Goal: Task Accomplishment & Management: Manage account settings

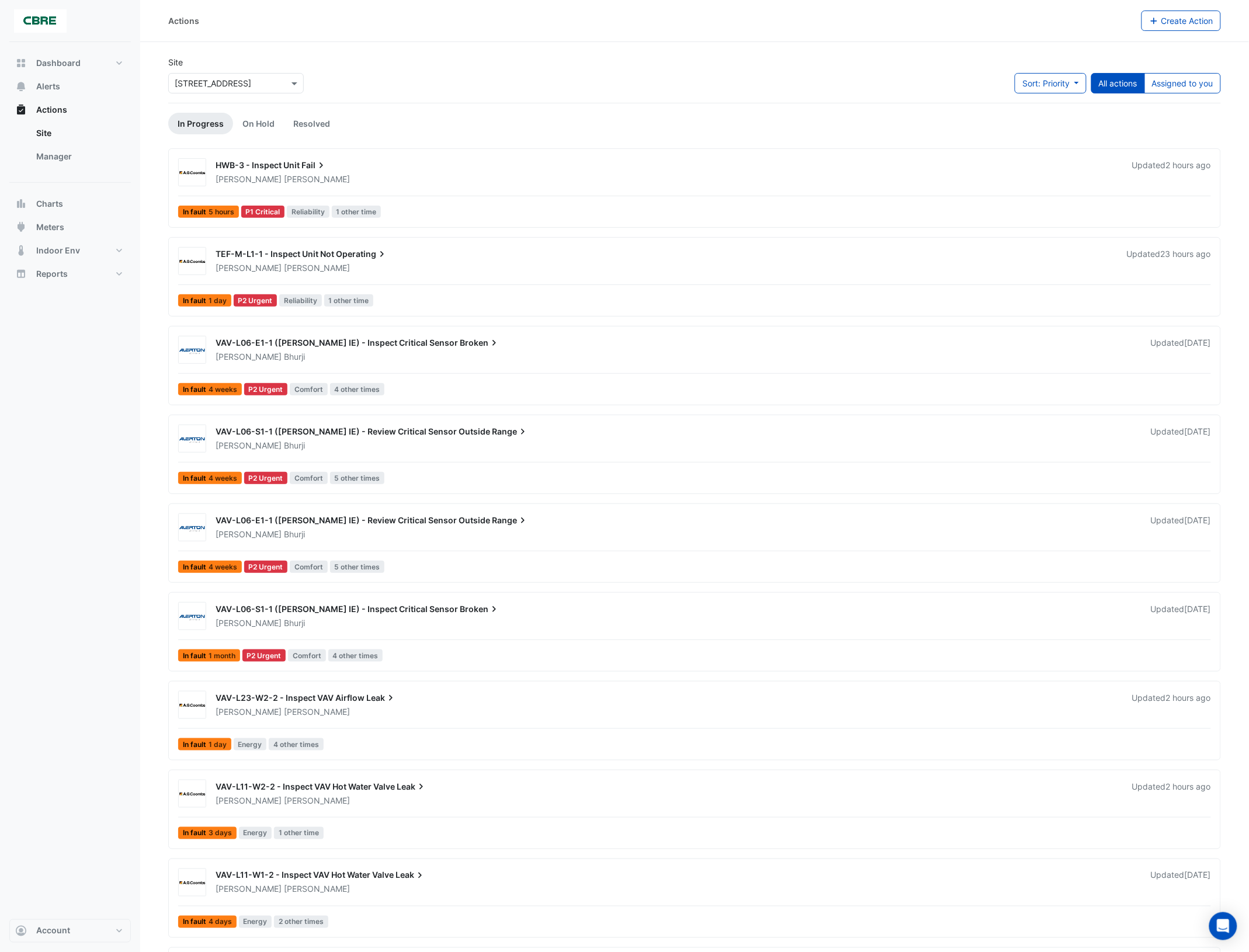
click at [282, 82] on div at bounding box center [236, 83] width 134 height 13
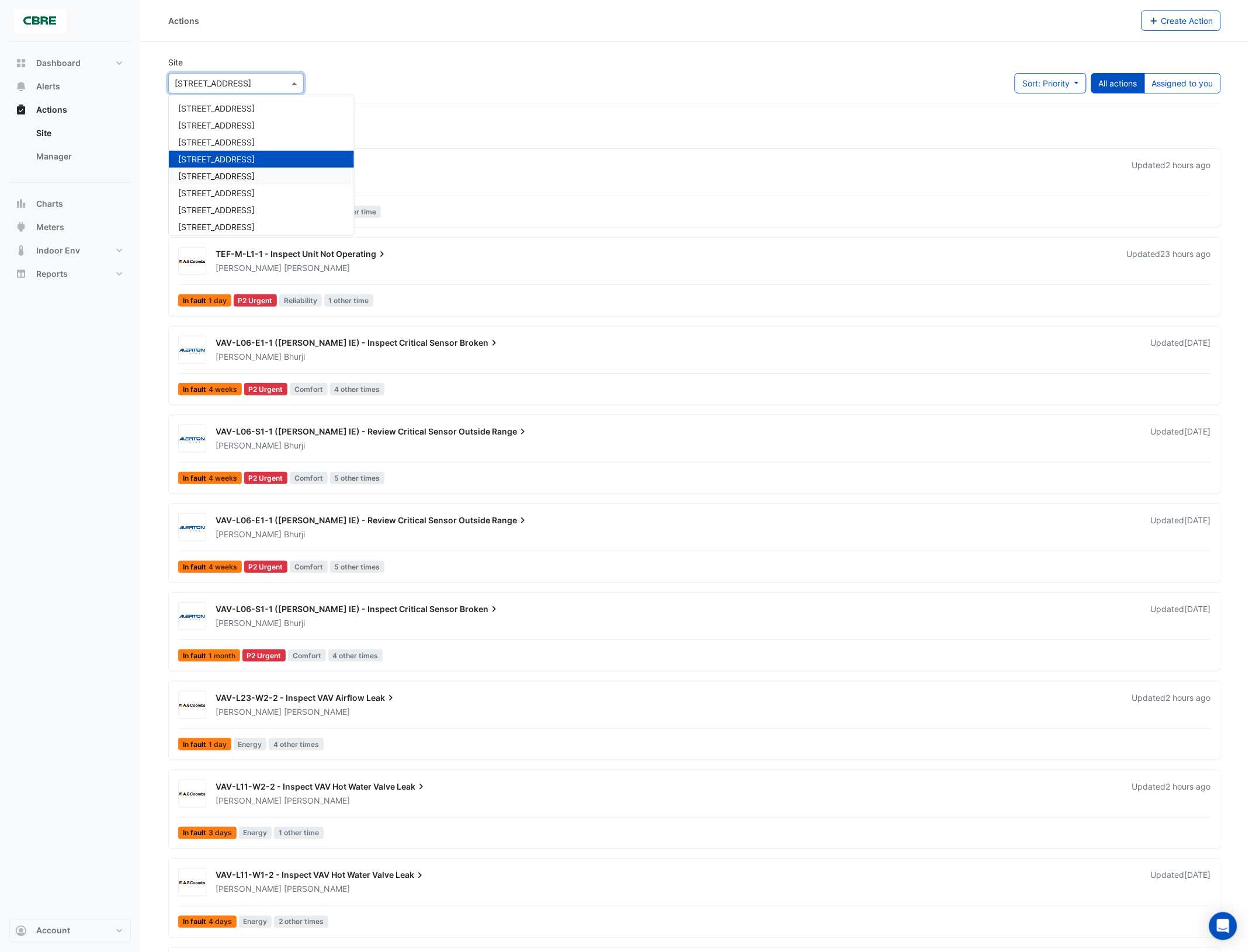
click at [218, 174] on span "[STREET_ADDRESS]" at bounding box center [216, 176] width 77 height 10
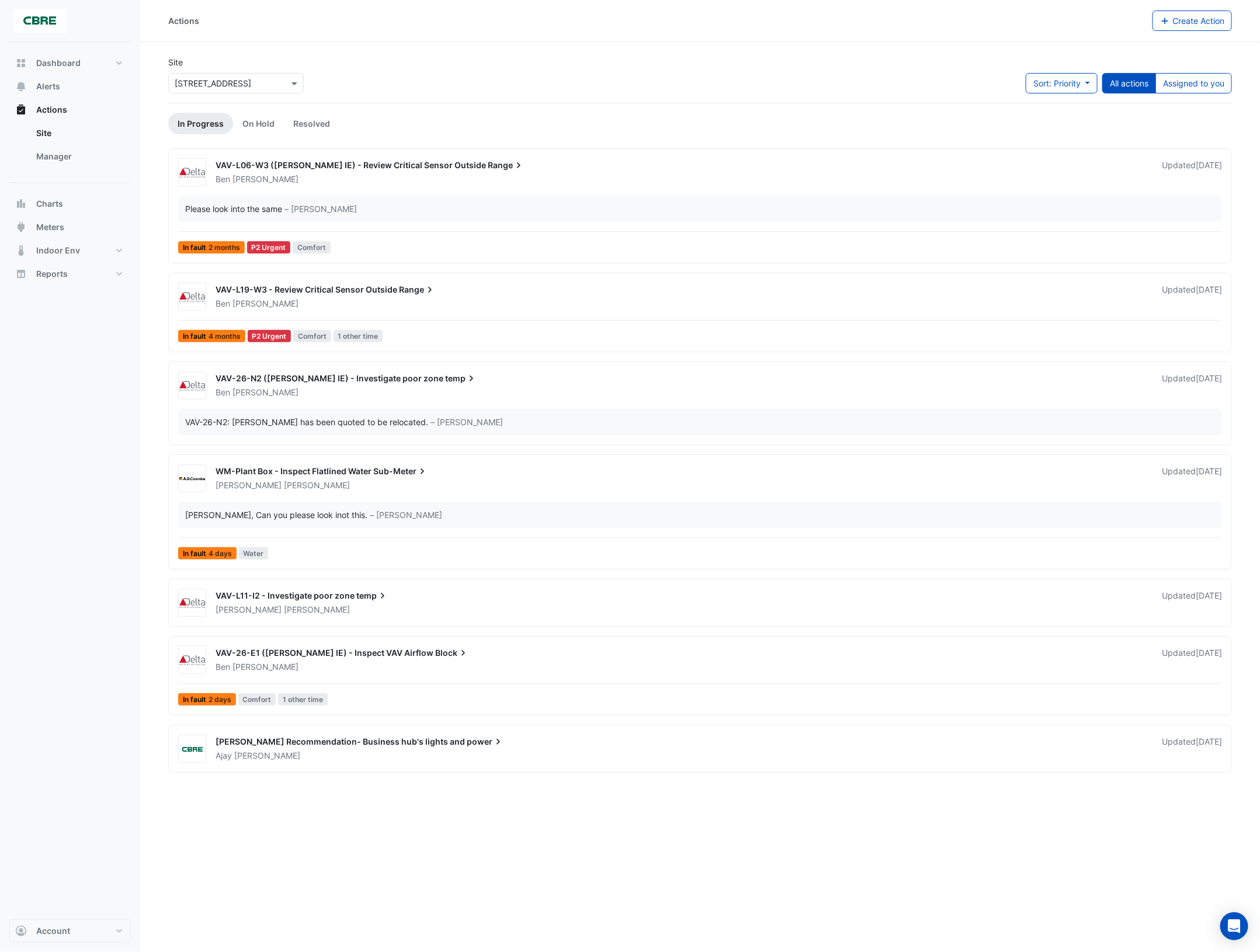
click at [317, 387] on div "Ben Campbell" at bounding box center [681, 392] width 934 height 12
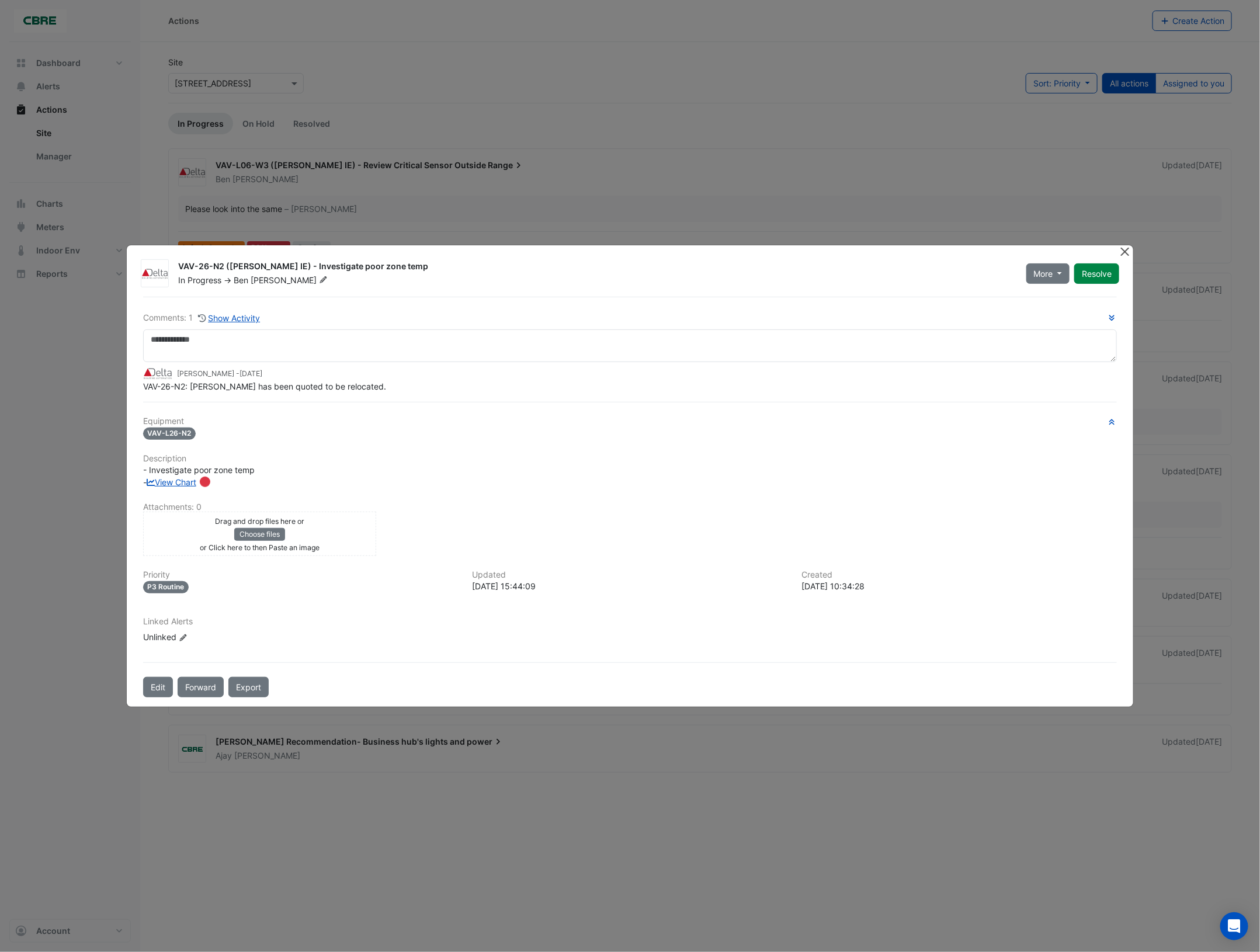
click at [1122, 252] on button "Close" at bounding box center [1124, 251] width 12 height 12
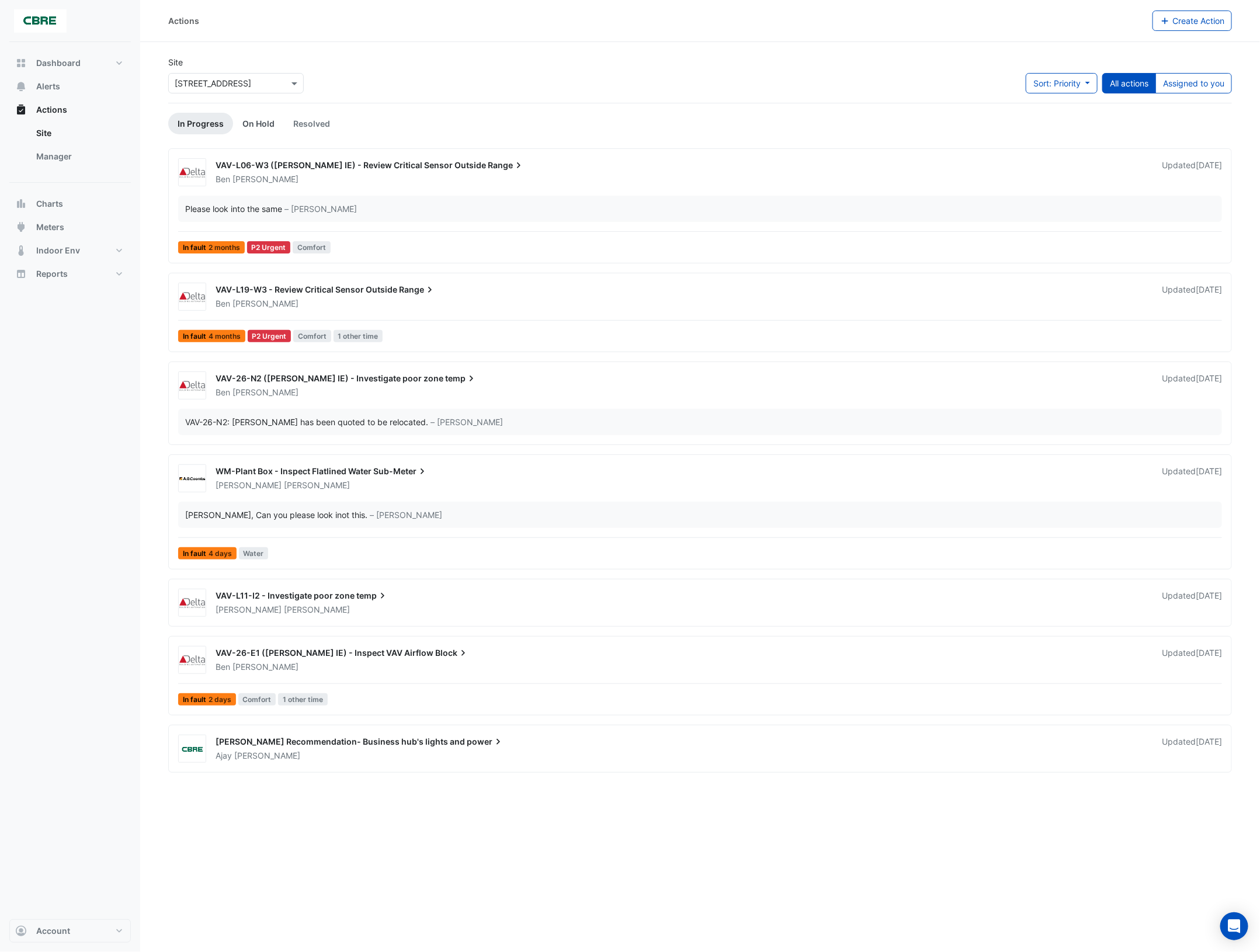
click at [252, 119] on link "On Hold" at bounding box center [259, 123] width 51 height 22
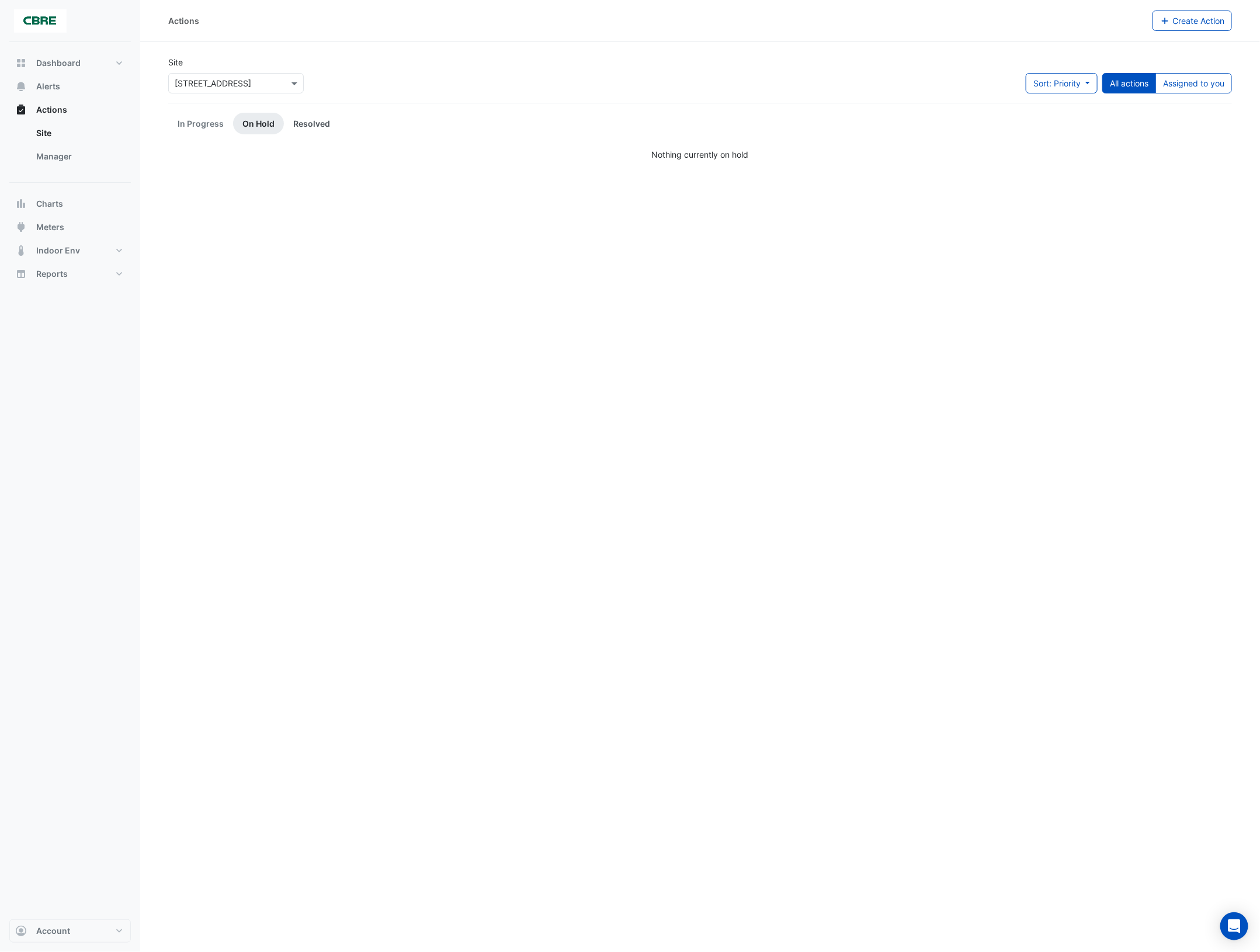
click at [307, 120] on link "Resolved" at bounding box center [311, 123] width 56 height 22
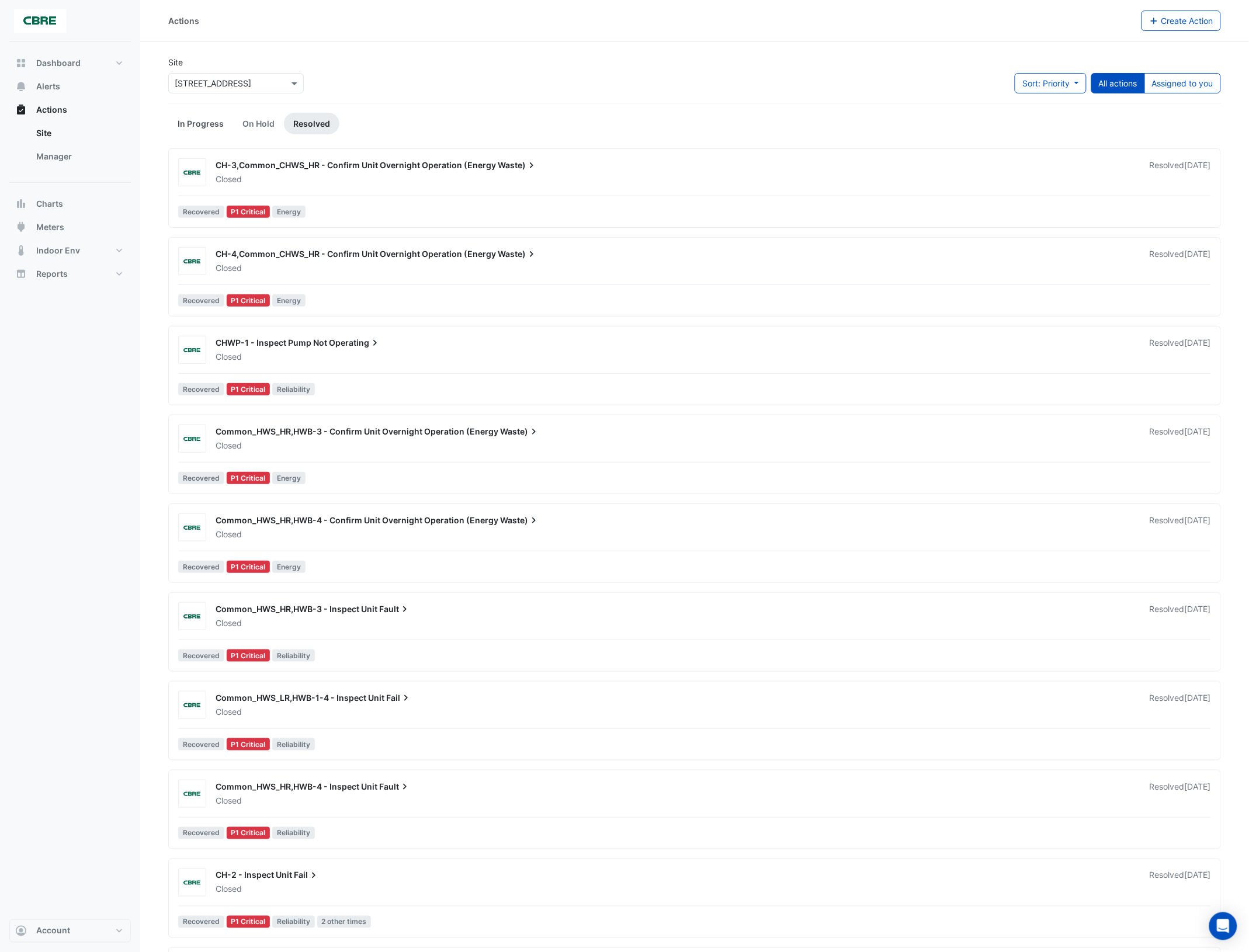
click at [205, 123] on link "In Progress" at bounding box center [200, 123] width 65 height 22
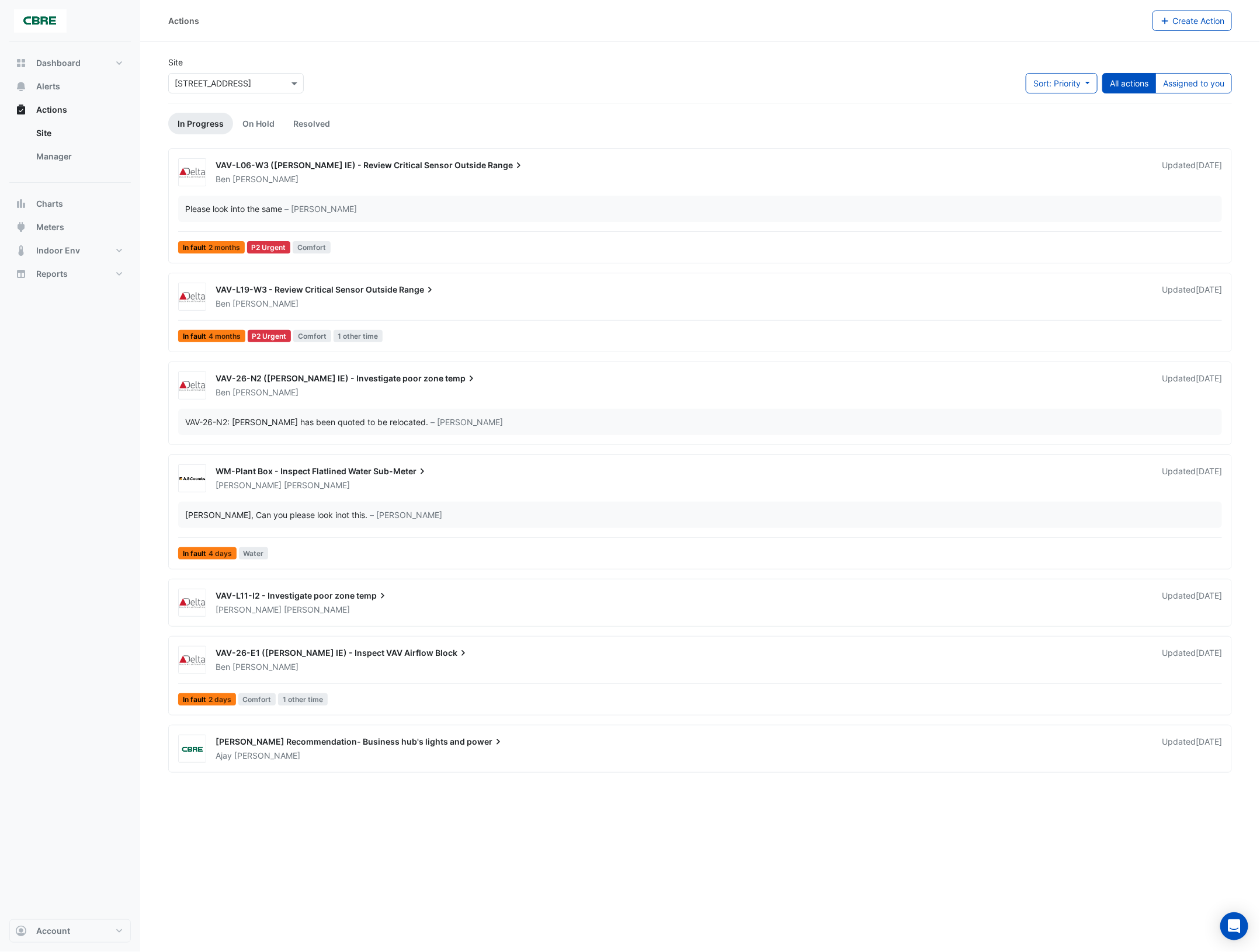
click at [323, 599] on span "VAV-L11-I2 - Investigate poor zone" at bounding box center [285, 596] width 139 height 10
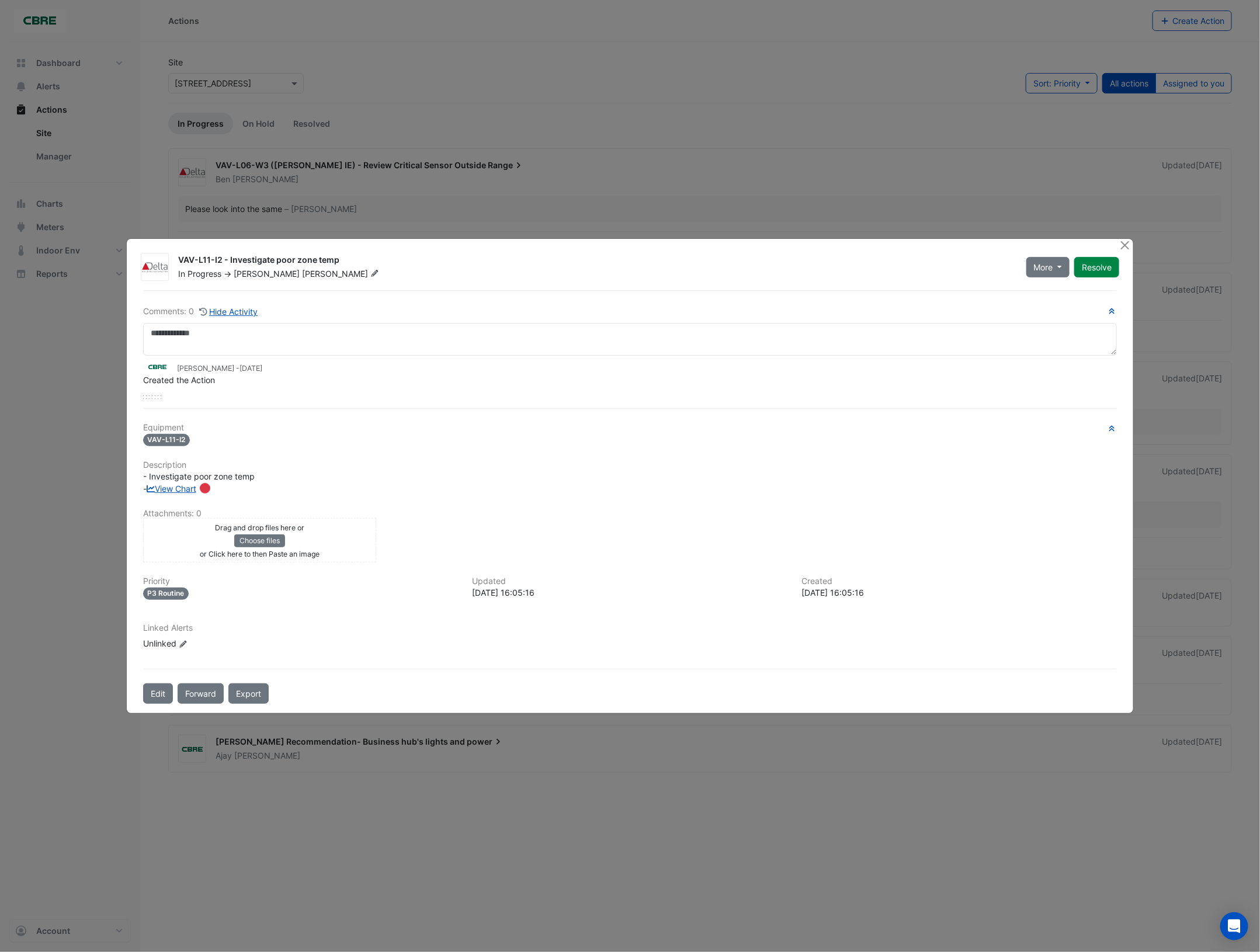
click at [371, 273] on icon at bounding box center [375, 274] width 7 height 7
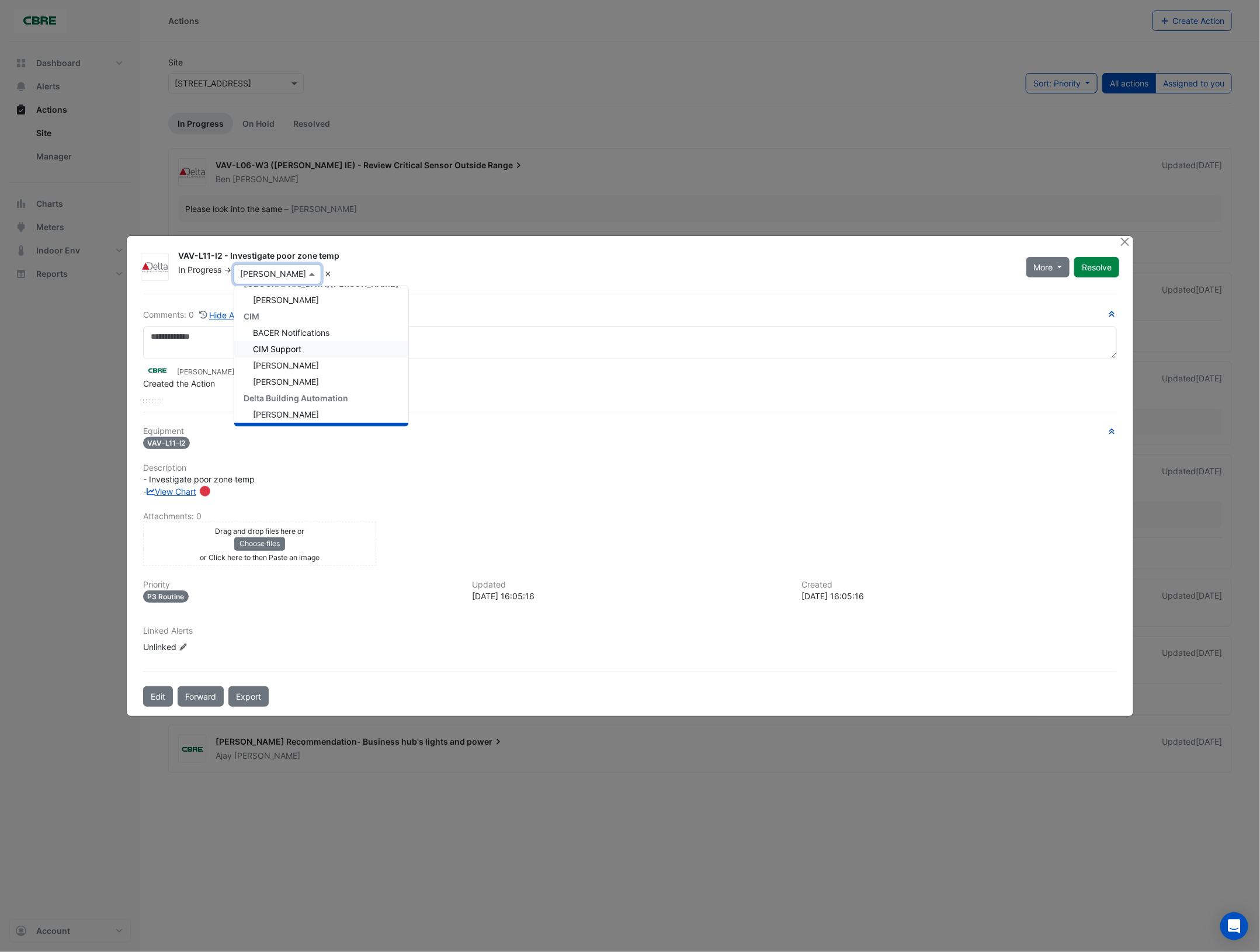
scroll to position [179, 0]
click at [302, 384] on span "Steve Lancashire" at bounding box center [286, 381] width 66 height 10
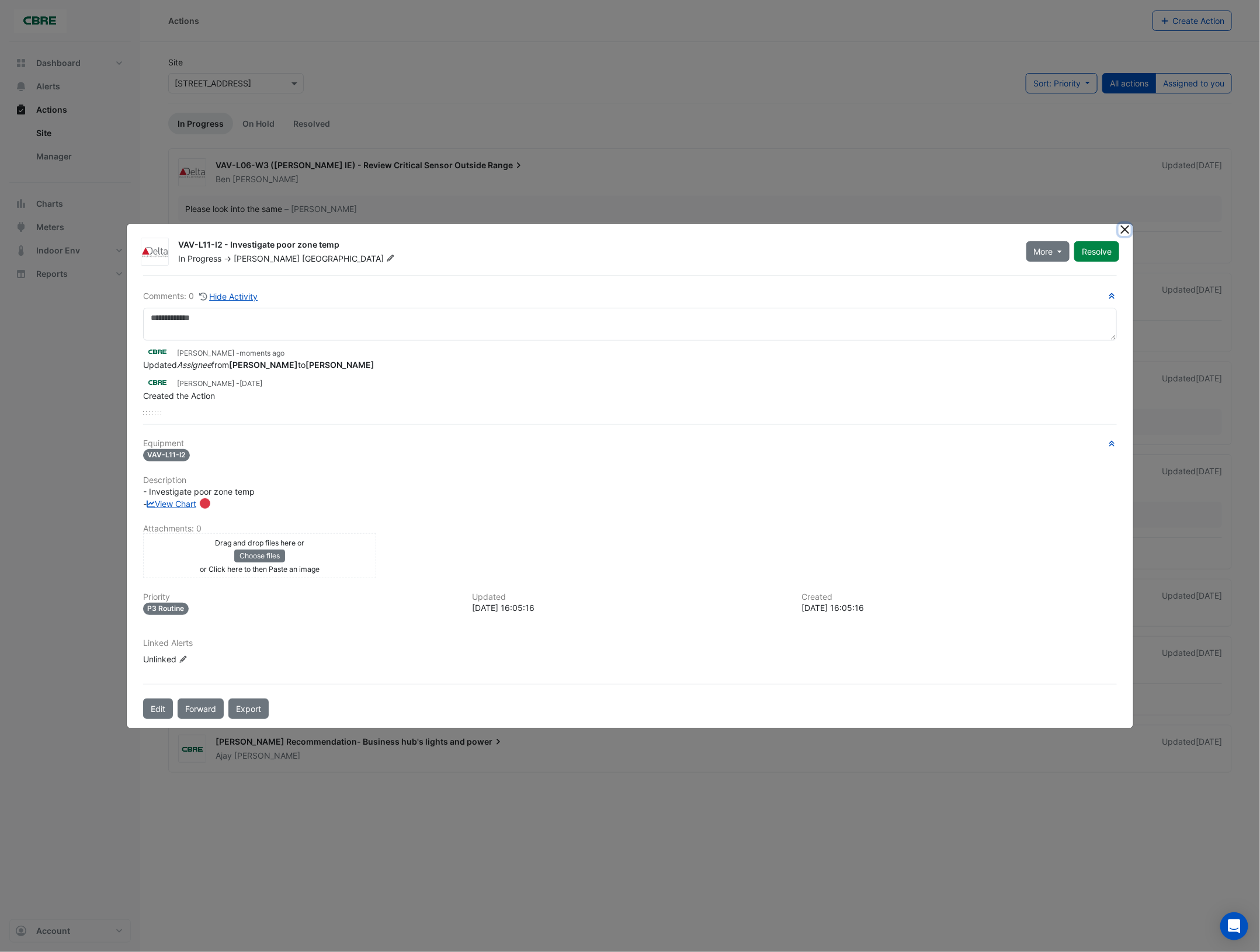
click at [1126, 231] on button "Close" at bounding box center [1124, 229] width 12 height 12
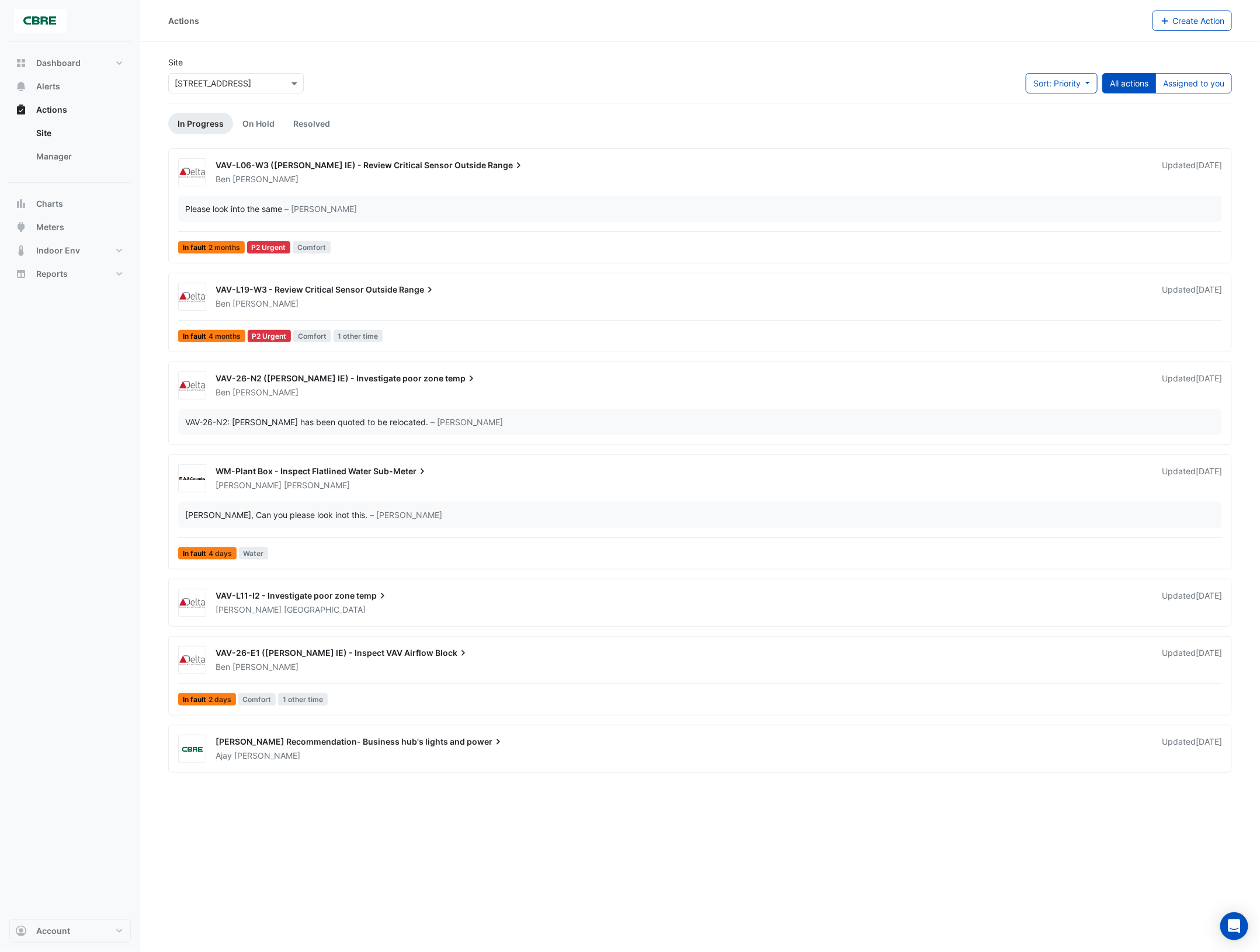
click at [361, 161] on span "VAV-L06-W3 (NABERS IE) - Review Critical Sensor Outside" at bounding box center [351, 165] width 271 height 10
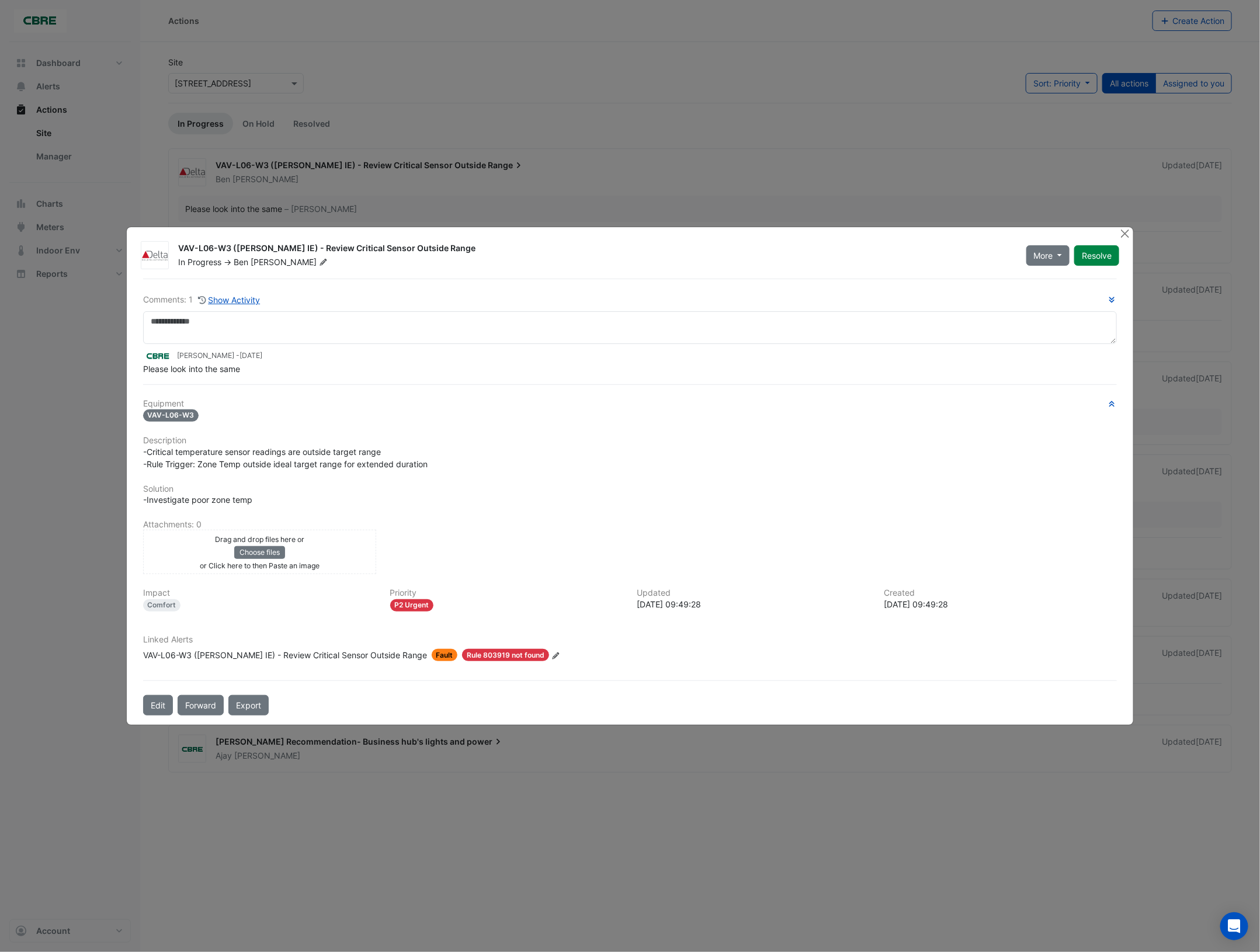
click at [319, 264] on icon at bounding box center [323, 262] width 7 height 7
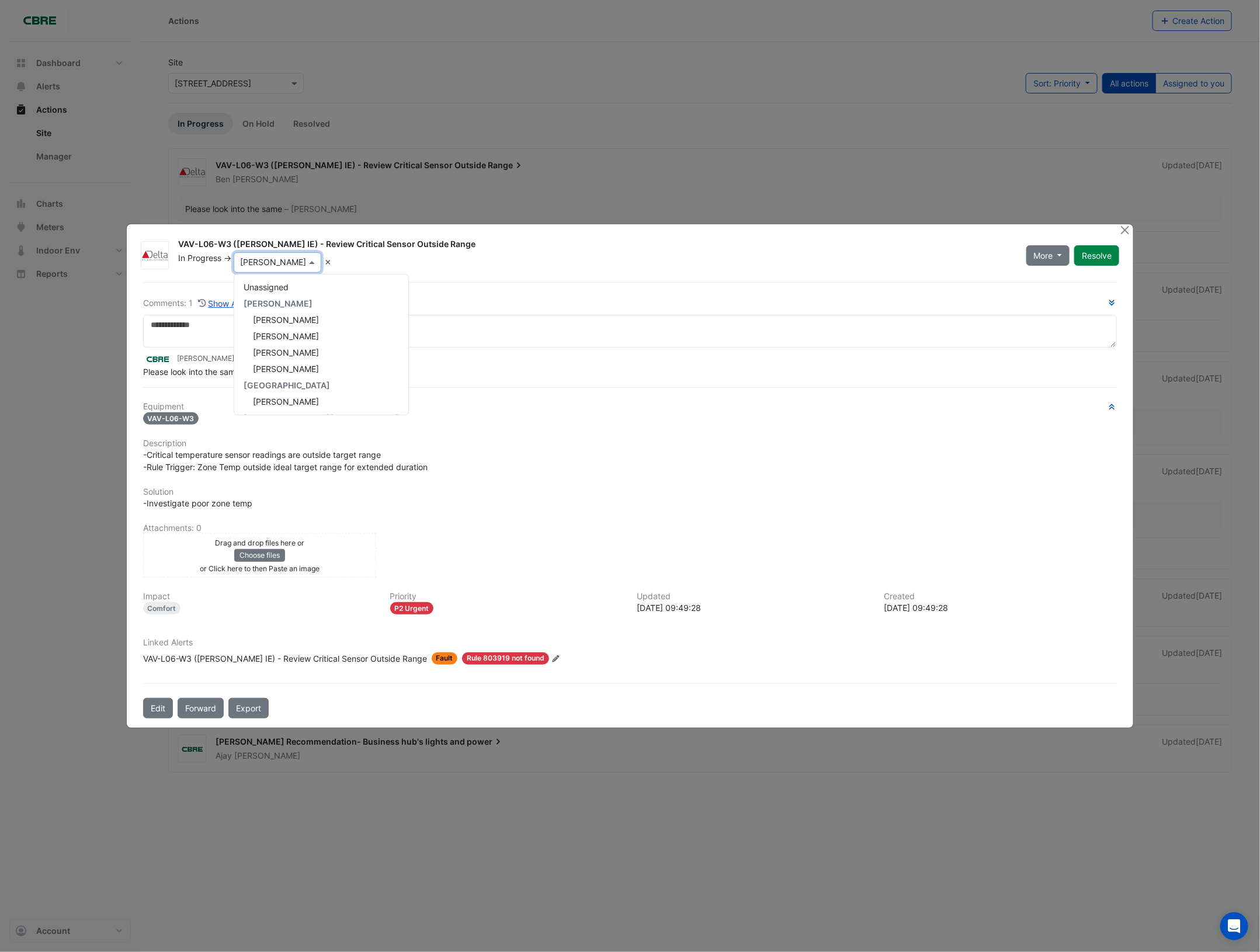
scroll to position [195, 0]
click at [304, 351] on span "Steve Lancashire" at bounding box center [286, 353] width 66 height 10
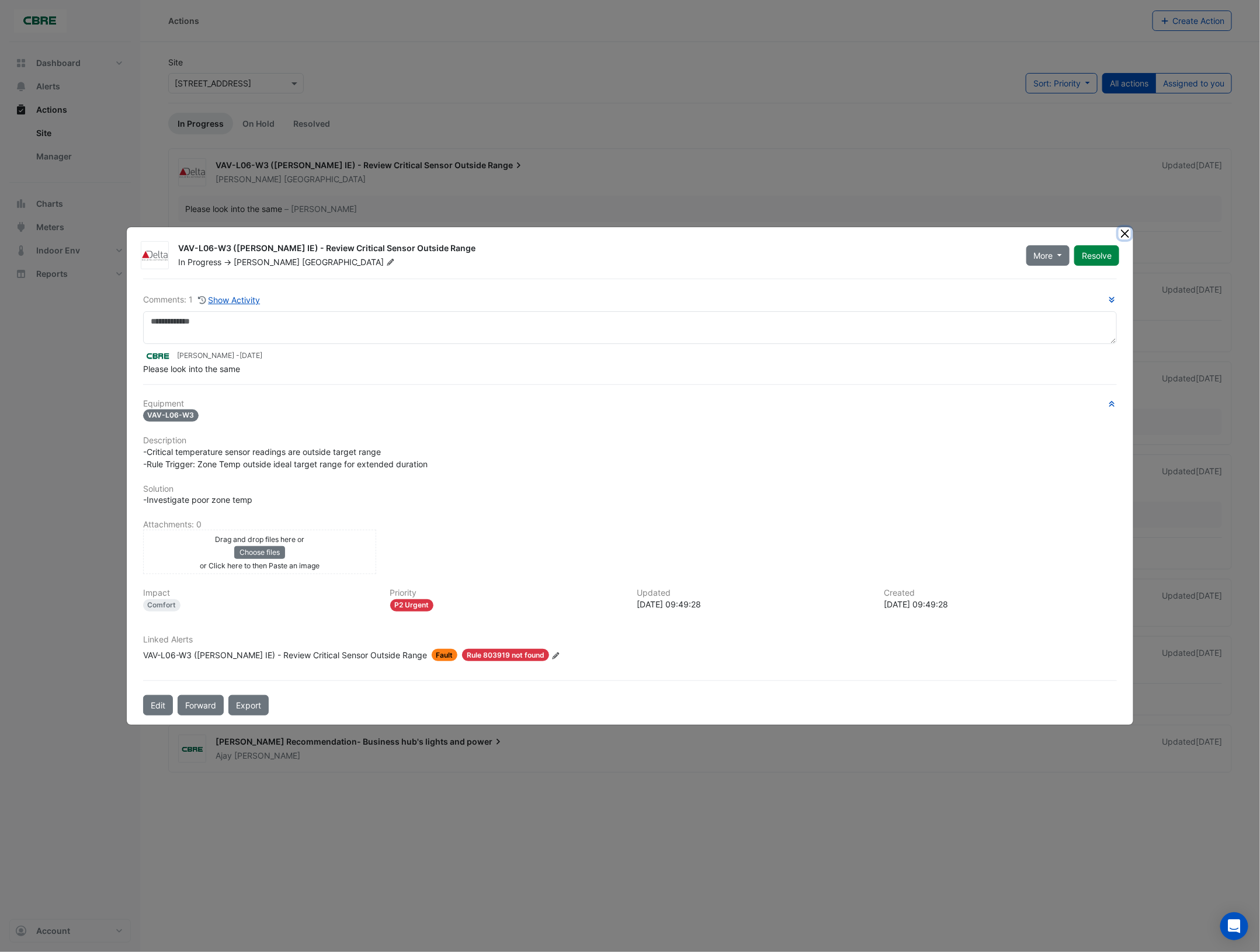
click at [1123, 233] on button "Close" at bounding box center [1124, 233] width 12 height 12
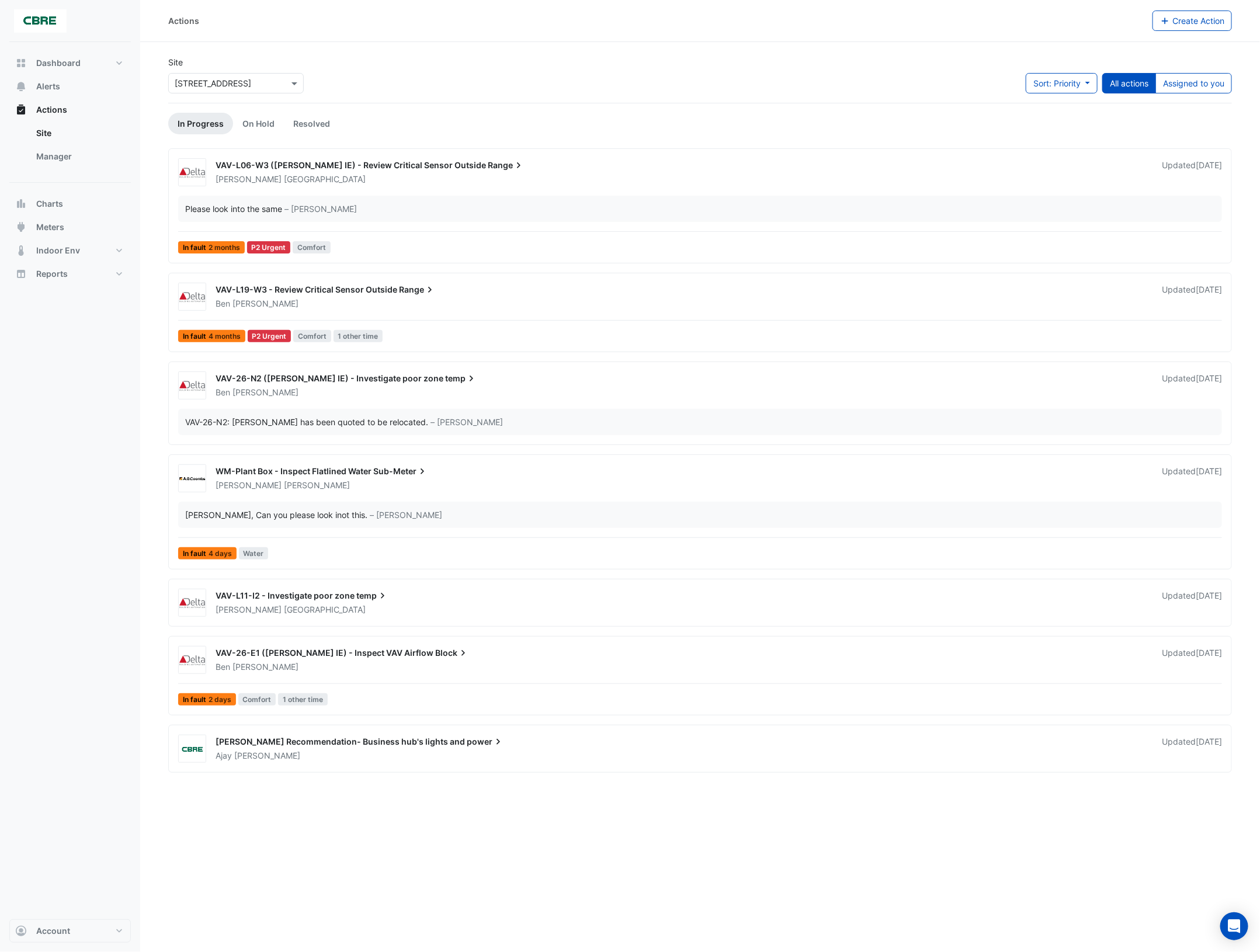
click at [271, 295] on span "VAV-L19-W3 - Review Critical Sensor Outside" at bounding box center [307, 290] width 181 height 10
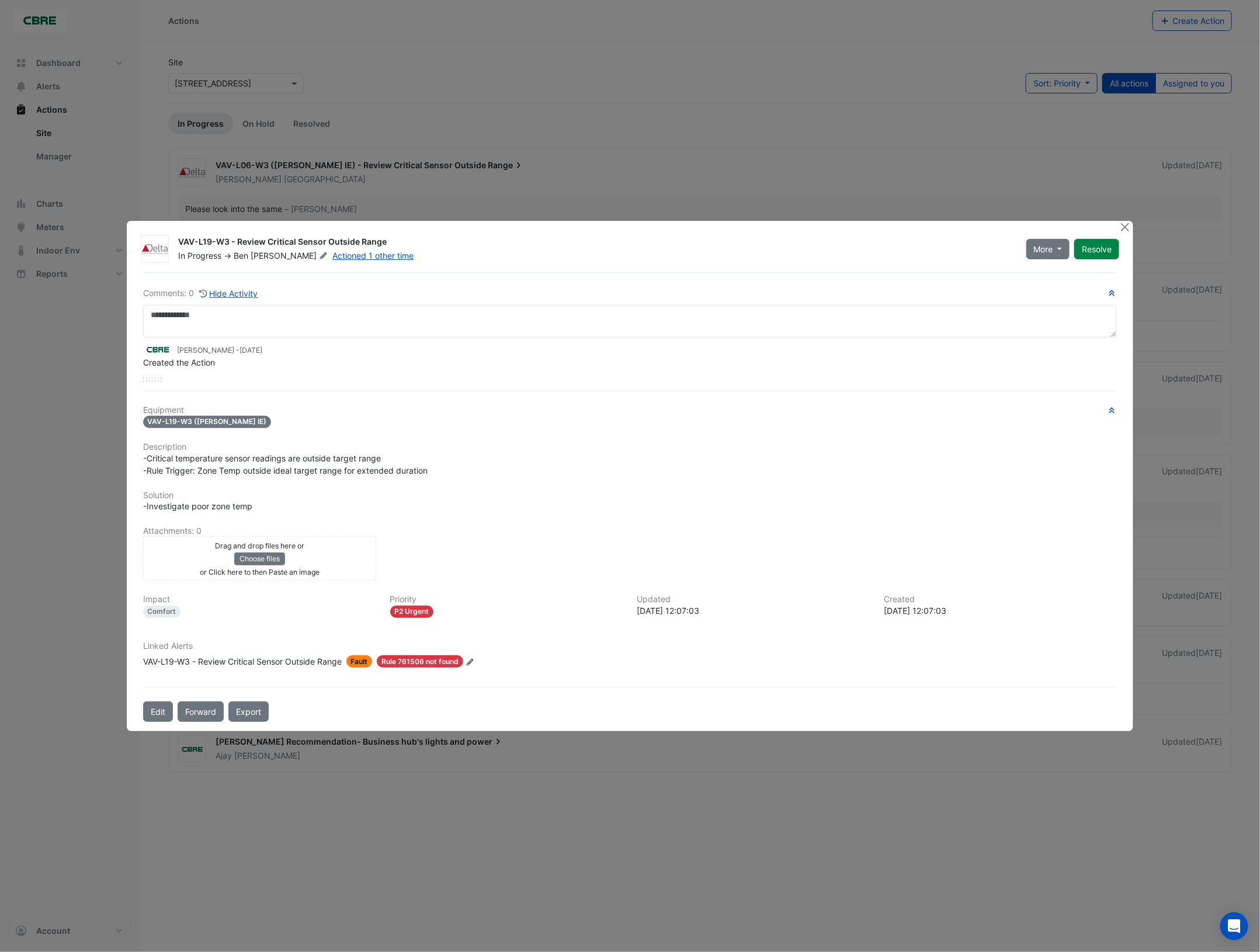
click at [319, 255] on icon at bounding box center [323, 256] width 8 height 7
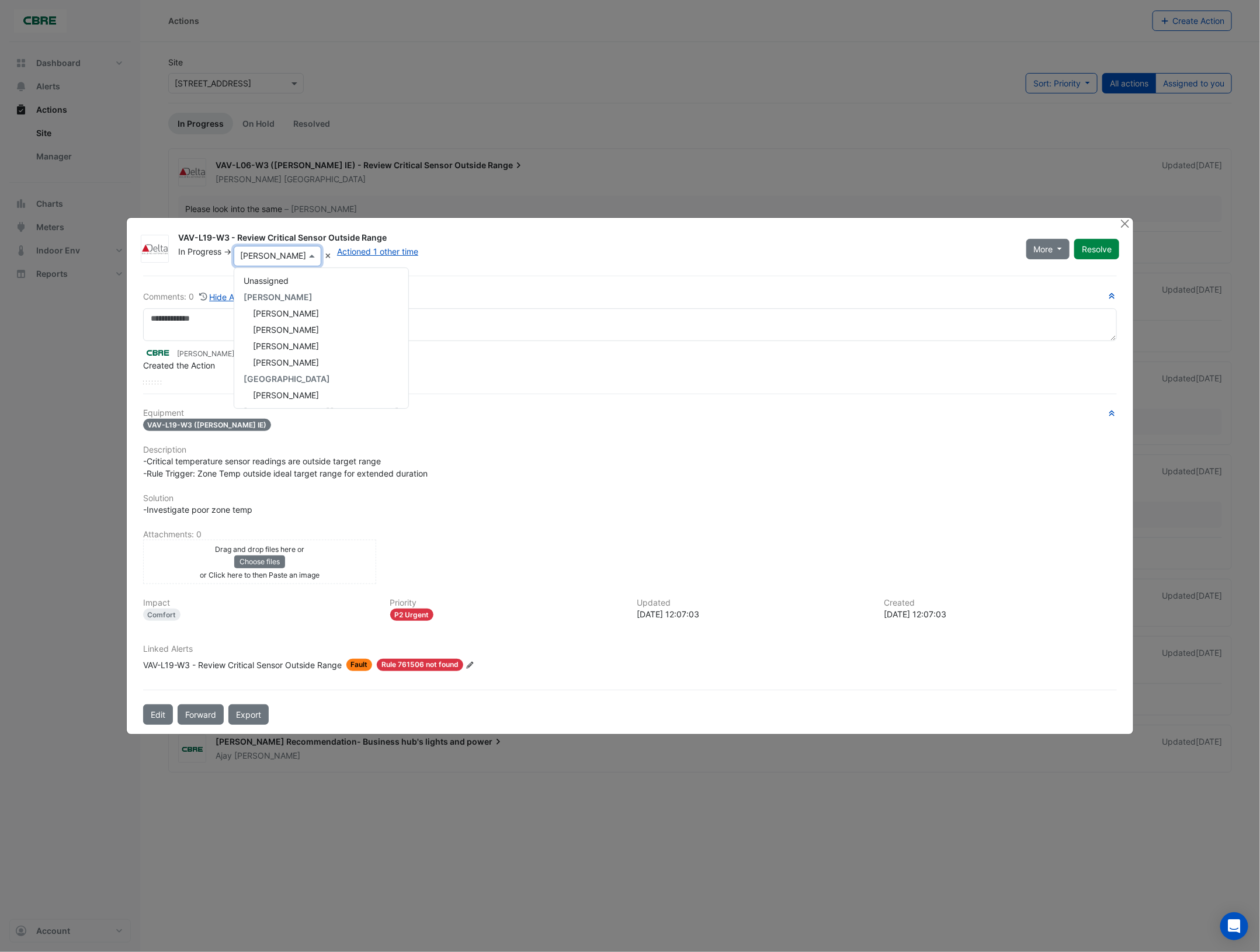
scroll to position [195, 0]
click at [292, 354] on div "Steve Lancashire" at bounding box center [321, 347] width 174 height 16
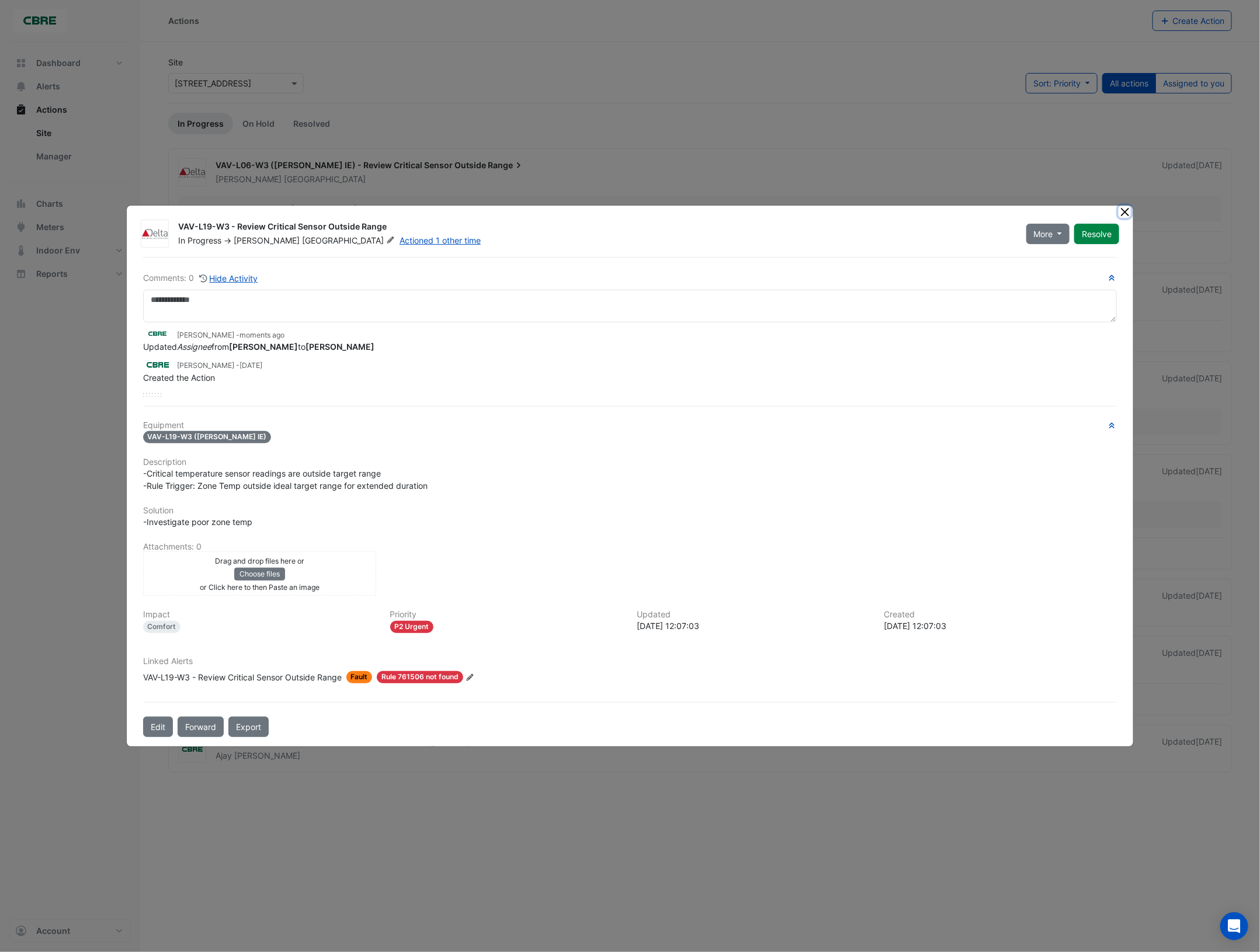
click at [1124, 214] on button "Close" at bounding box center [1124, 211] width 12 height 12
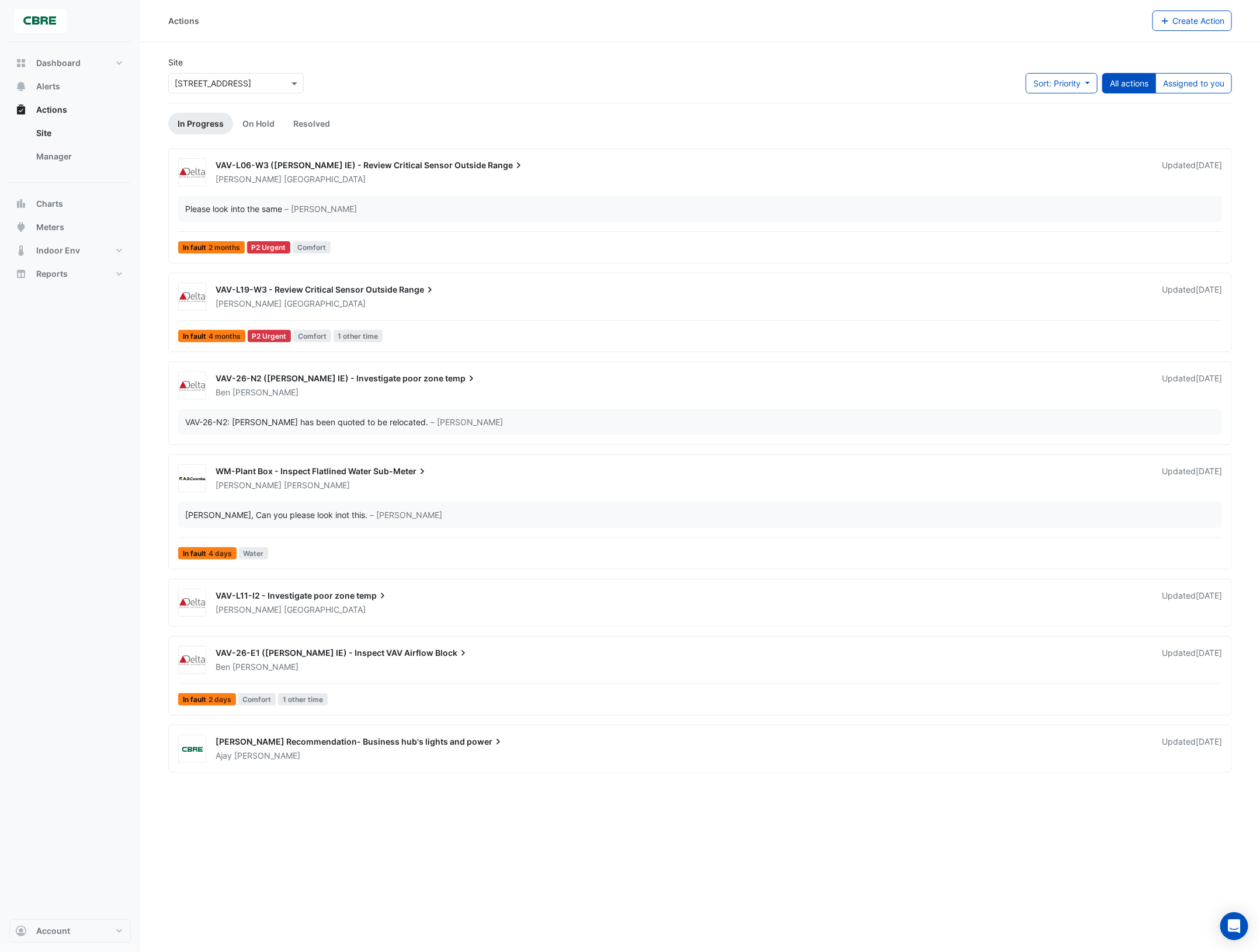
click at [250, 392] on span "Campbell" at bounding box center [266, 392] width 66 height 12
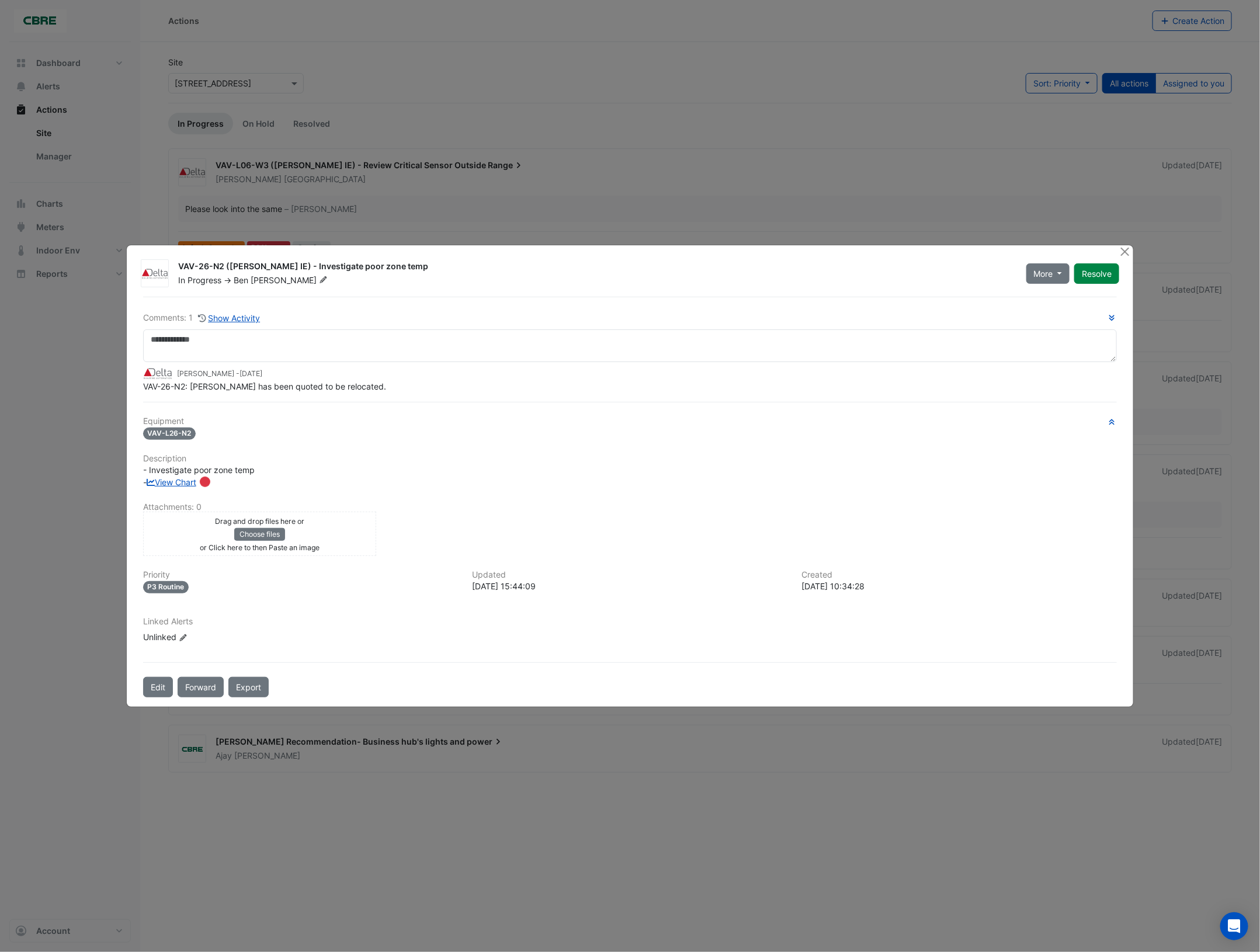
click at [319, 281] on icon at bounding box center [323, 280] width 7 height 7
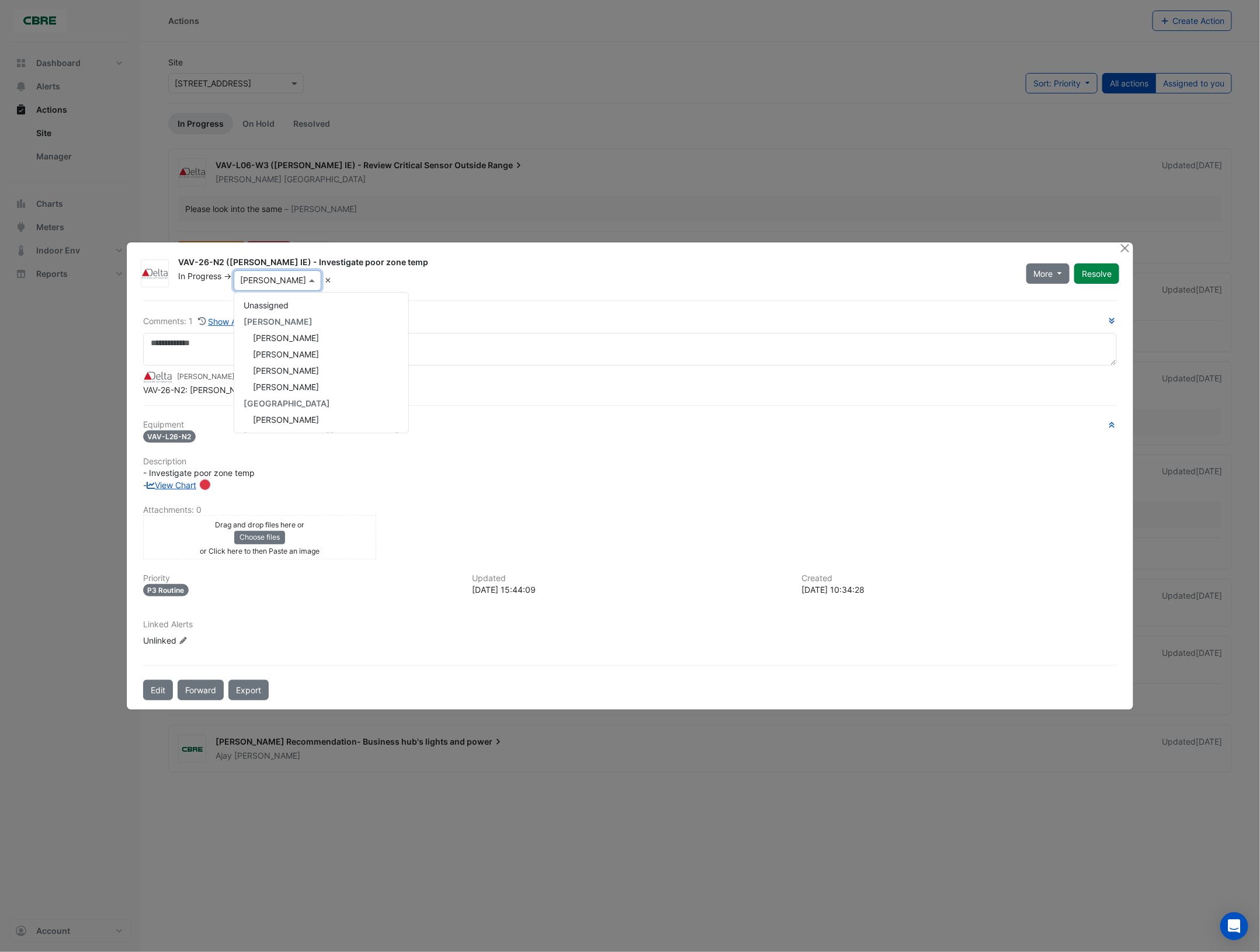
scroll to position [195, 0]
click at [290, 375] on span "Steve Lancashire" at bounding box center [286, 371] width 66 height 10
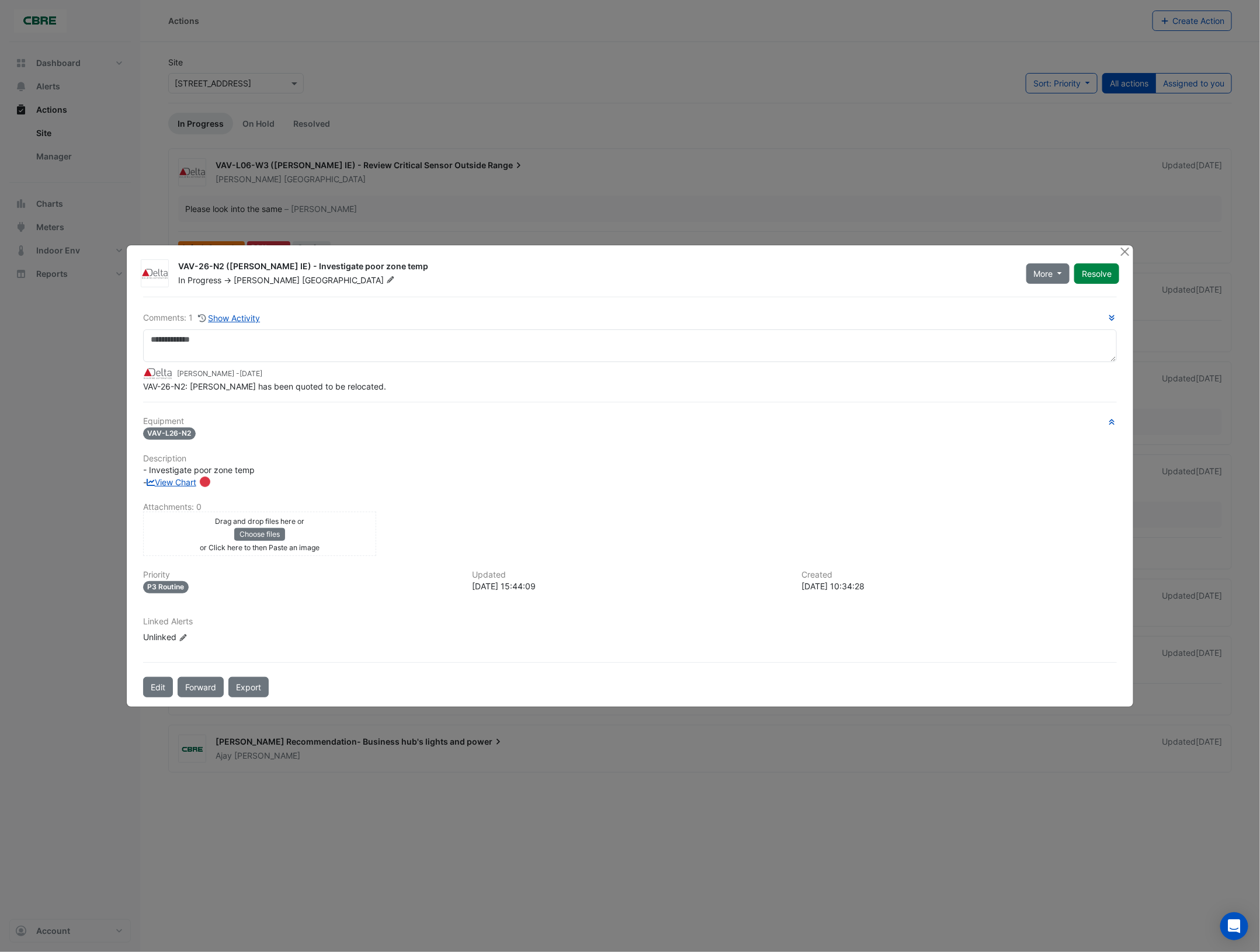
click at [979, 212] on ngb-modal-window "VAV-26-N2 (NABERS IE) - Investigate poor zone temp In Progress -> Steve Lancash…" at bounding box center [630, 476] width 1260 height 952
click at [1124, 254] on button "Close" at bounding box center [1124, 251] width 12 height 12
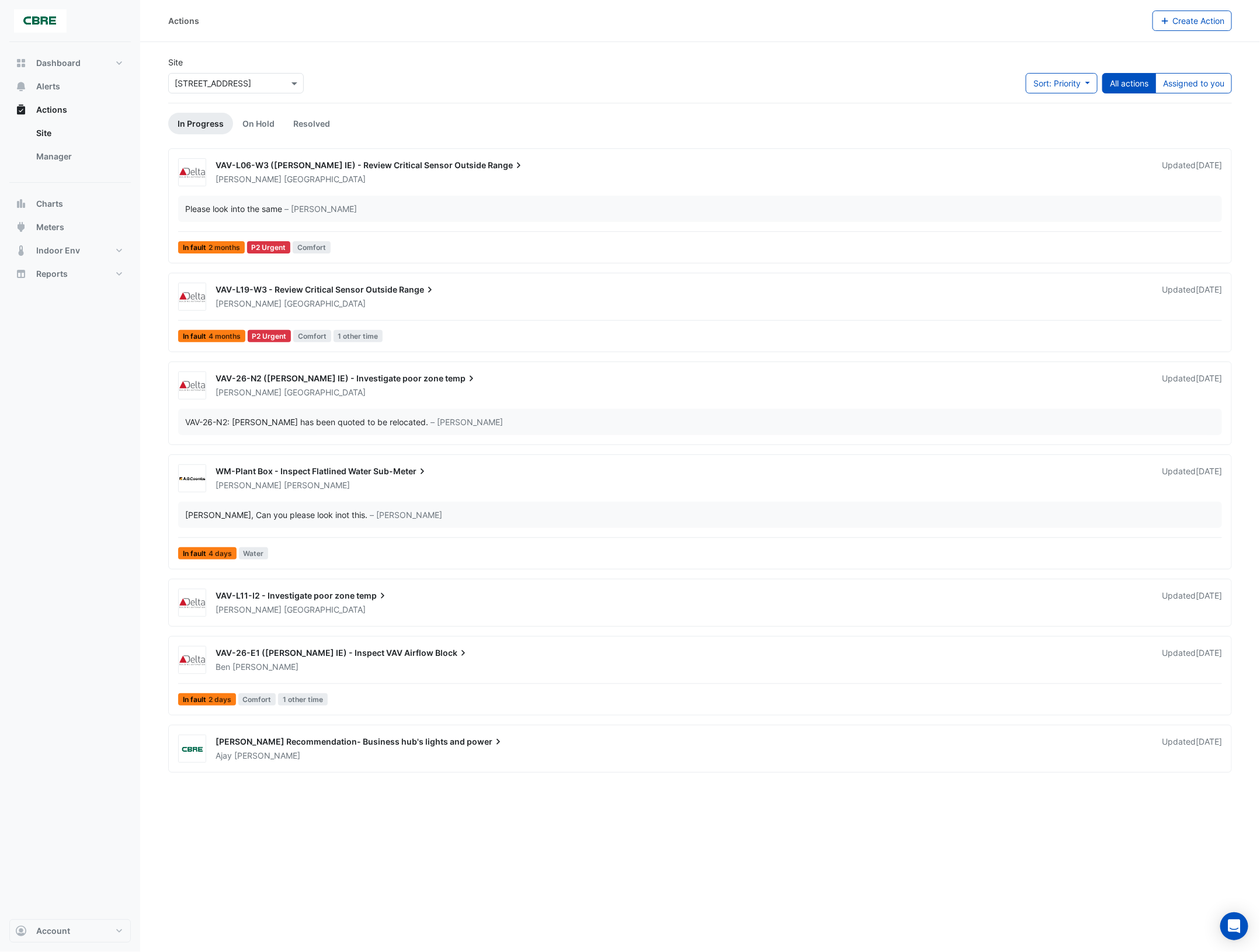
click at [264, 652] on span "VAV-26-E1 (NABERS IE) - Inspect VAV Airflow" at bounding box center [325, 652] width 218 height 10
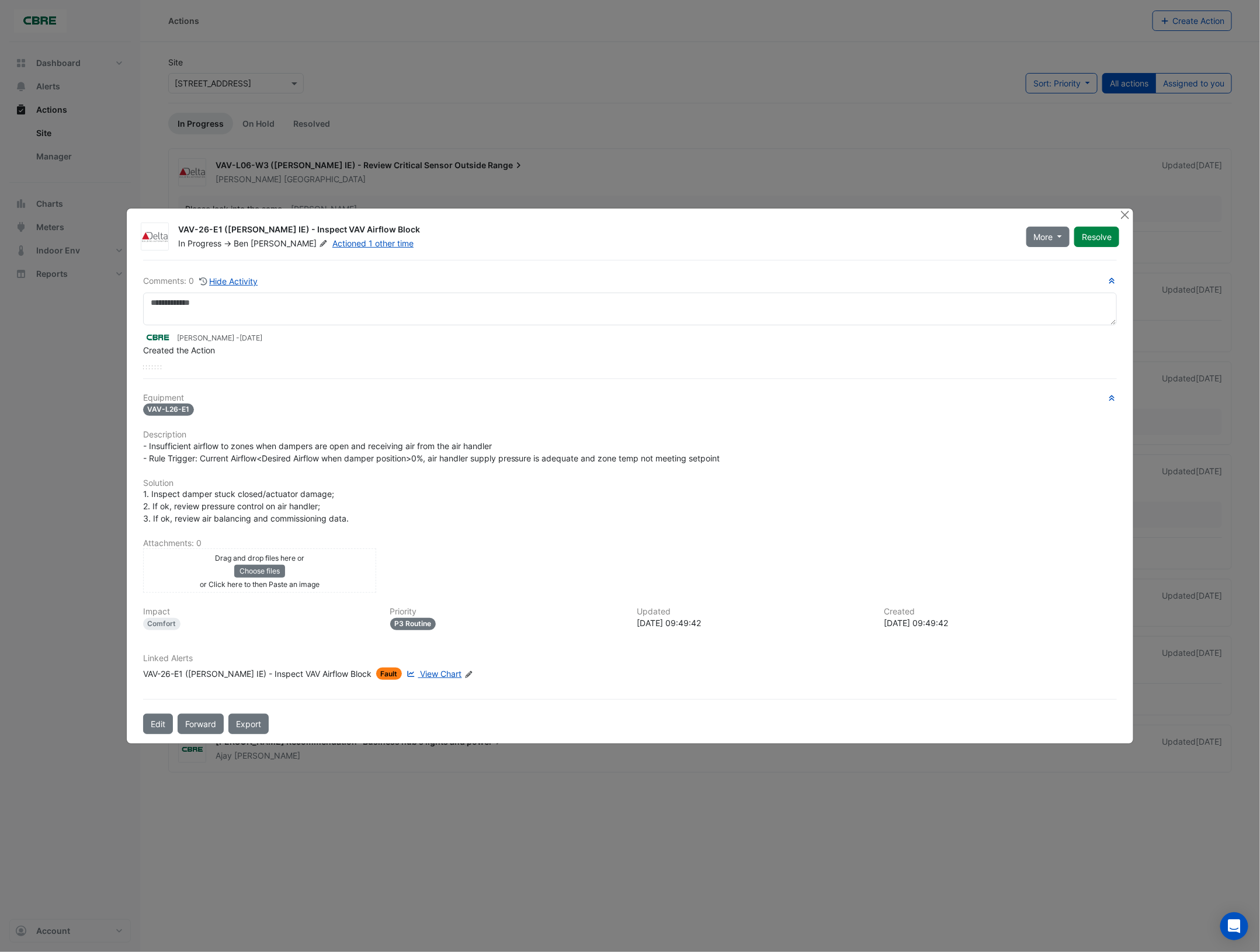
click at [319, 243] on icon at bounding box center [323, 243] width 8 height 7
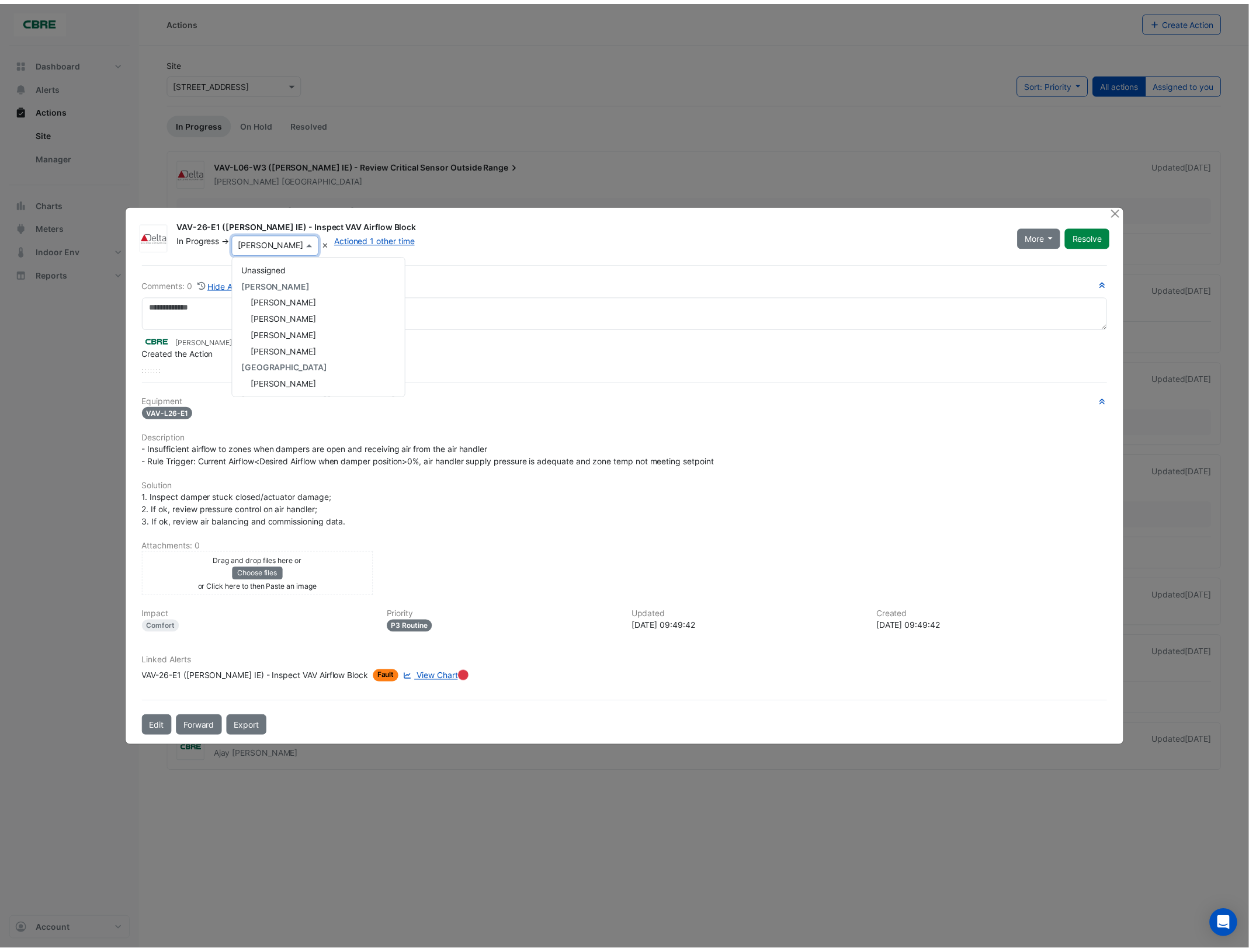
scroll to position [195, 0]
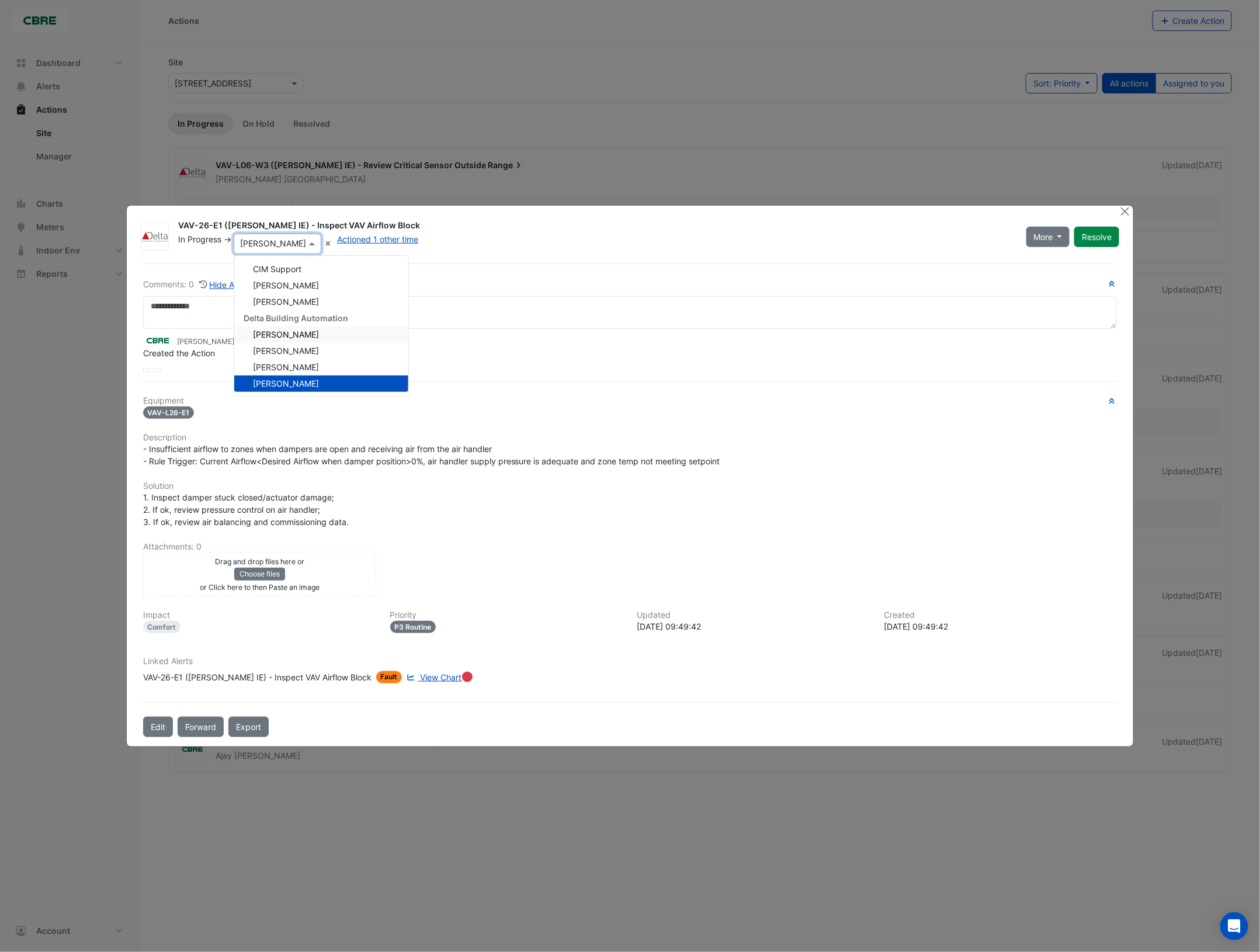
click at [298, 333] on span "Steve Lancashire" at bounding box center [286, 335] width 66 height 10
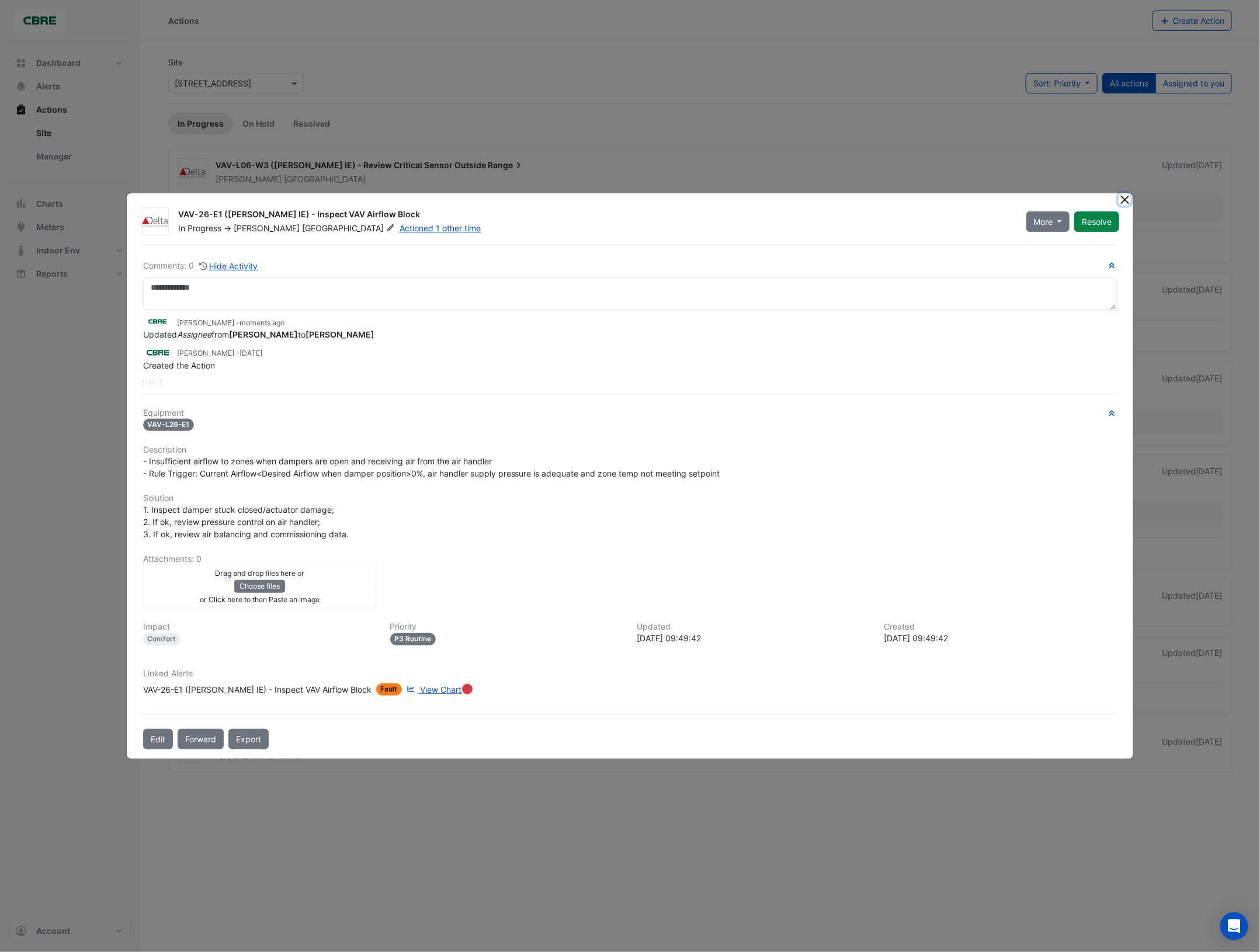
click at [1125, 200] on button "Close" at bounding box center [1124, 199] width 12 height 12
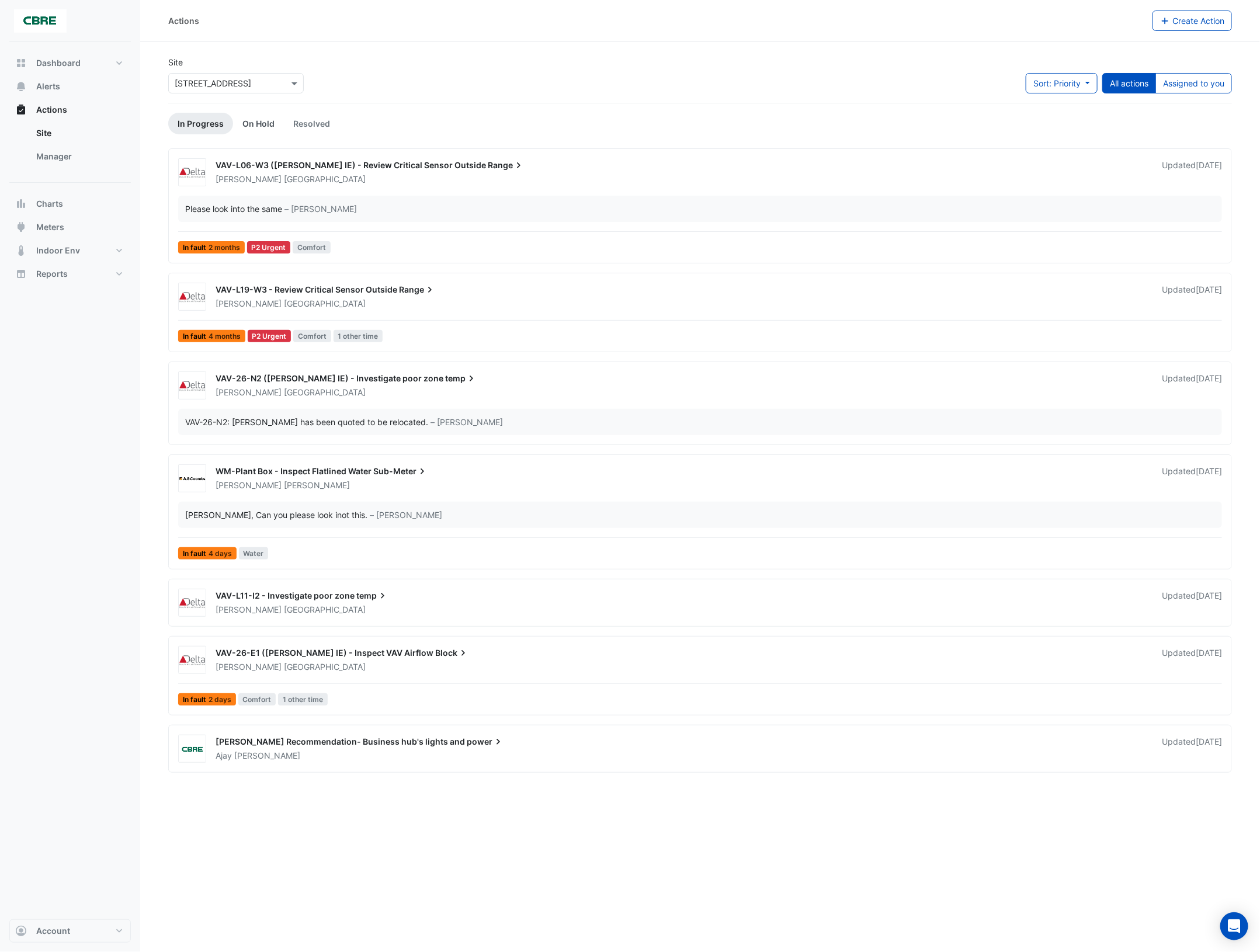
click at [261, 126] on link "On Hold" at bounding box center [259, 123] width 51 height 22
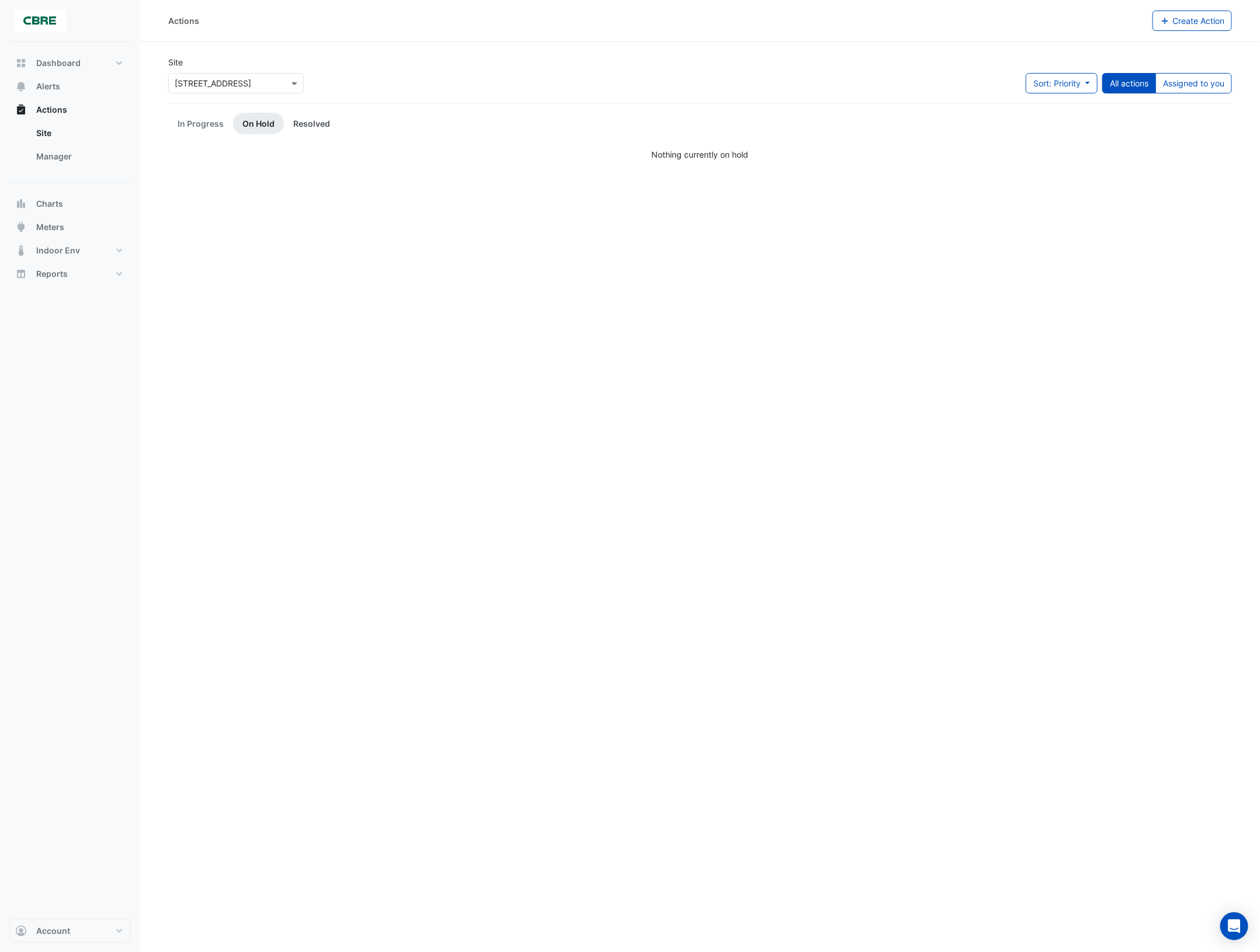
click at [304, 121] on link "Resolved" at bounding box center [311, 123] width 56 height 22
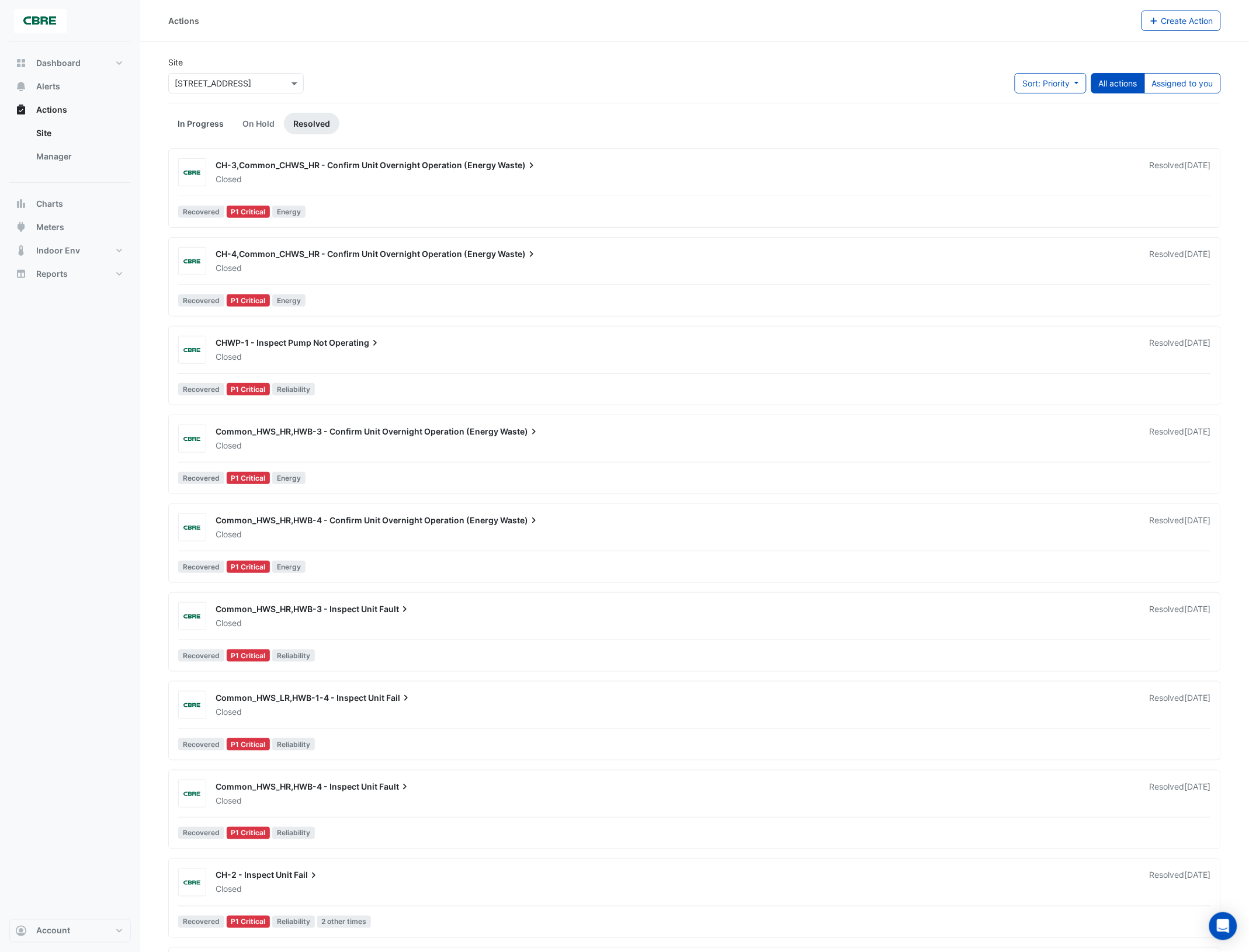
click at [198, 119] on link "In Progress" at bounding box center [200, 123] width 65 height 22
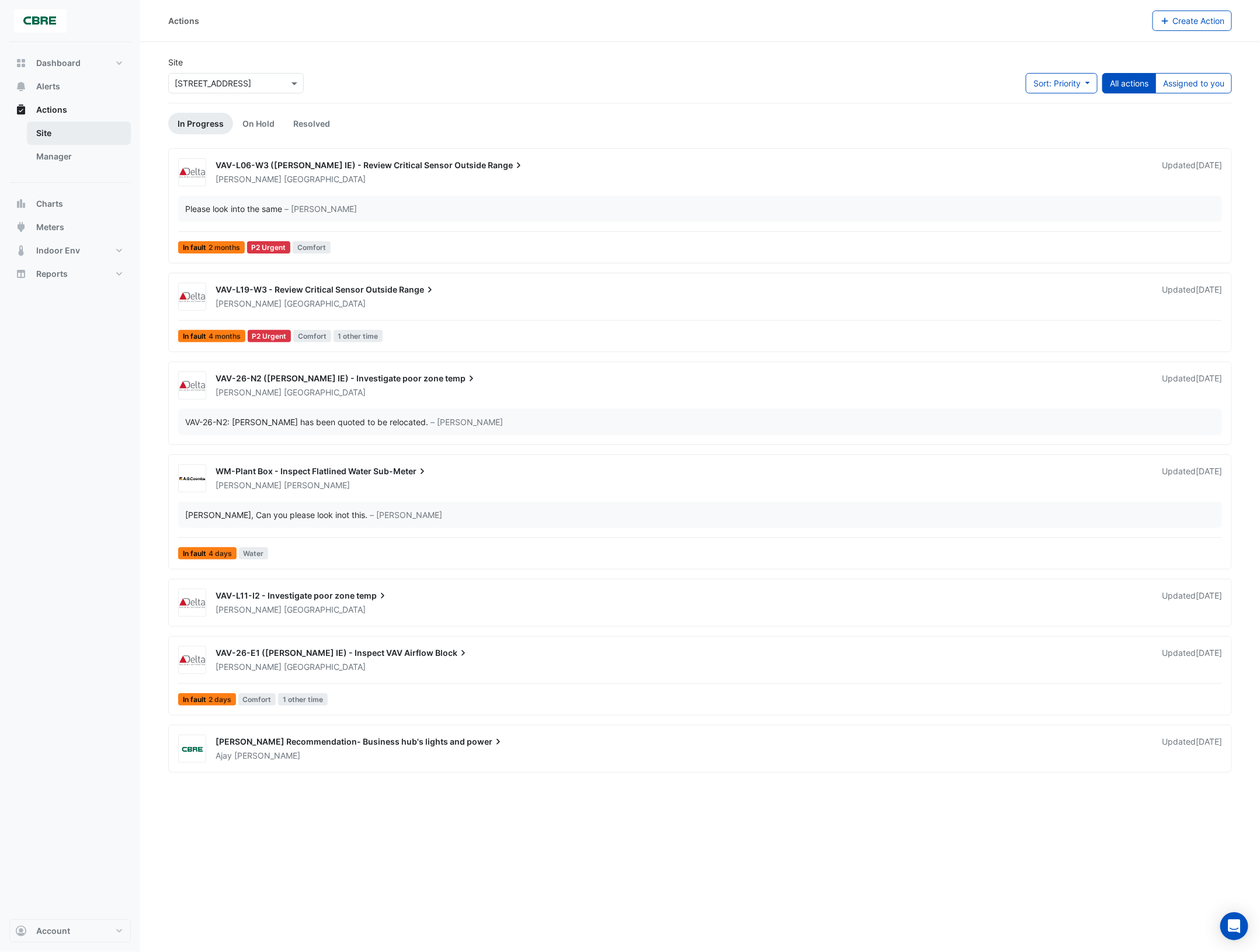
click at [46, 133] on link "Site" at bounding box center [79, 133] width 104 height 23
click at [57, 105] on span "Actions" at bounding box center [52, 110] width 31 height 12
click at [58, 153] on link "Manager" at bounding box center [79, 156] width 104 height 23
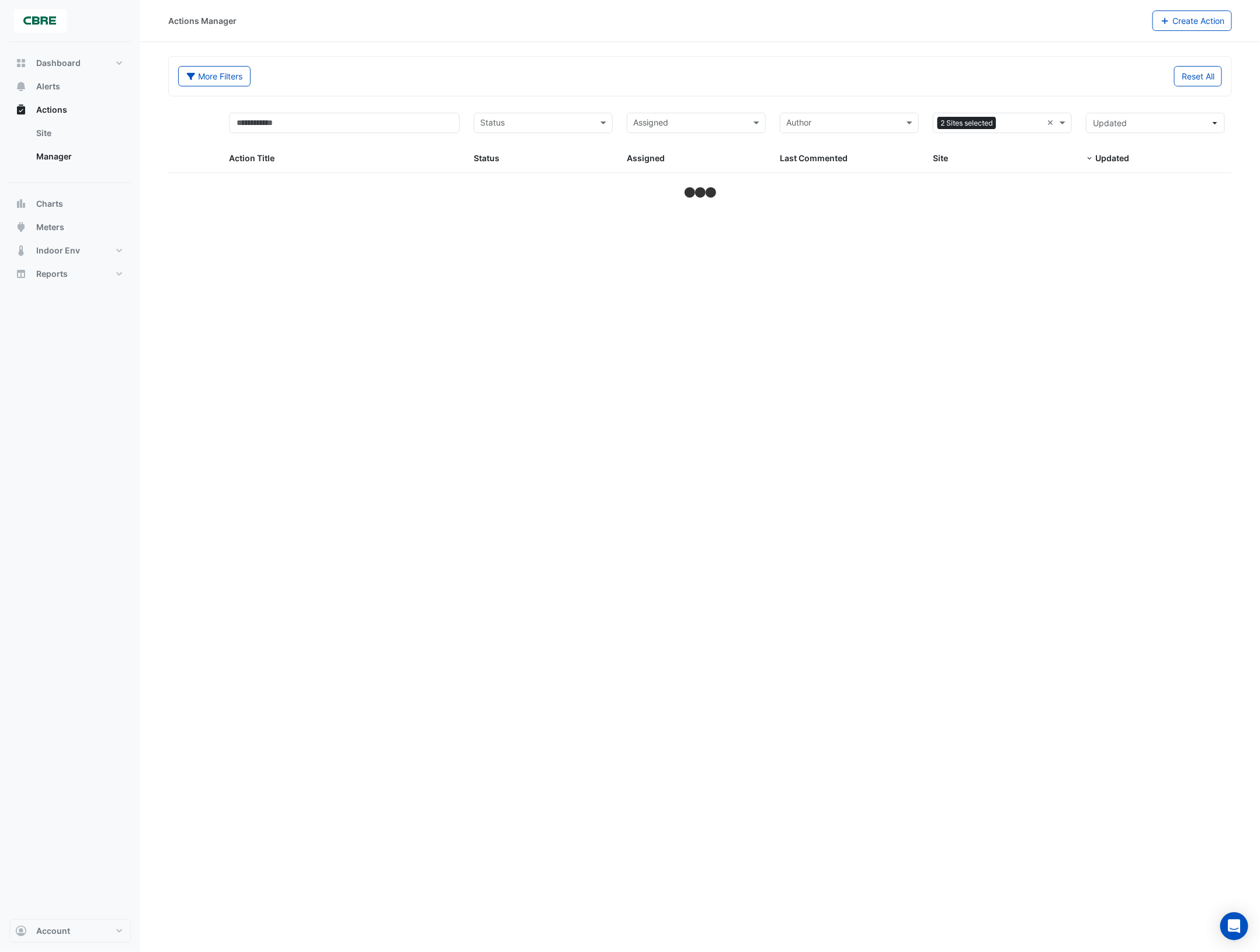
select select "***"
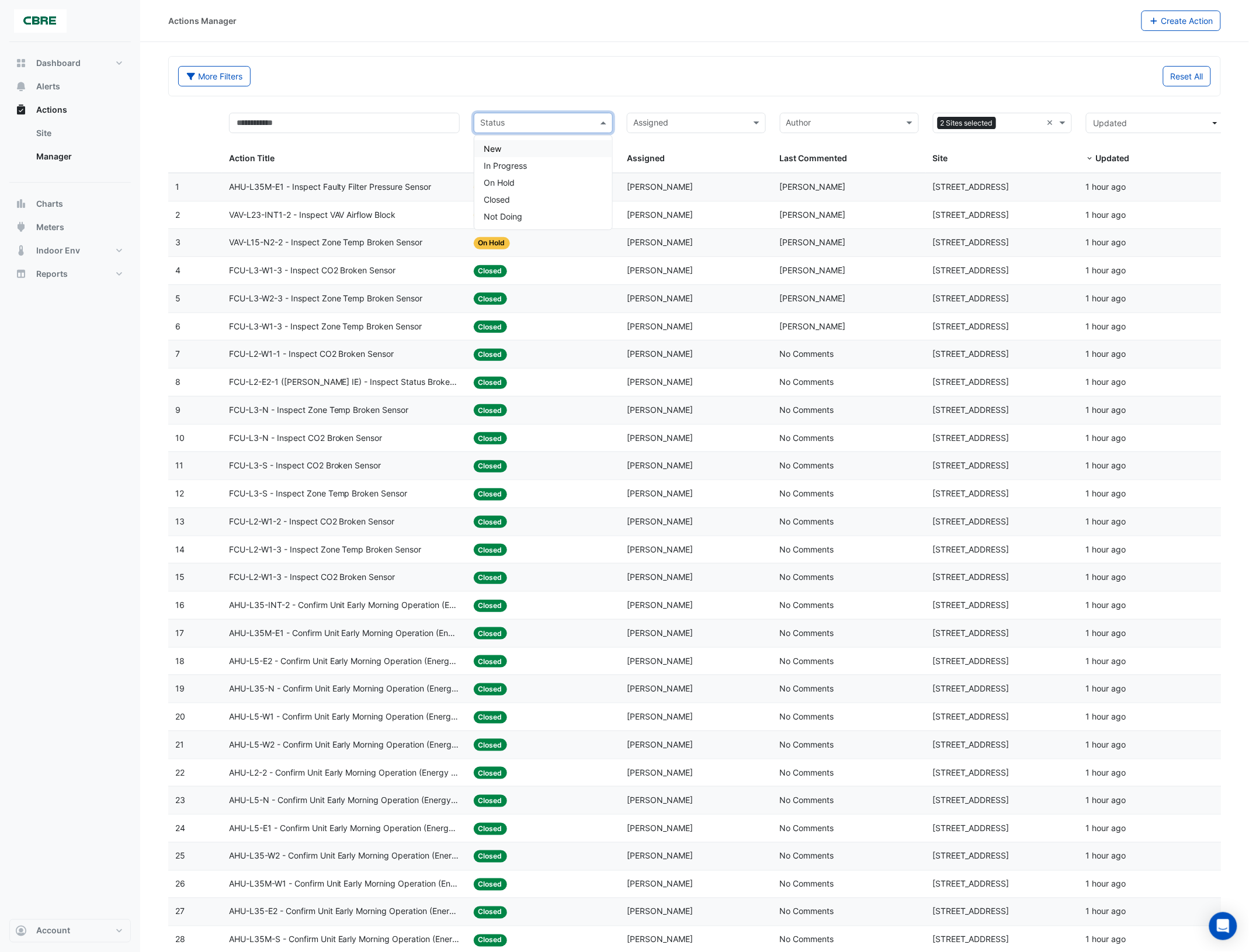
click at [603, 126] on span at bounding box center [605, 122] width 15 height 13
click at [679, 79] on div "More Filters" at bounding box center [433, 76] width 523 height 20
click at [603, 122] on span at bounding box center [605, 122] width 15 height 13
click at [584, 75] on div "More Filters" at bounding box center [433, 76] width 523 height 20
click at [437, 121] on input "text" at bounding box center [345, 122] width 231 height 20
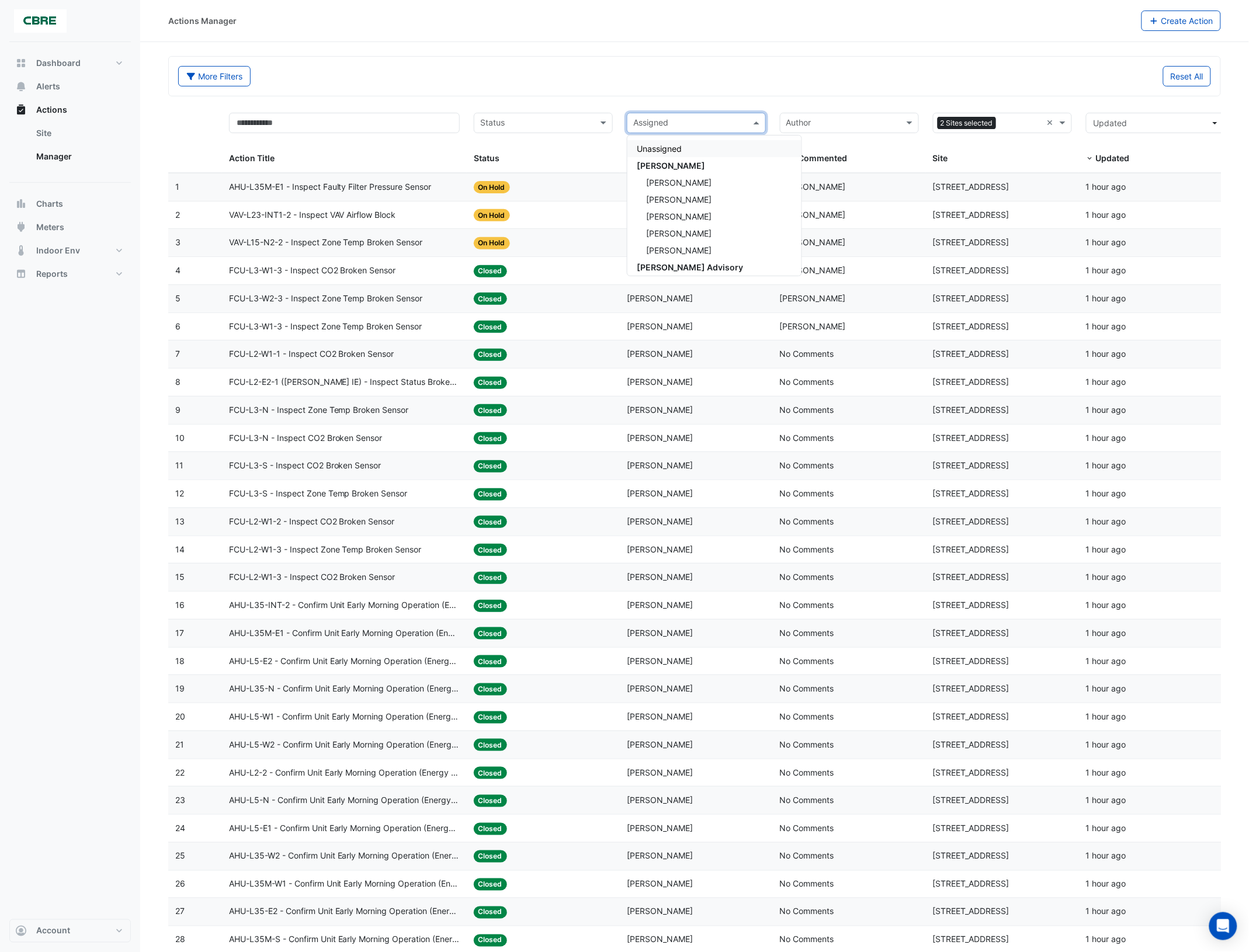
click at [705, 129] on input "text" at bounding box center [690, 124] width 113 height 13
click at [742, 79] on div "Reset All" at bounding box center [956, 76] width 523 height 20
click at [861, 124] on input "text" at bounding box center [843, 124] width 113 height 13
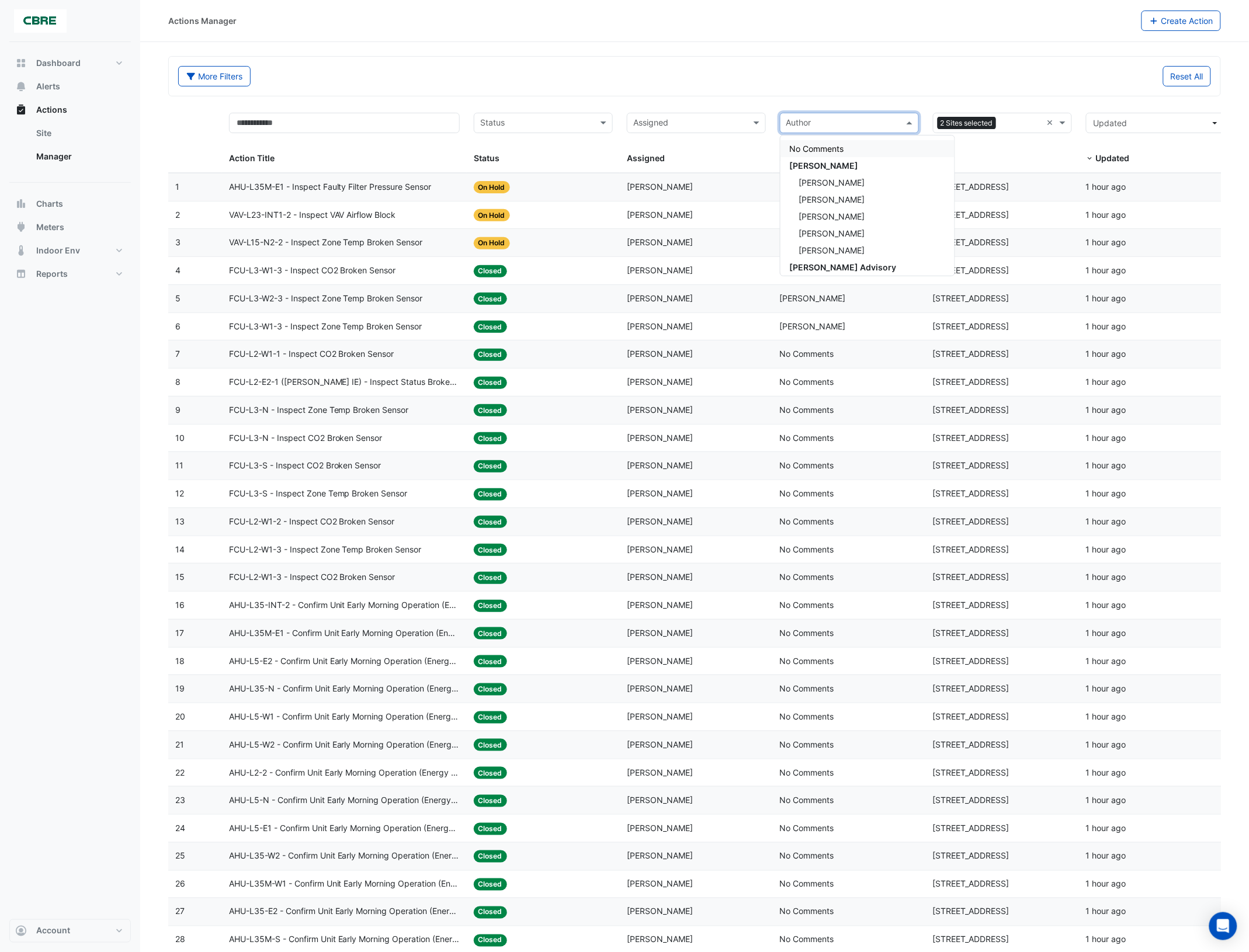
click at [878, 88] on div "More Filters Reset All" at bounding box center [694, 79] width 1047 height 25
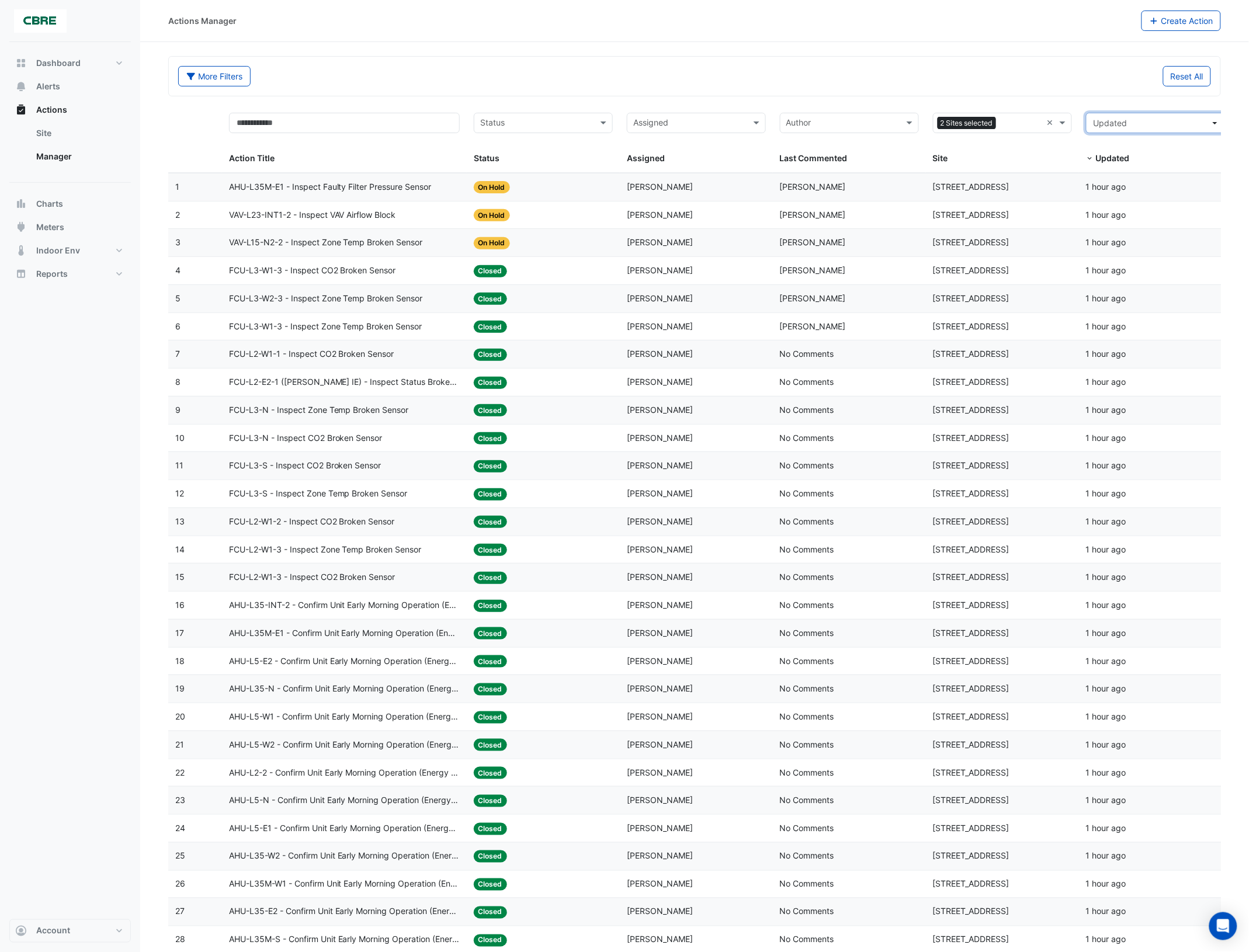
click at [1190, 122] on span "Updated" at bounding box center [1152, 122] width 117 height 12
click at [991, 73] on div "Reset All" at bounding box center [956, 76] width 523 height 20
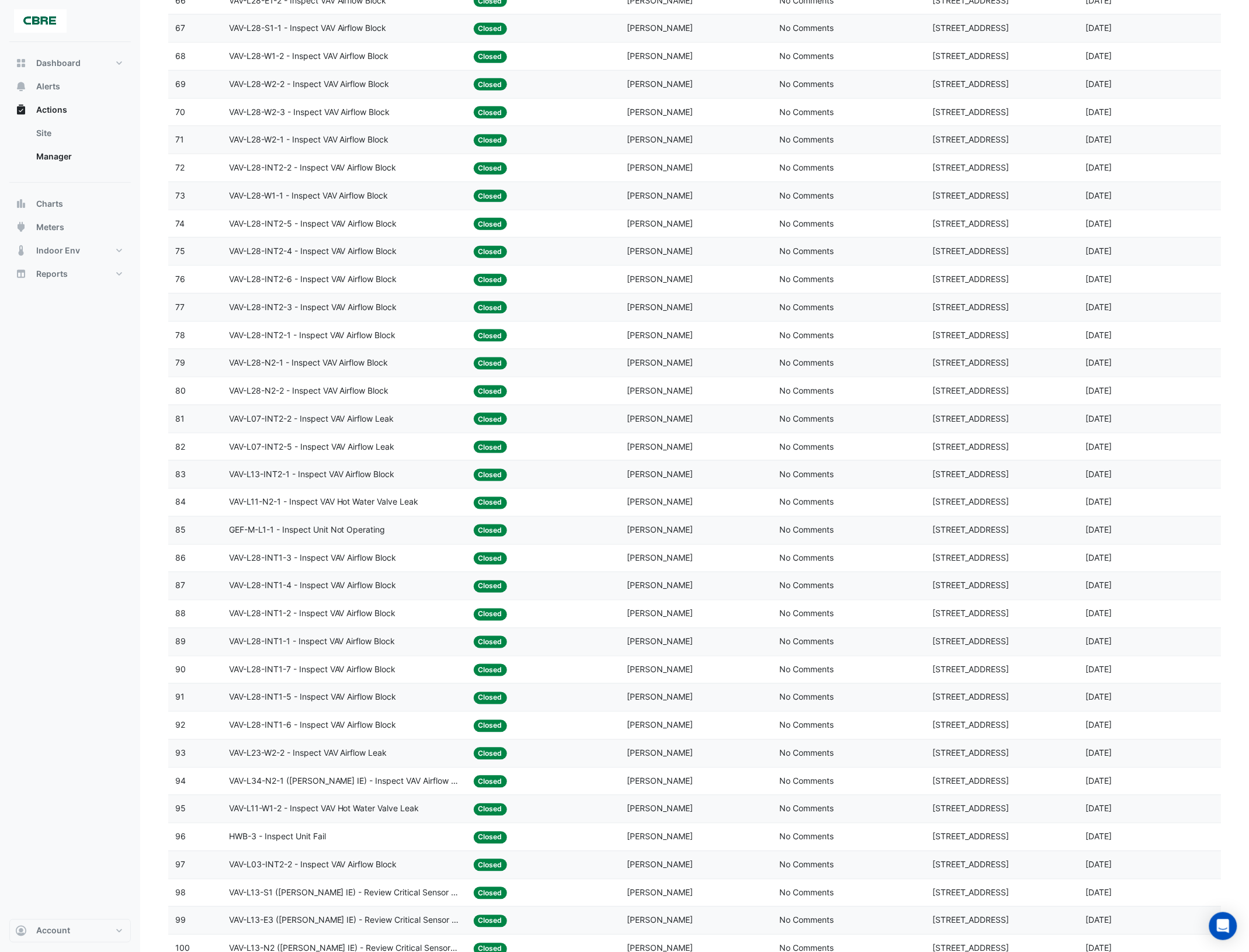
scroll to position [2057, 0]
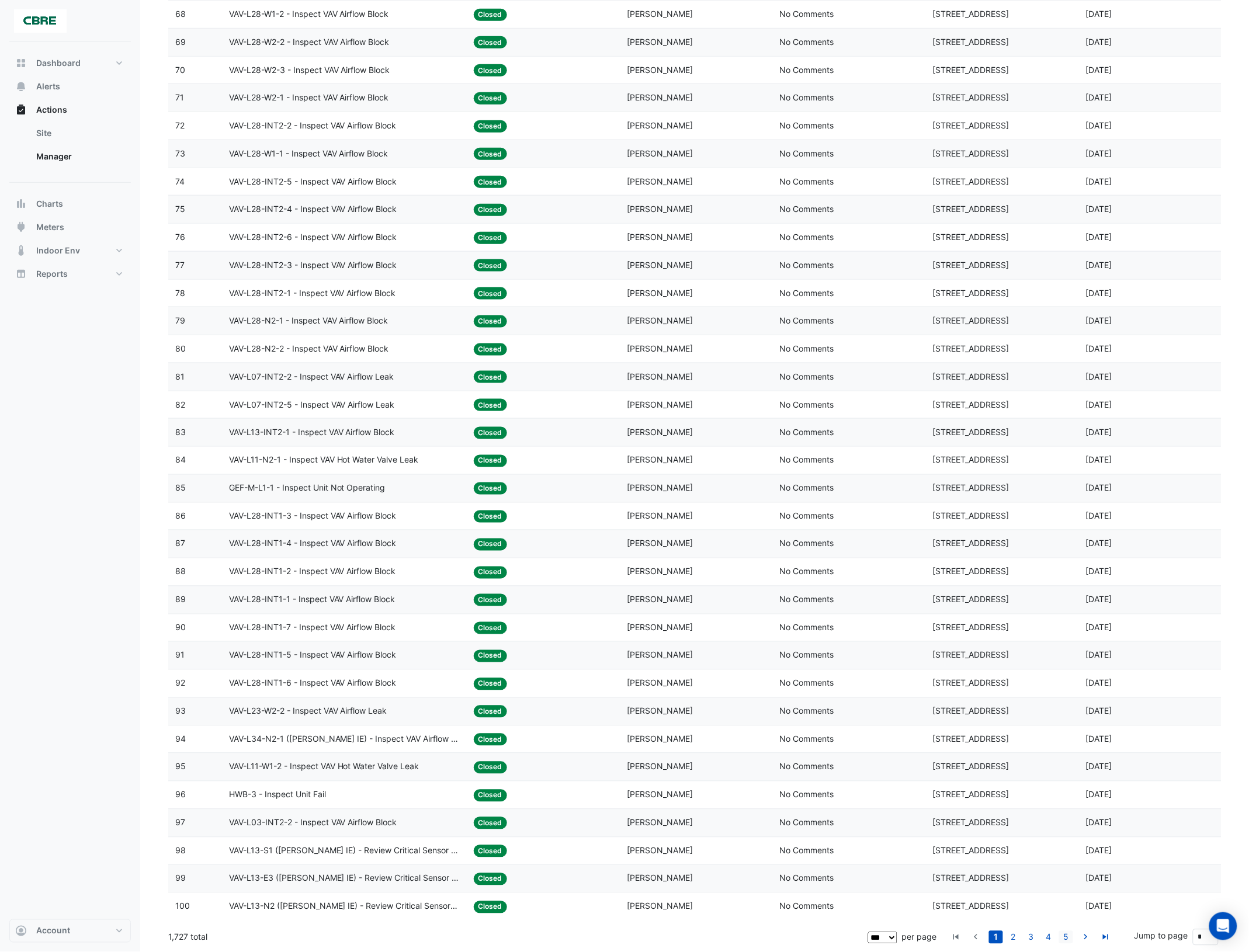
click at [1068, 938] on link "5" at bounding box center [1066, 937] width 14 height 13
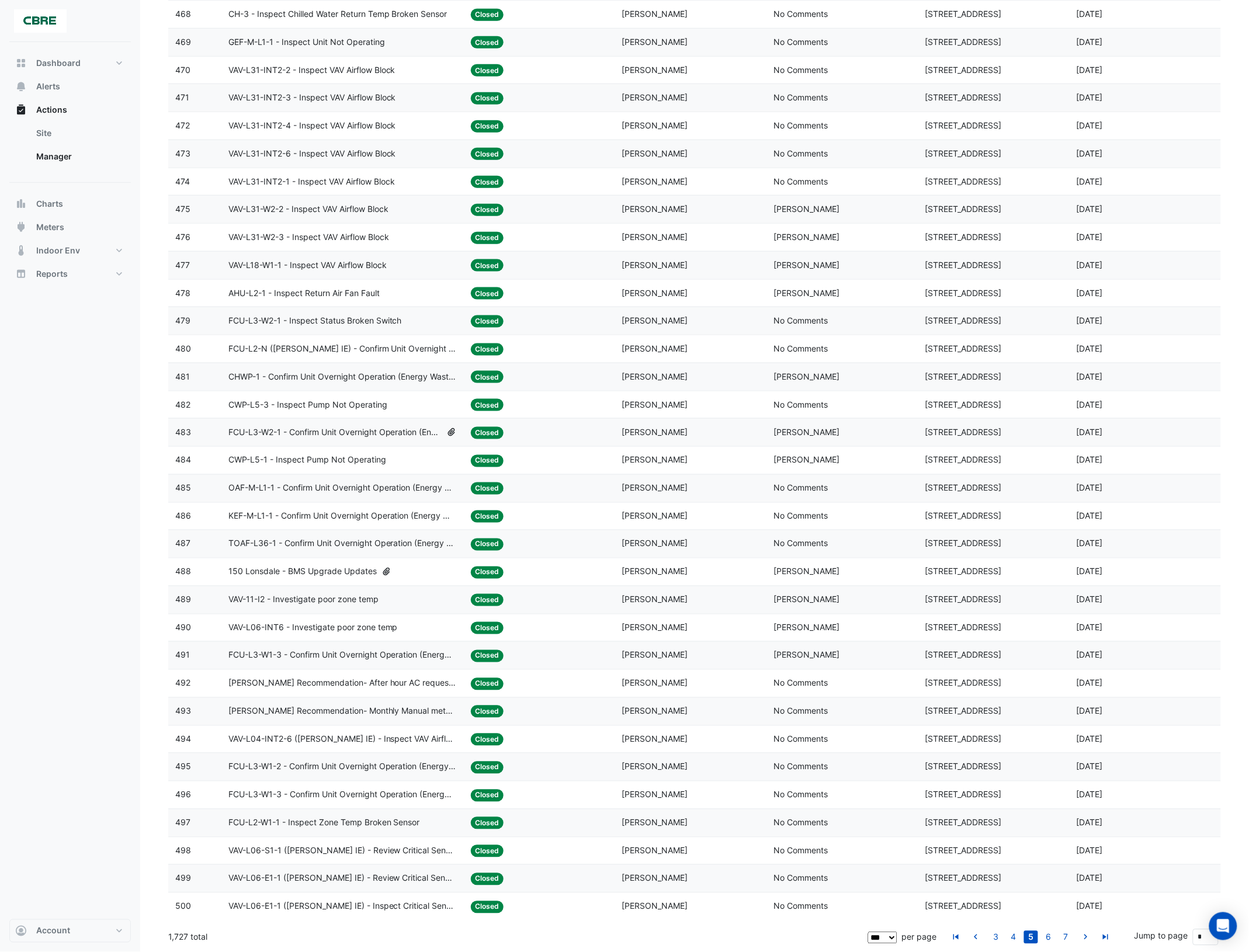
click at [1068, 938] on link "7" at bounding box center [1066, 937] width 14 height 13
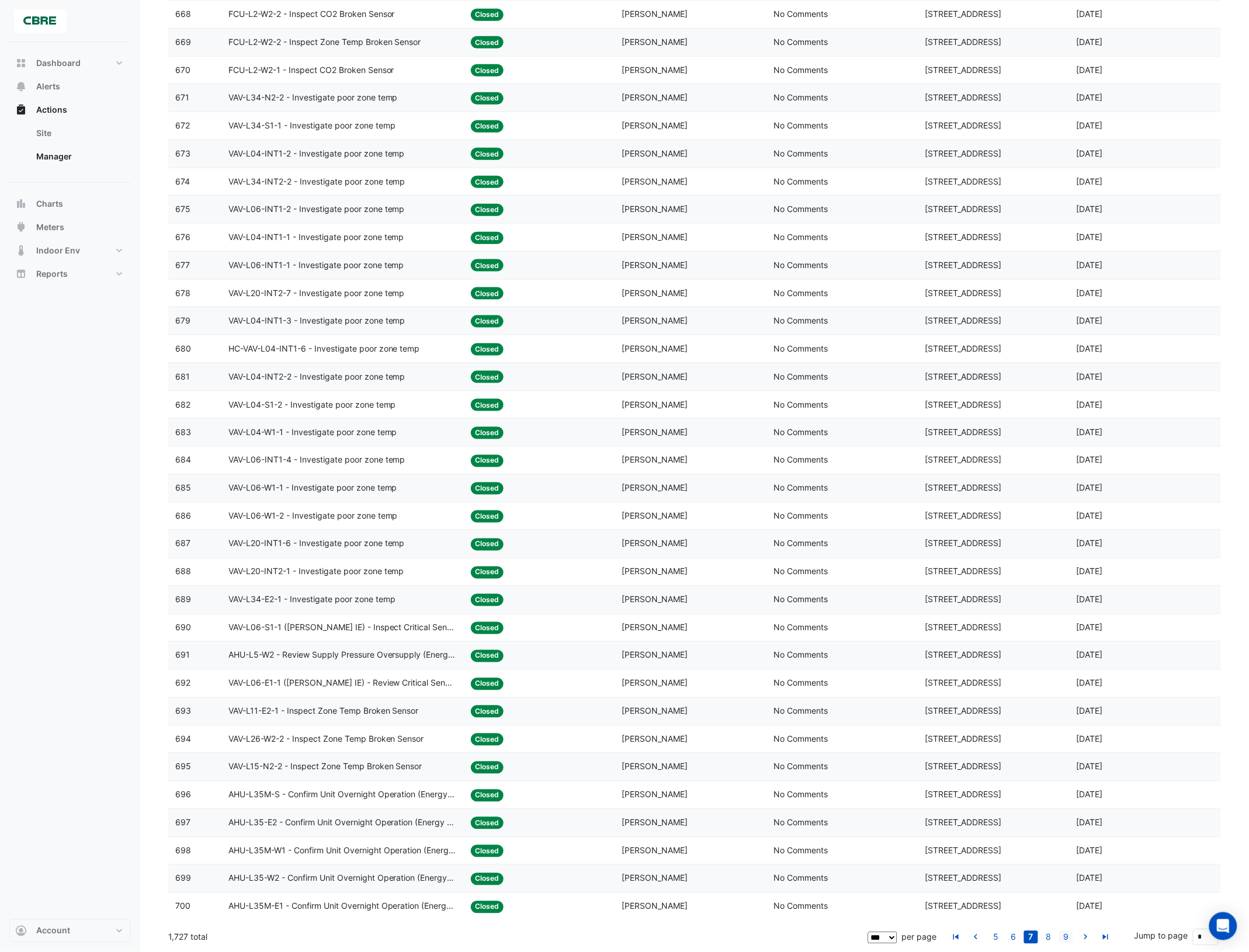
click at [1069, 938] on link "9" at bounding box center [1066, 937] width 14 height 13
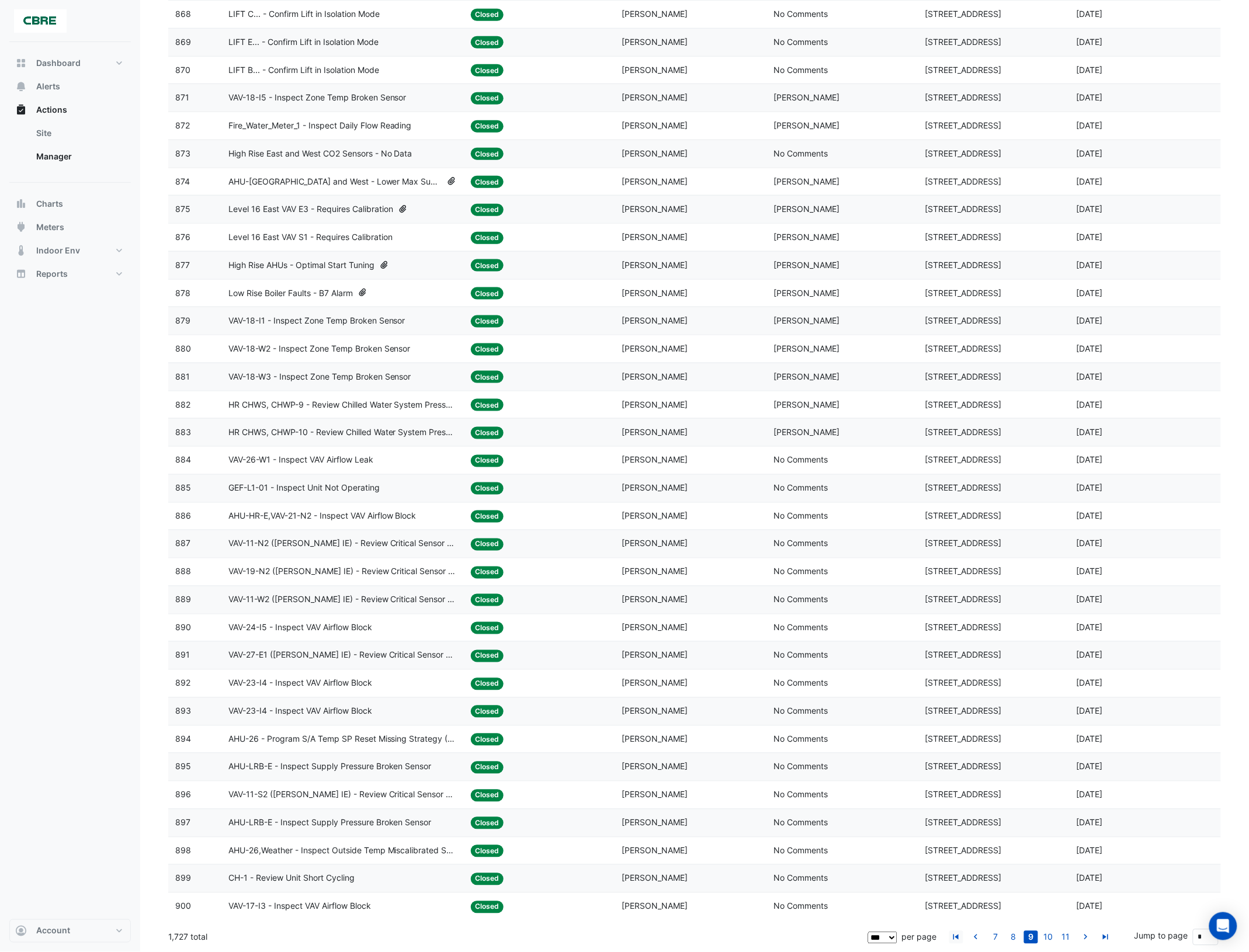
click at [961, 938] on icon "go to first page" at bounding box center [956, 939] width 14 height 12
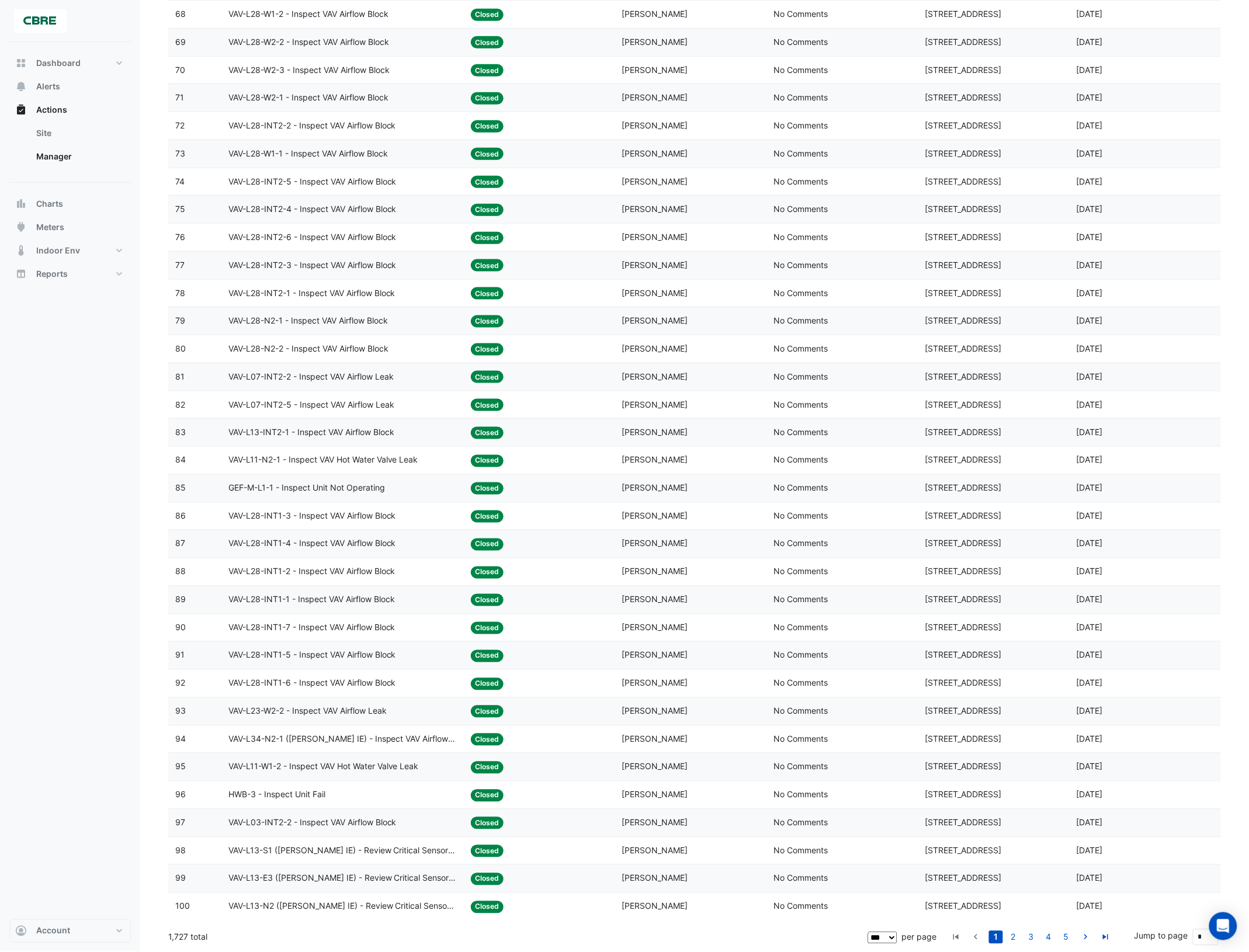
click at [997, 938] on link "1" at bounding box center [997, 937] width 14 height 13
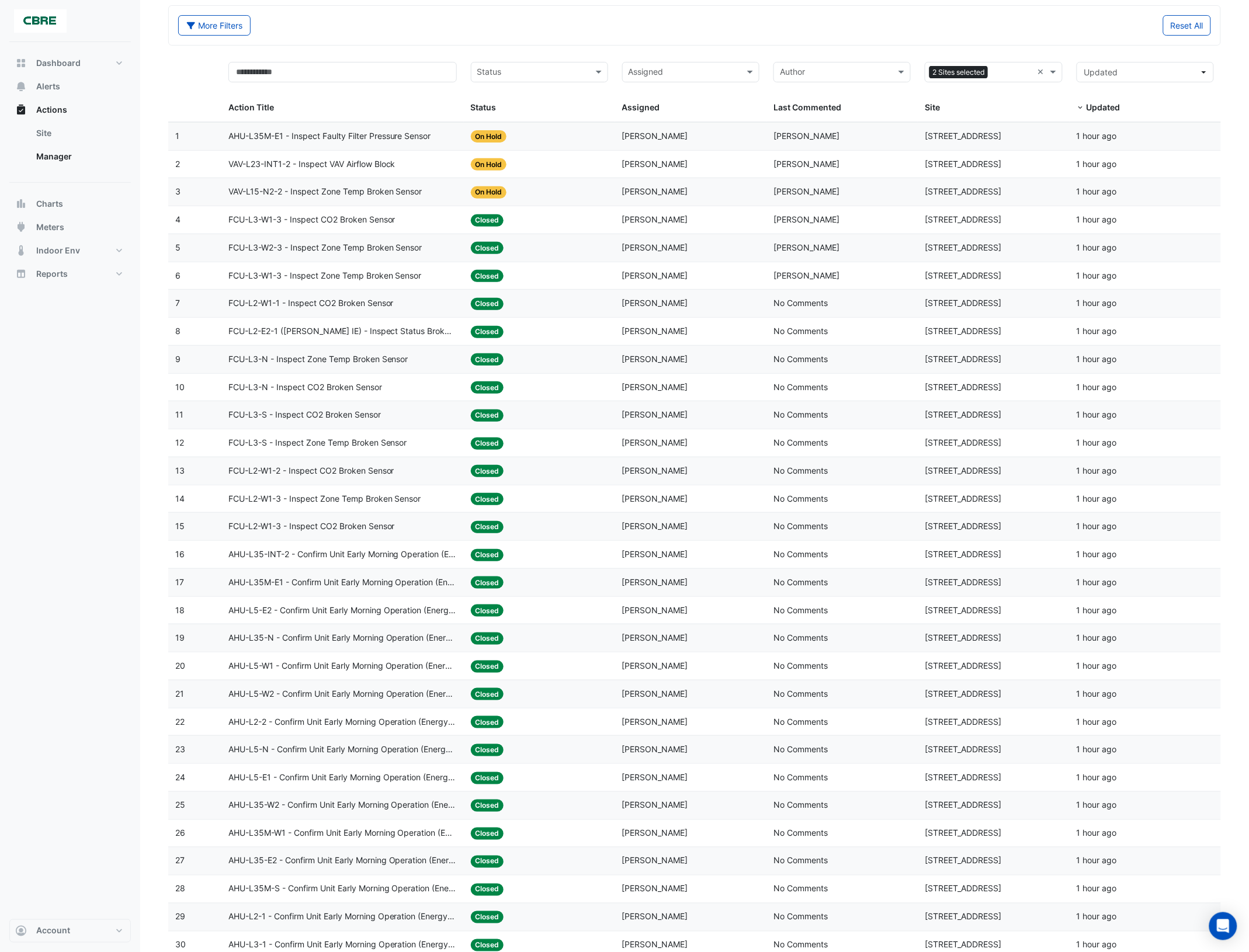
scroll to position [0, 0]
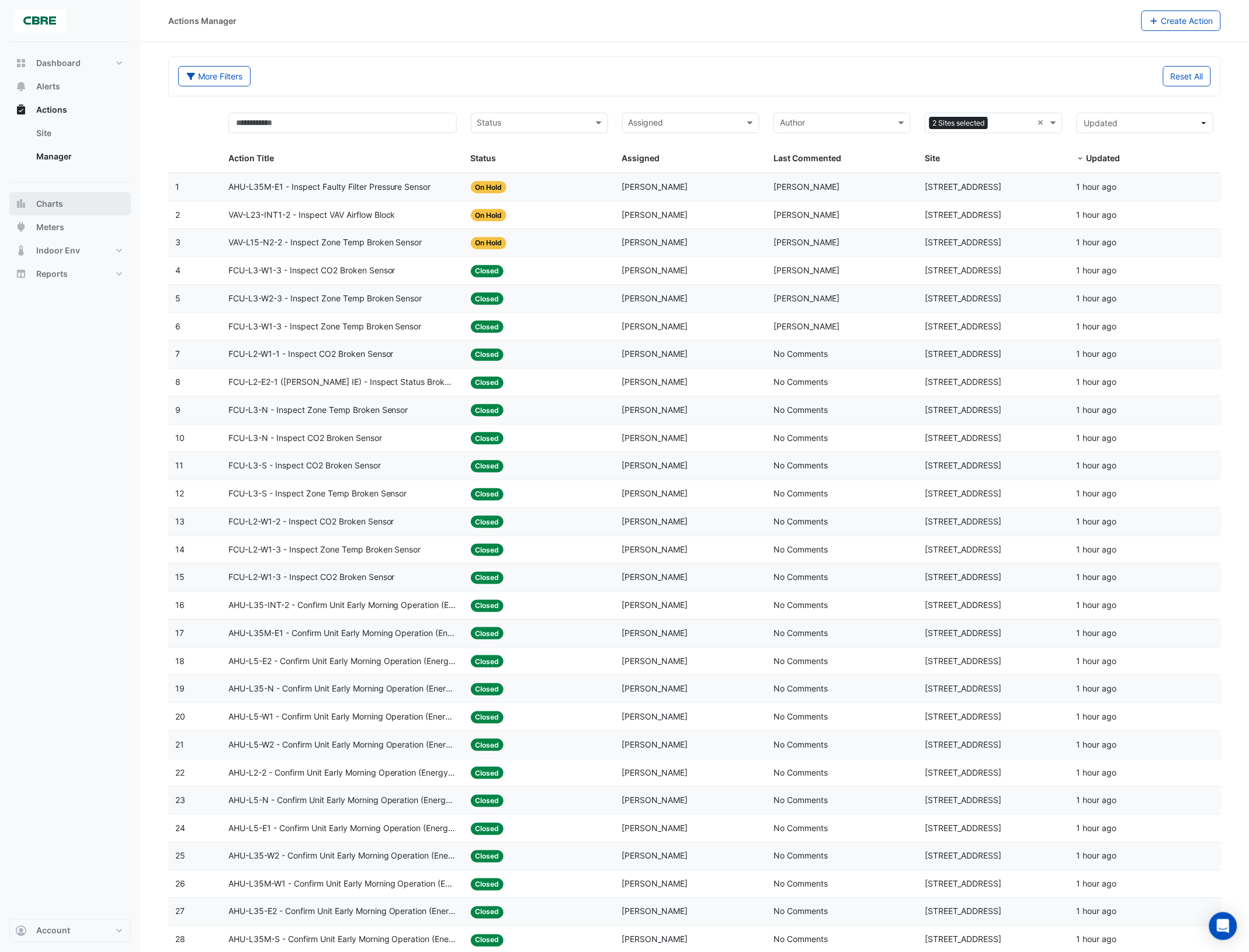
click at [61, 208] on span "Charts" at bounding box center [50, 204] width 27 height 12
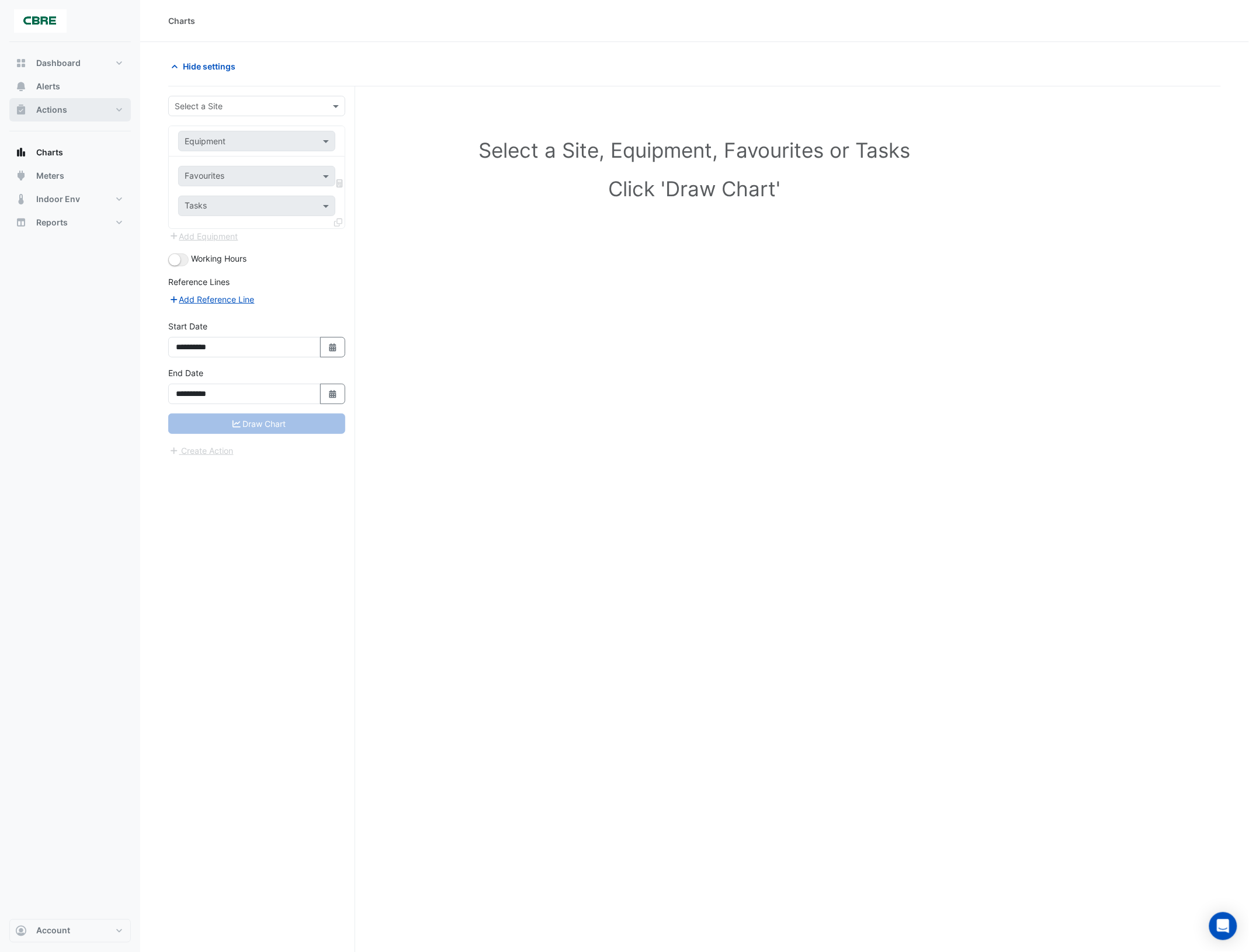
click at [63, 112] on span "Actions" at bounding box center [52, 110] width 31 height 12
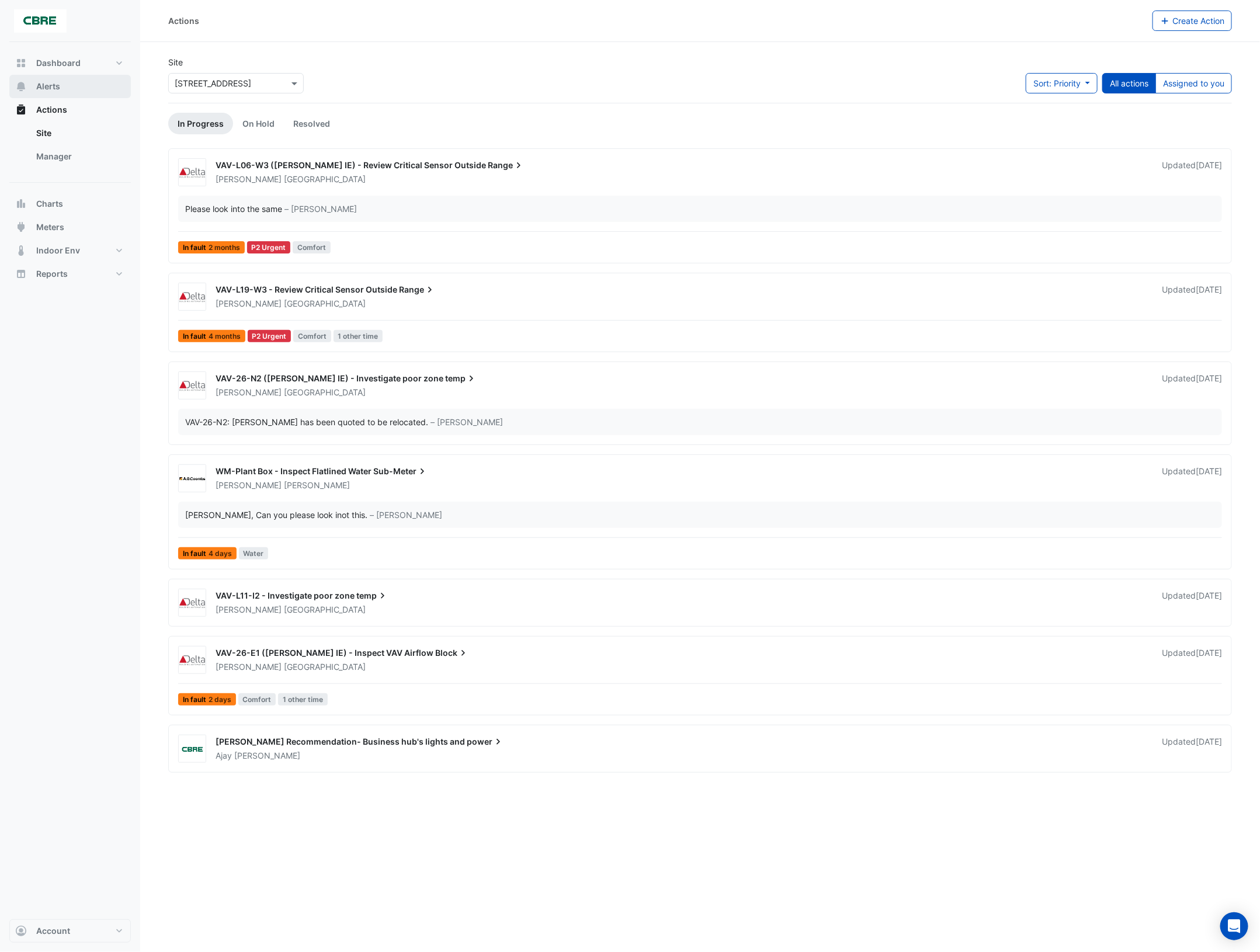
click at [54, 82] on span "Alerts" at bounding box center [49, 86] width 24 height 12
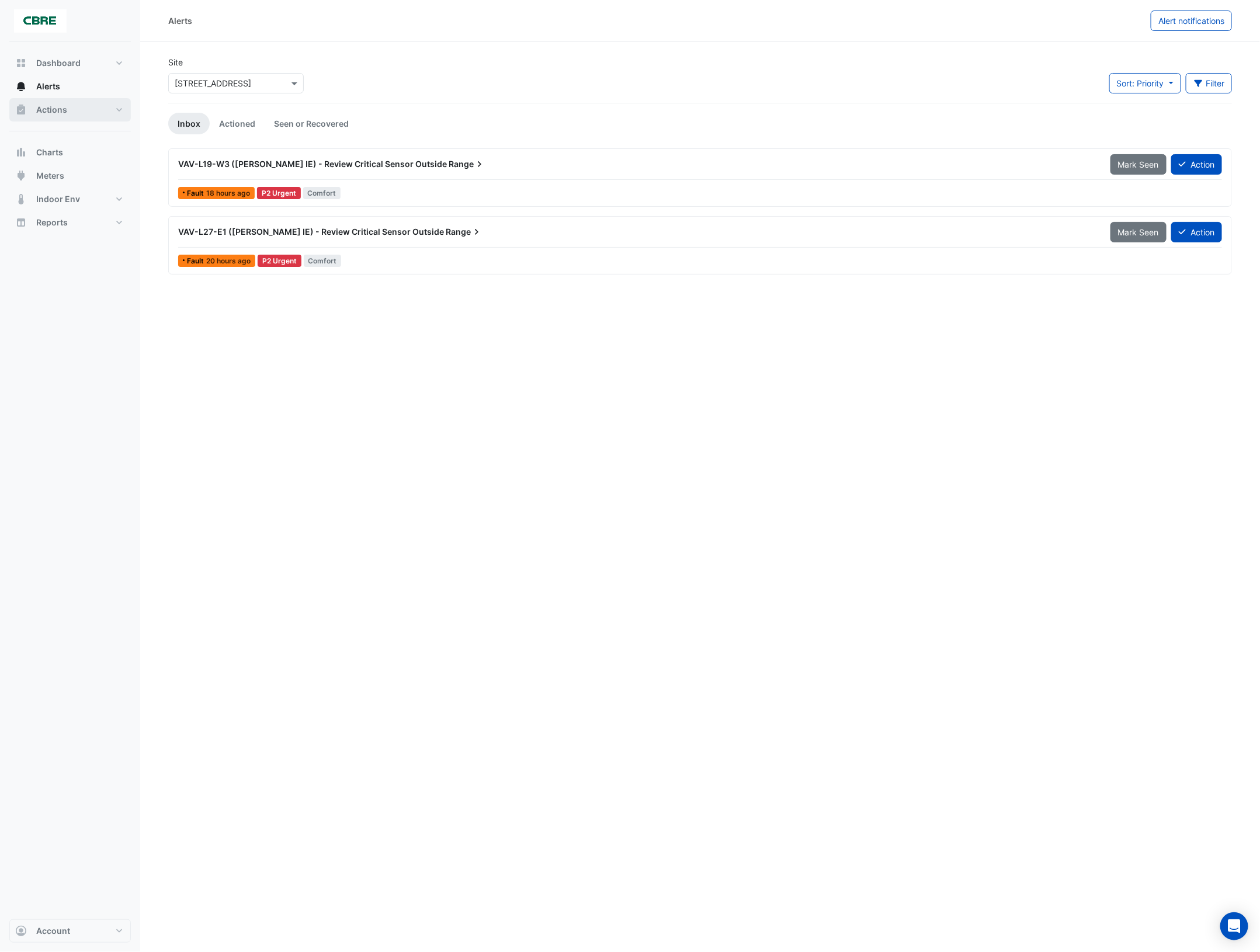
click at [120, 109] on button "Actions" at bounding box center [70, 110] width 122 height 23
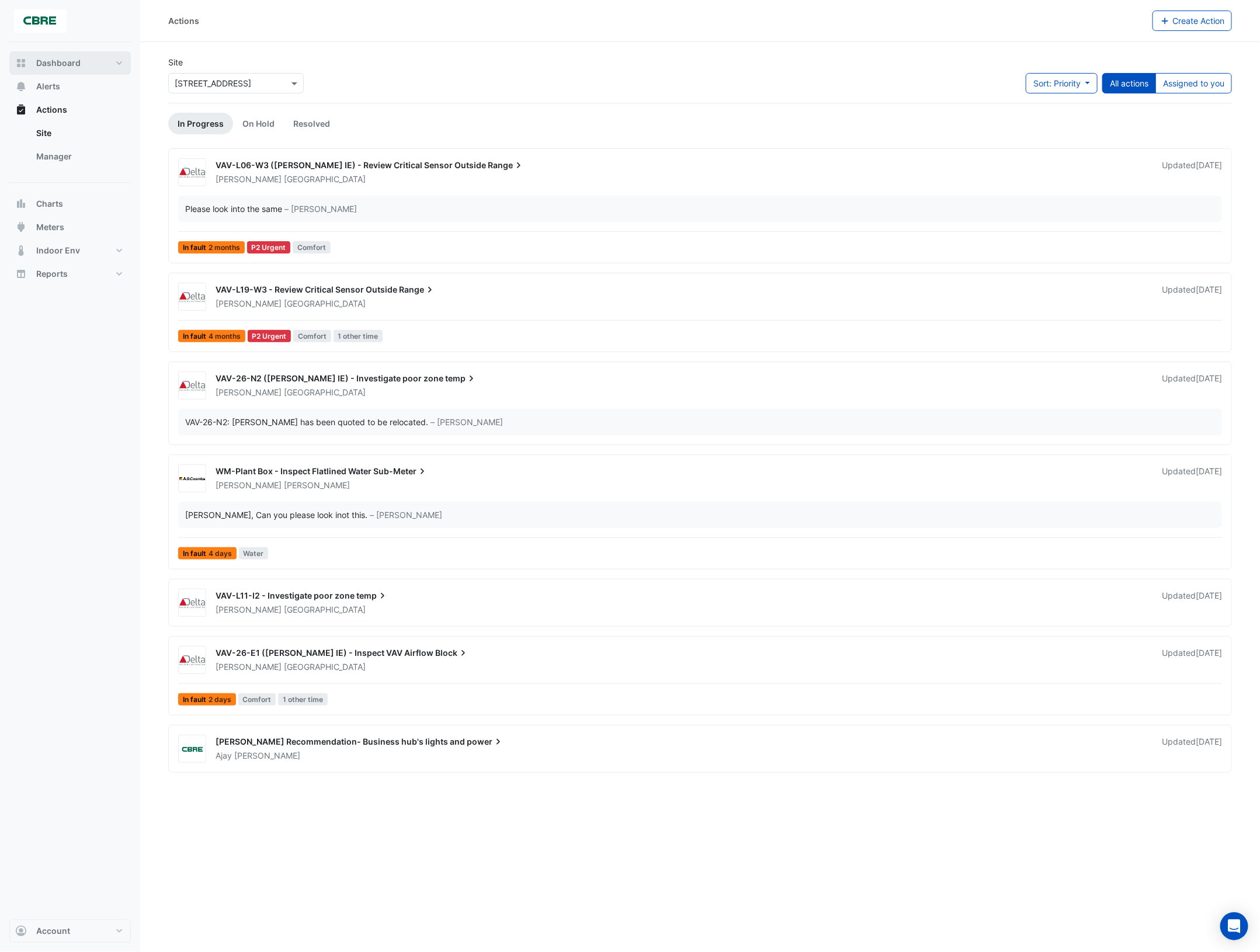
click at [117, 62] on button "Dashboard" at bounding box center [70, 63] width 122 height 23
select select "***"
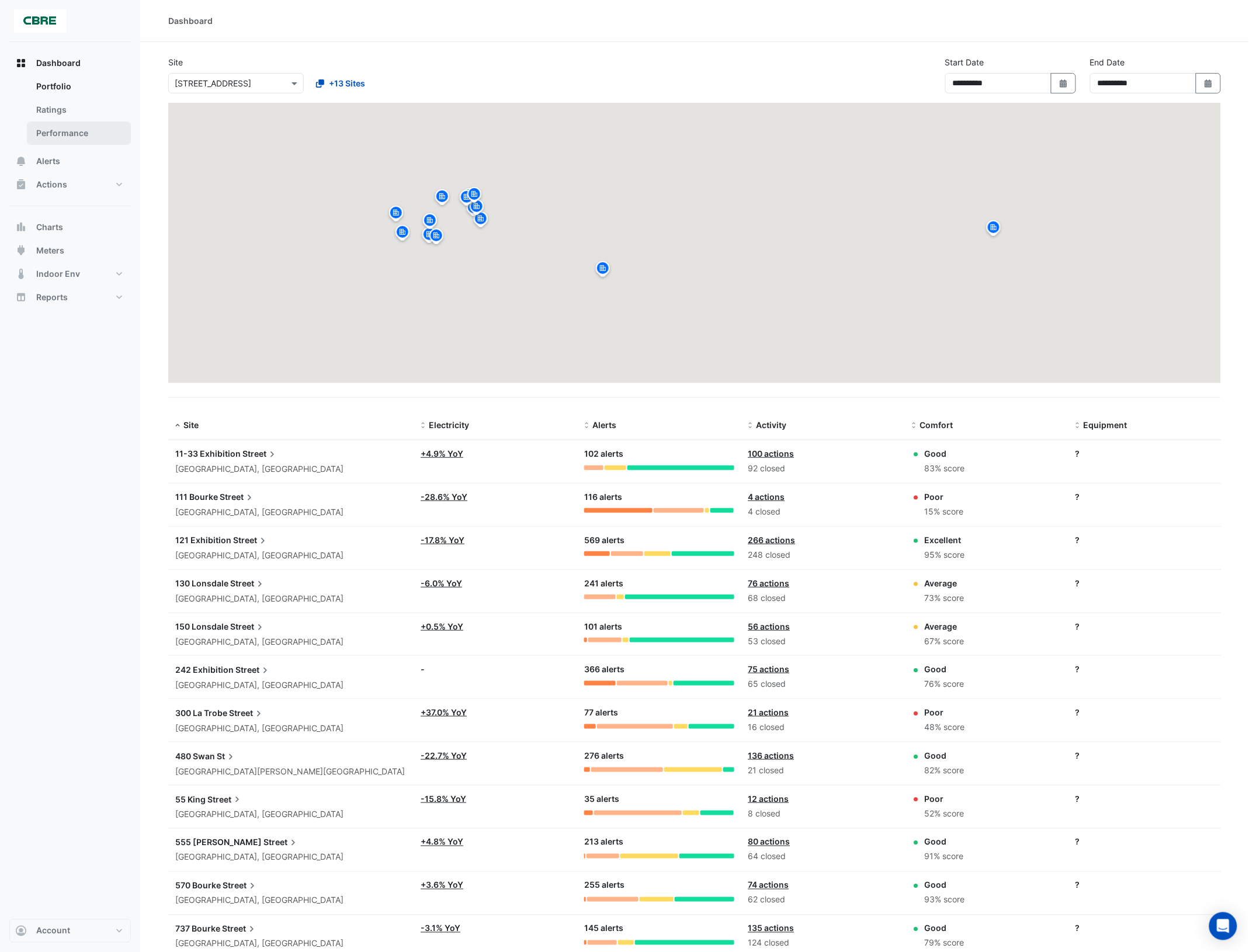
click at [71, 133] on link "Performance" at bounding box center [79, 133] width 104 height 23
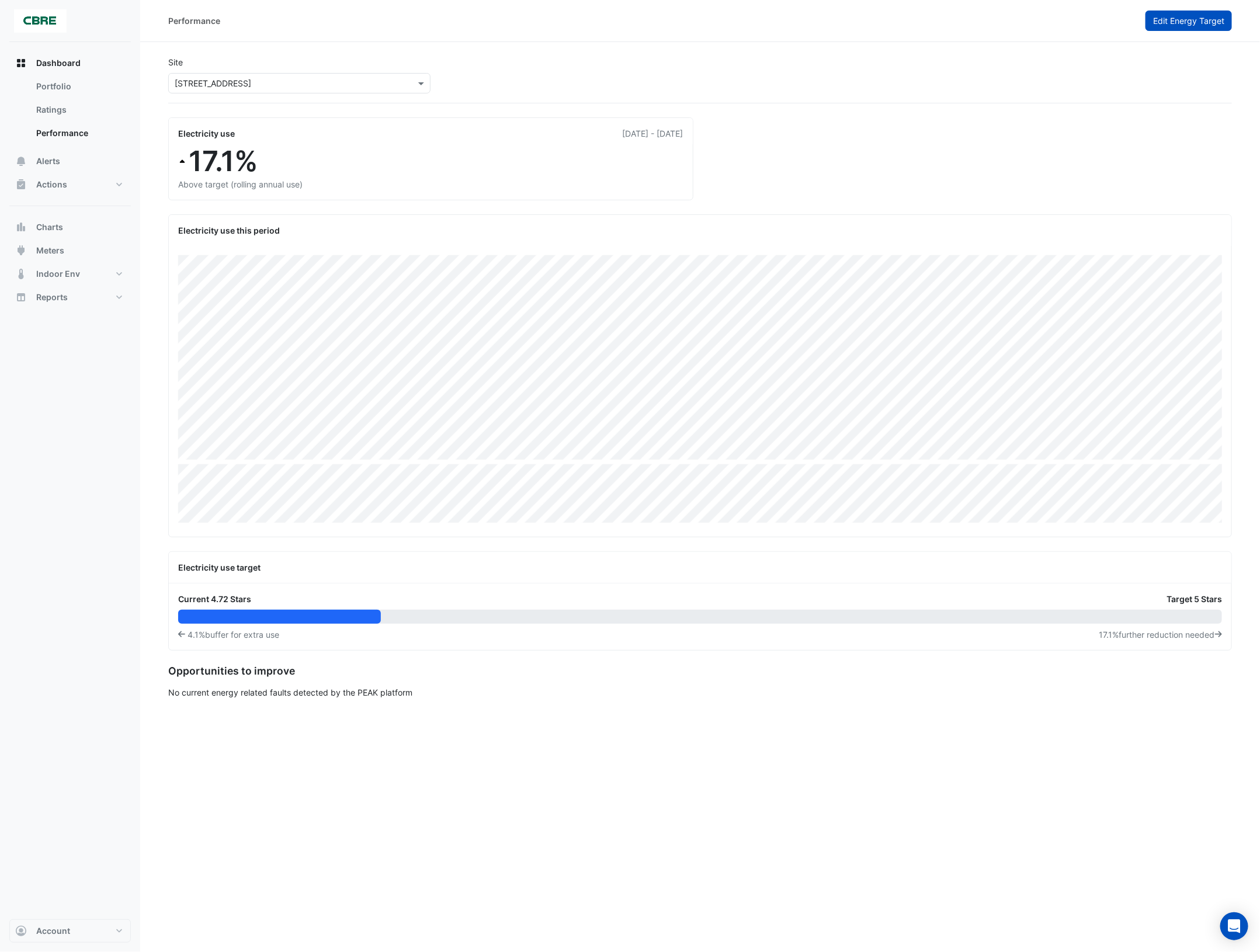
click at [1190, 22] on span "Edit Energy Target" at bounding box center [1188, 20] width 71 height 10
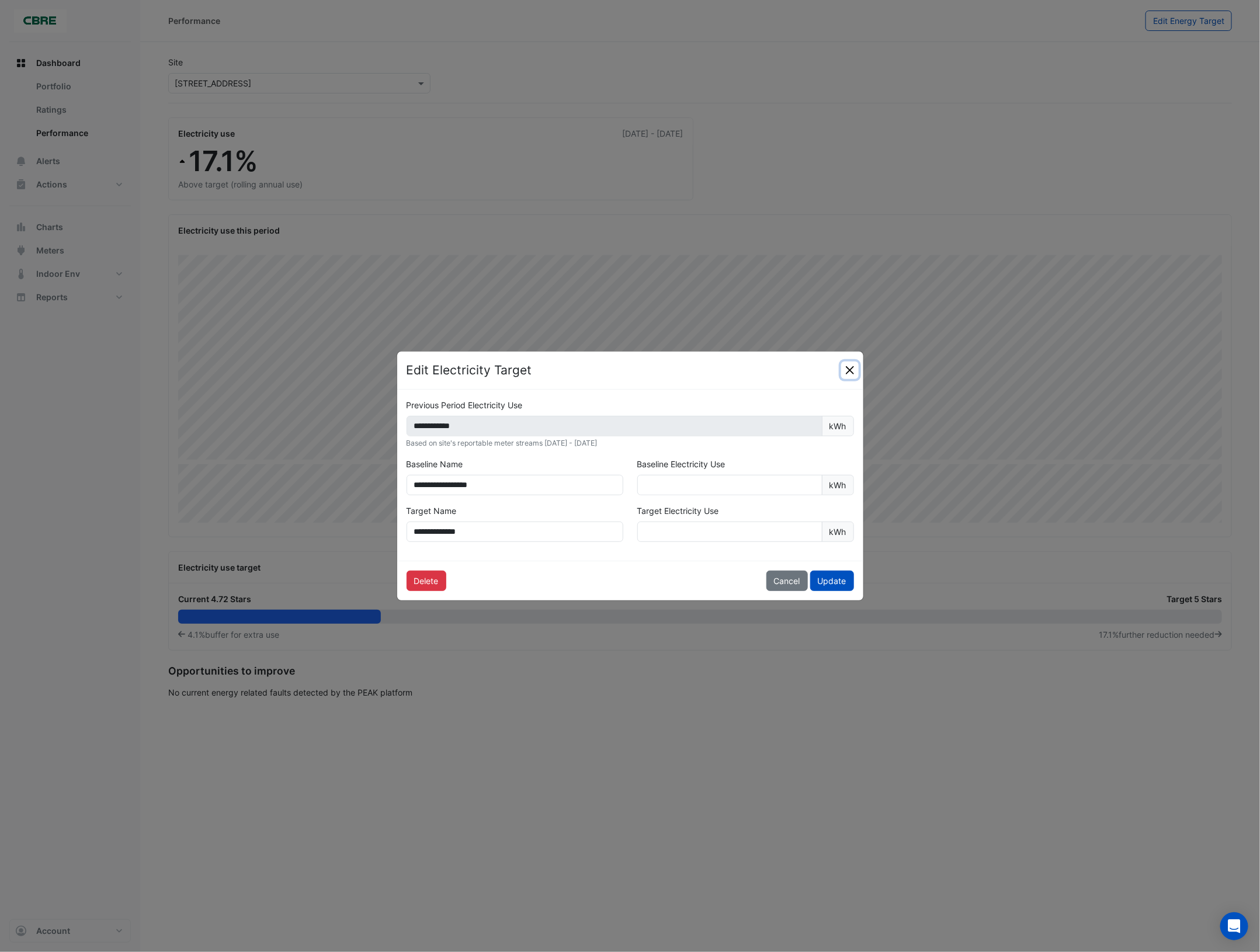
click at [851, 370] on button "Close" at bounding box center [849, 370] width 18 height 18
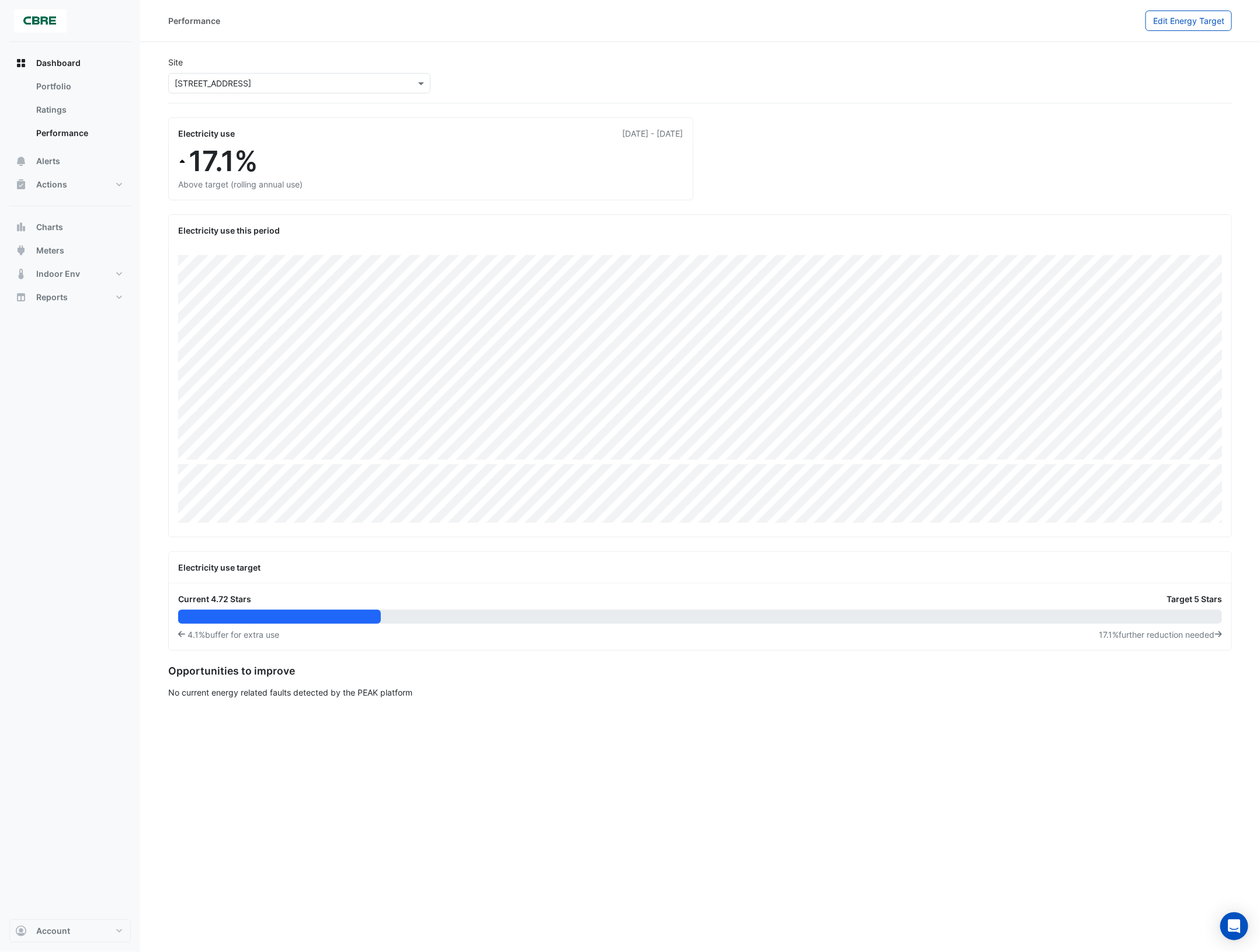
click at [410, 84] on div at bounding box center [299, 83] width 261 height 13
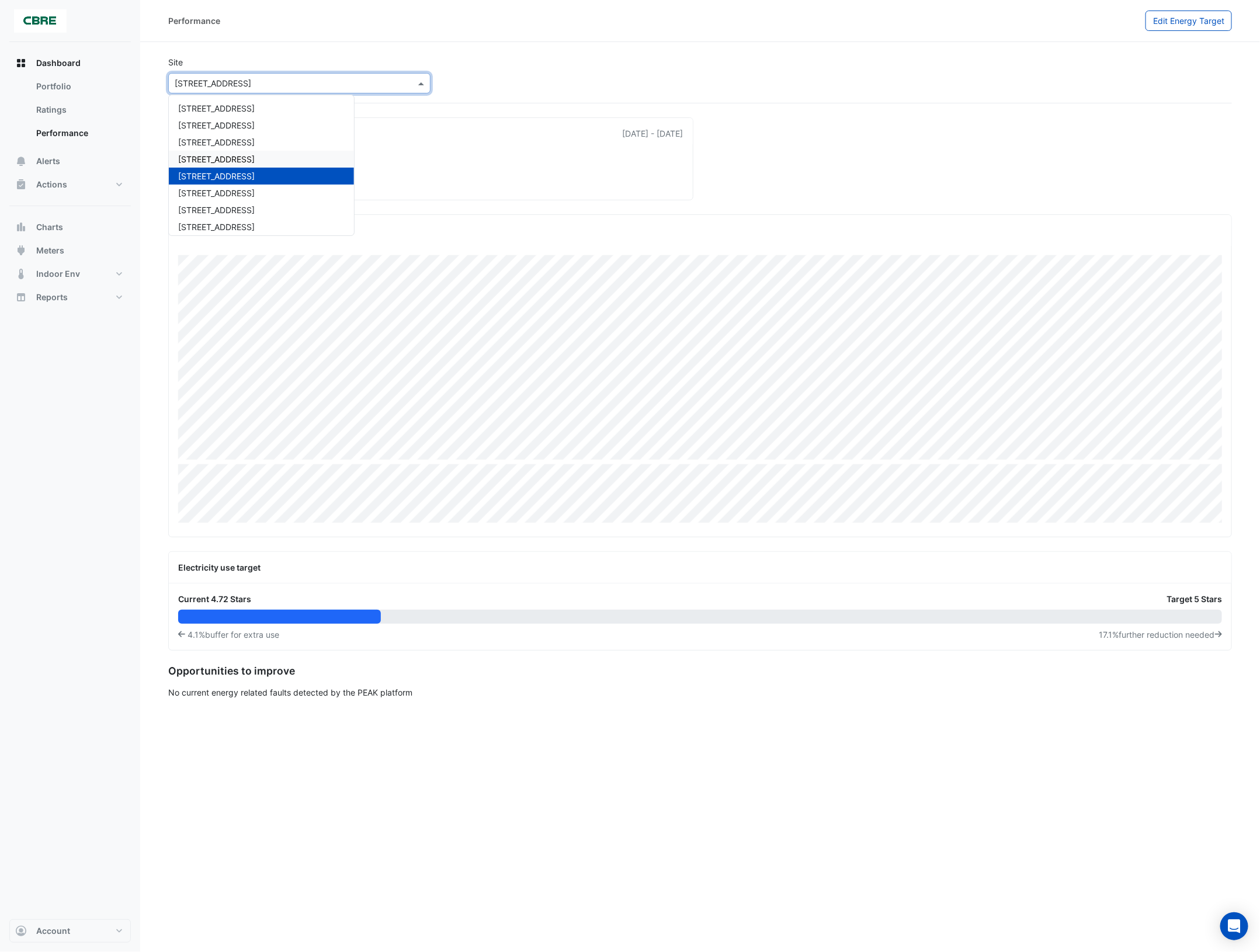
click at [243, 161] on span "[STREET_ADDRESS]" at bounding box center [216, 159] width 77 height 10
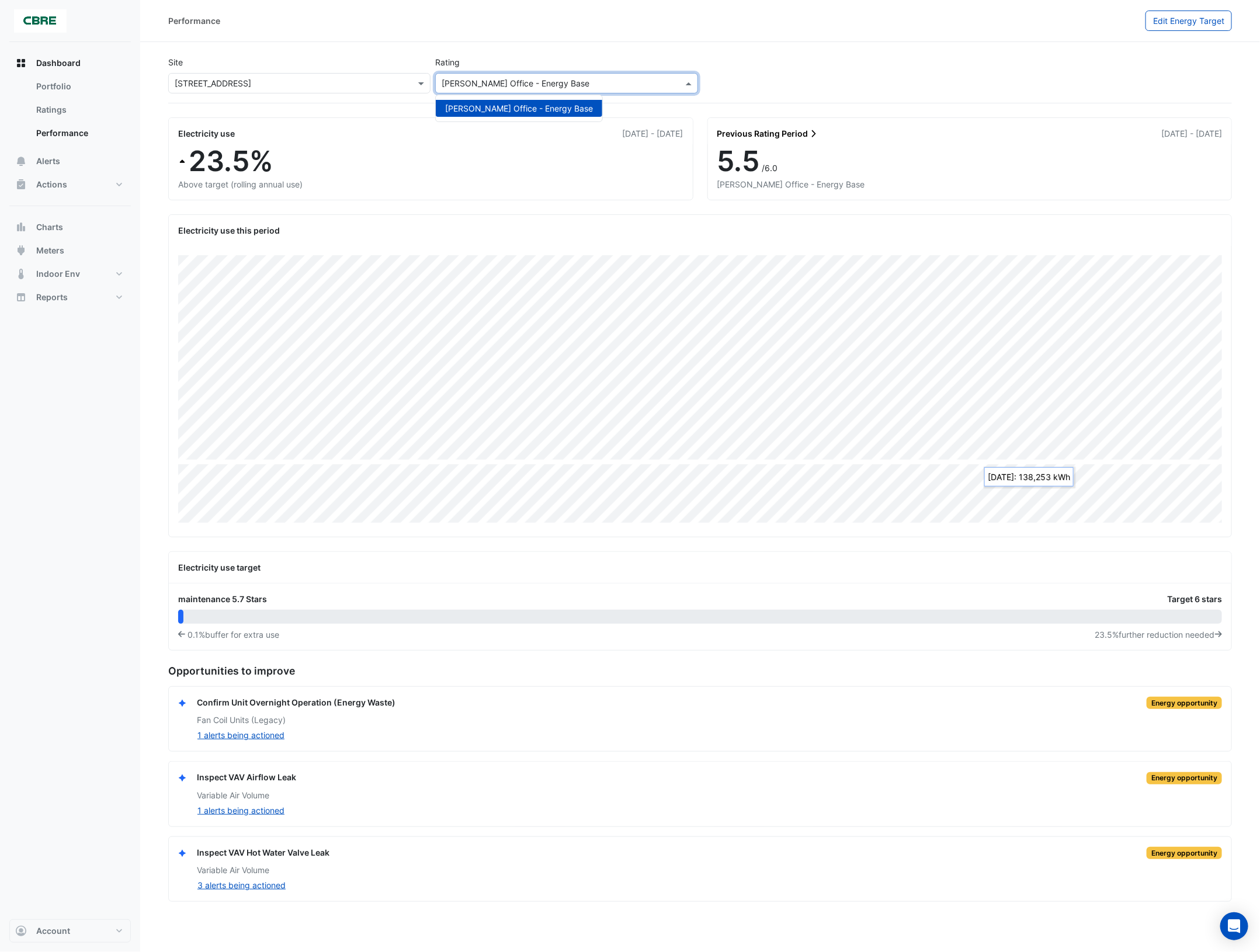
click at [671, 82] on div at bounding box center [566, 83] width 261 height 13
click at [643, 81] on input "text" at bounding box center [555, 84] width 226 height 12
click at [837, 84] on div "Site Select a Site × 130 Lonsdale Street Rating Please select a Sustainability …" at bounding box center [700, 77] width 1069 height 51
click at [68, 167] on button "Alerts" at bounding box center [70, 161] width 122 height 23
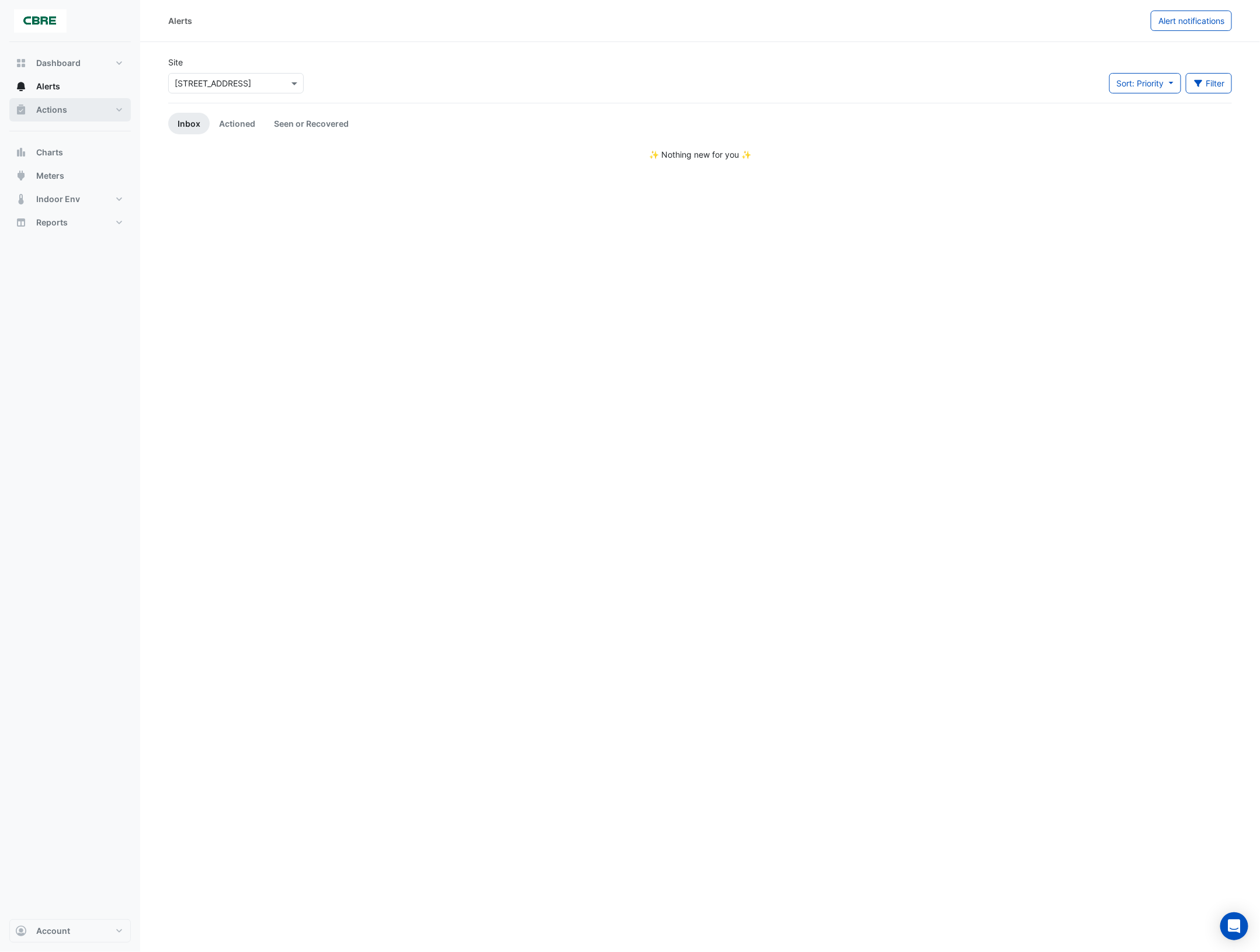
click at [118, 114] on button "Actions" at bounding box center [70, 110] width 122 height 23
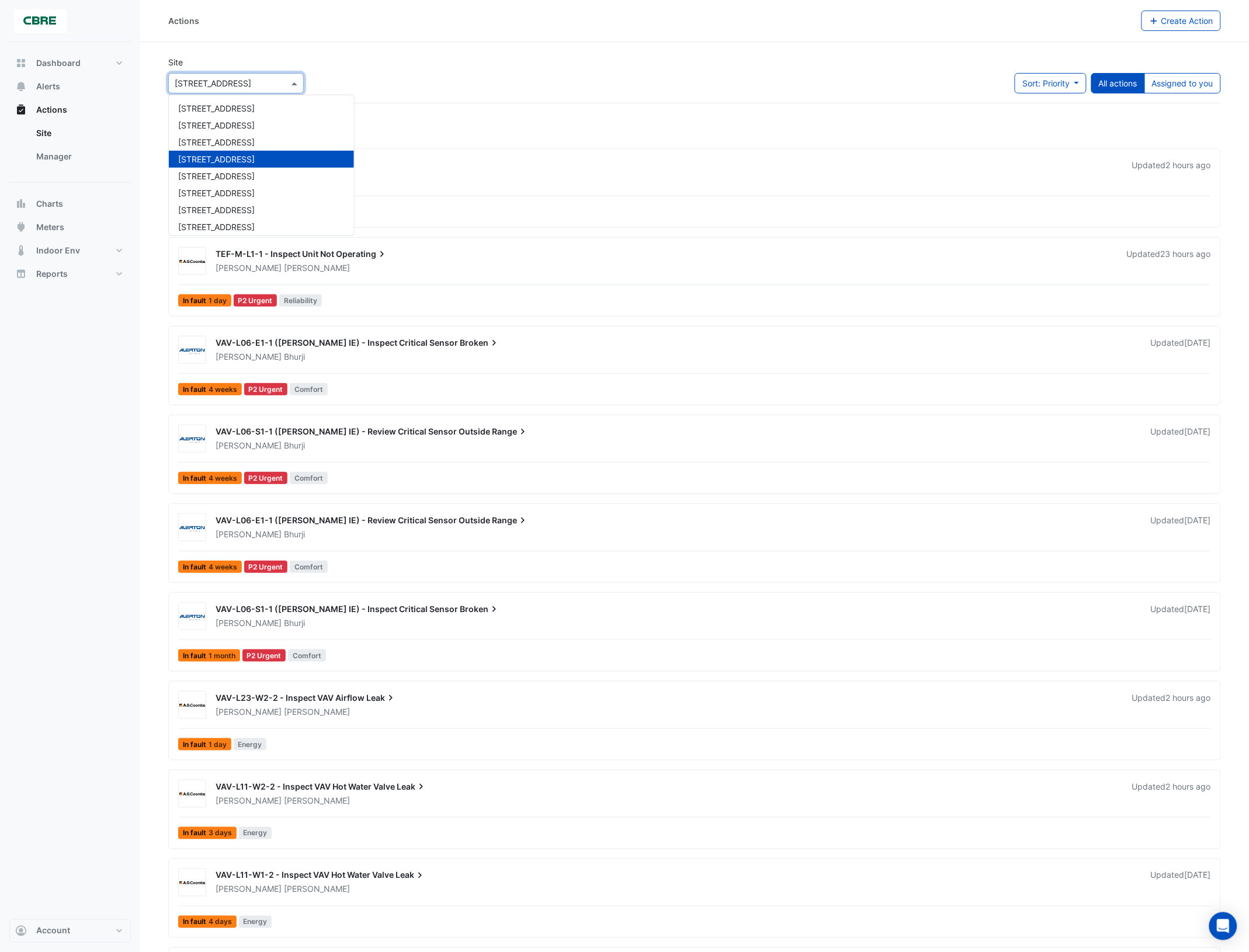
click at [296, 83] on span at bounding box center [295, 83] width 15 height 12
click at [218, 140] on span "121 Exhibition Street" at bounding box center [216, 142] width 77 height 10
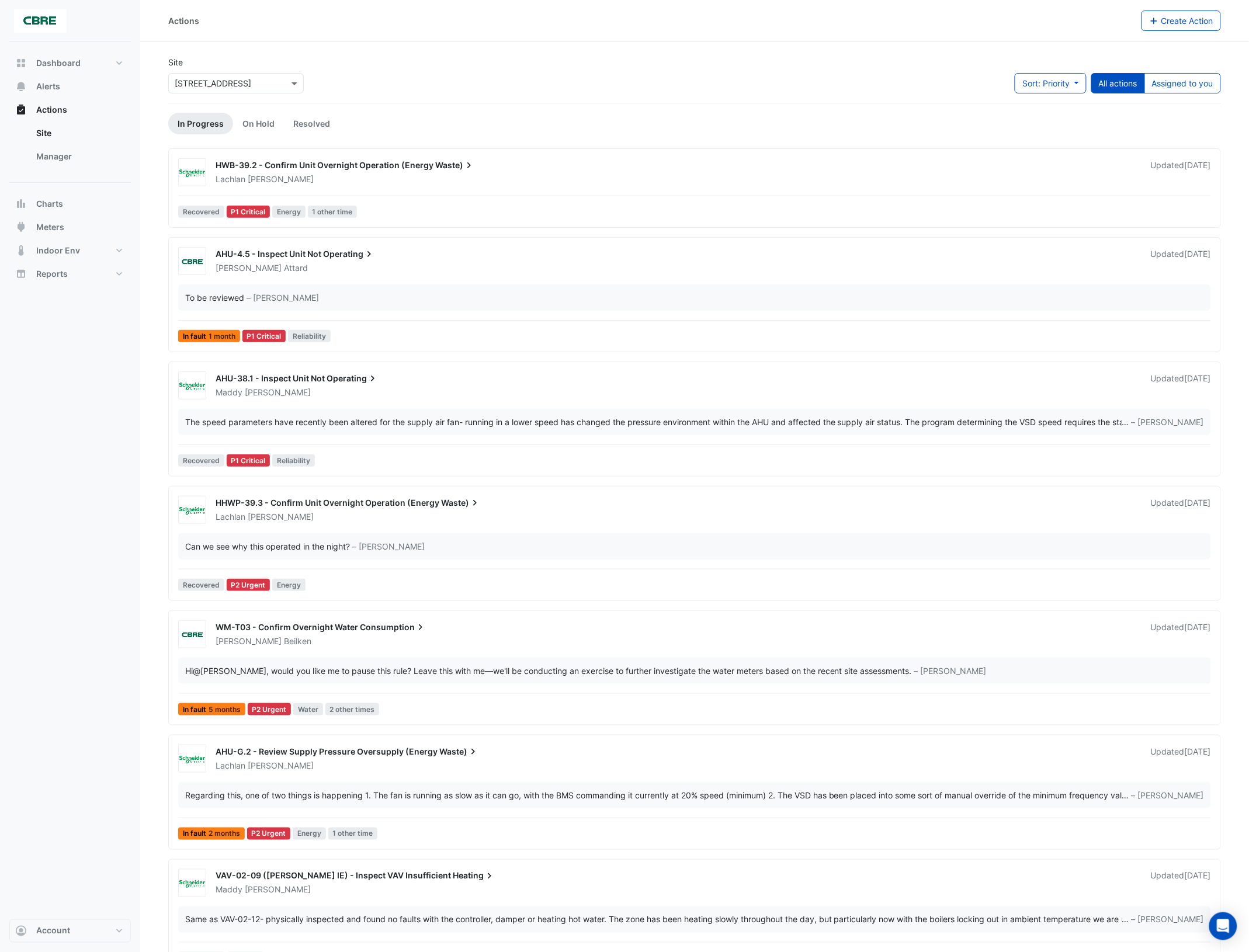
click at [549, 174] on div "Lachlan Manning" at bounding box center [677, 179] width 924 height 12
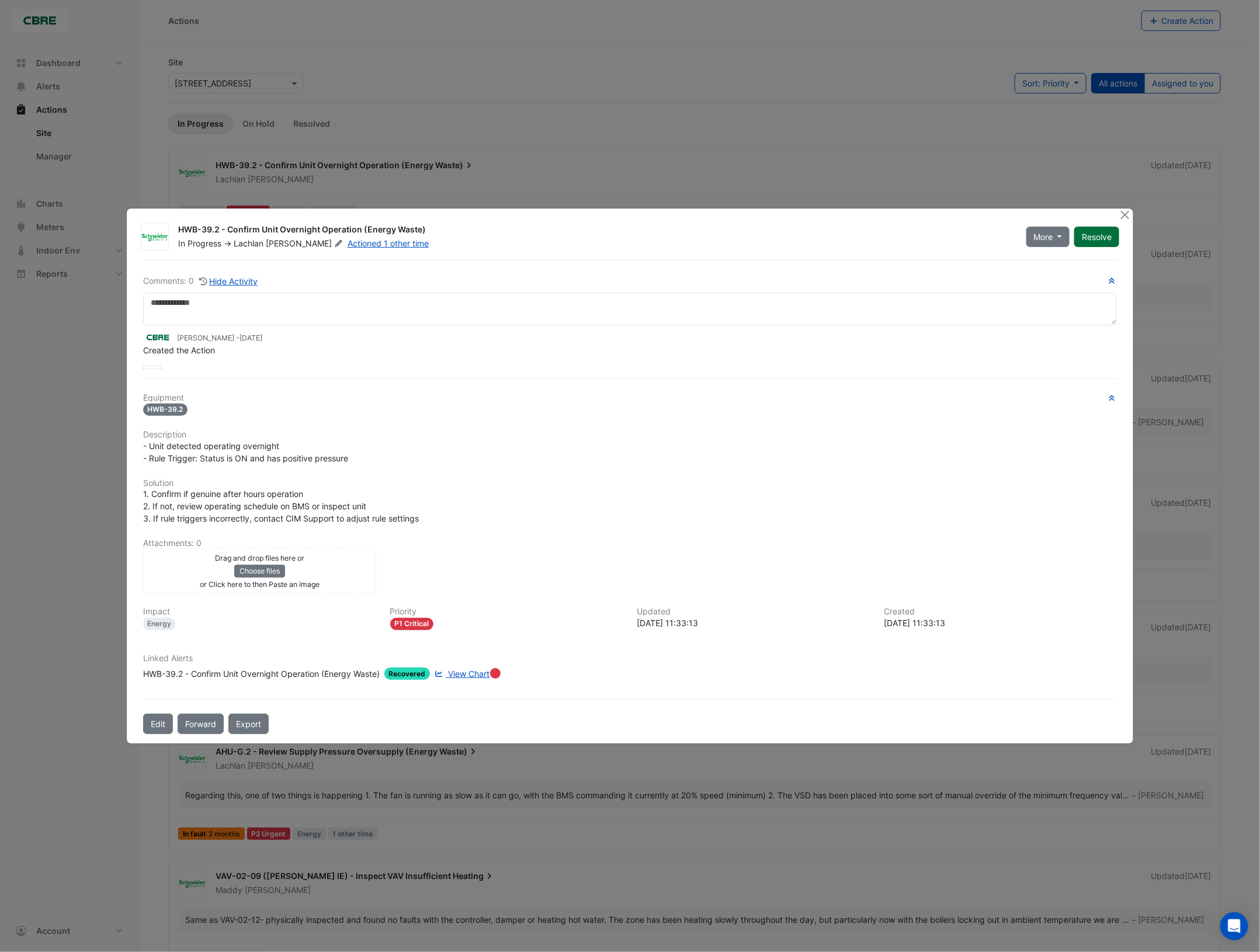
click at [1095, 236] on button "Resolve" at bounding box center [1097, 236] width 45 height 20
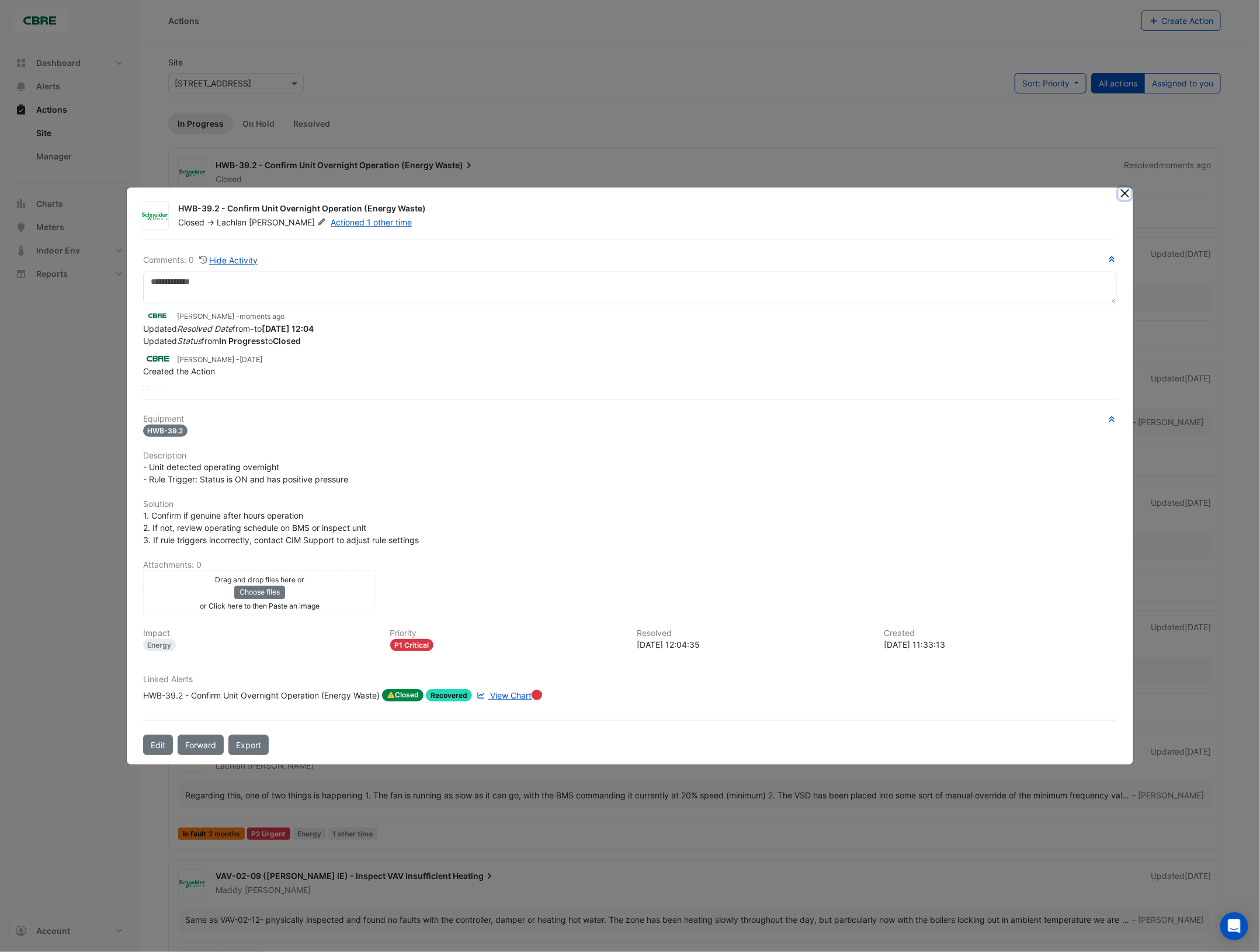
click at [1125, 193] on button "Close" at bounding box center [1124, 193] width 12 height 12
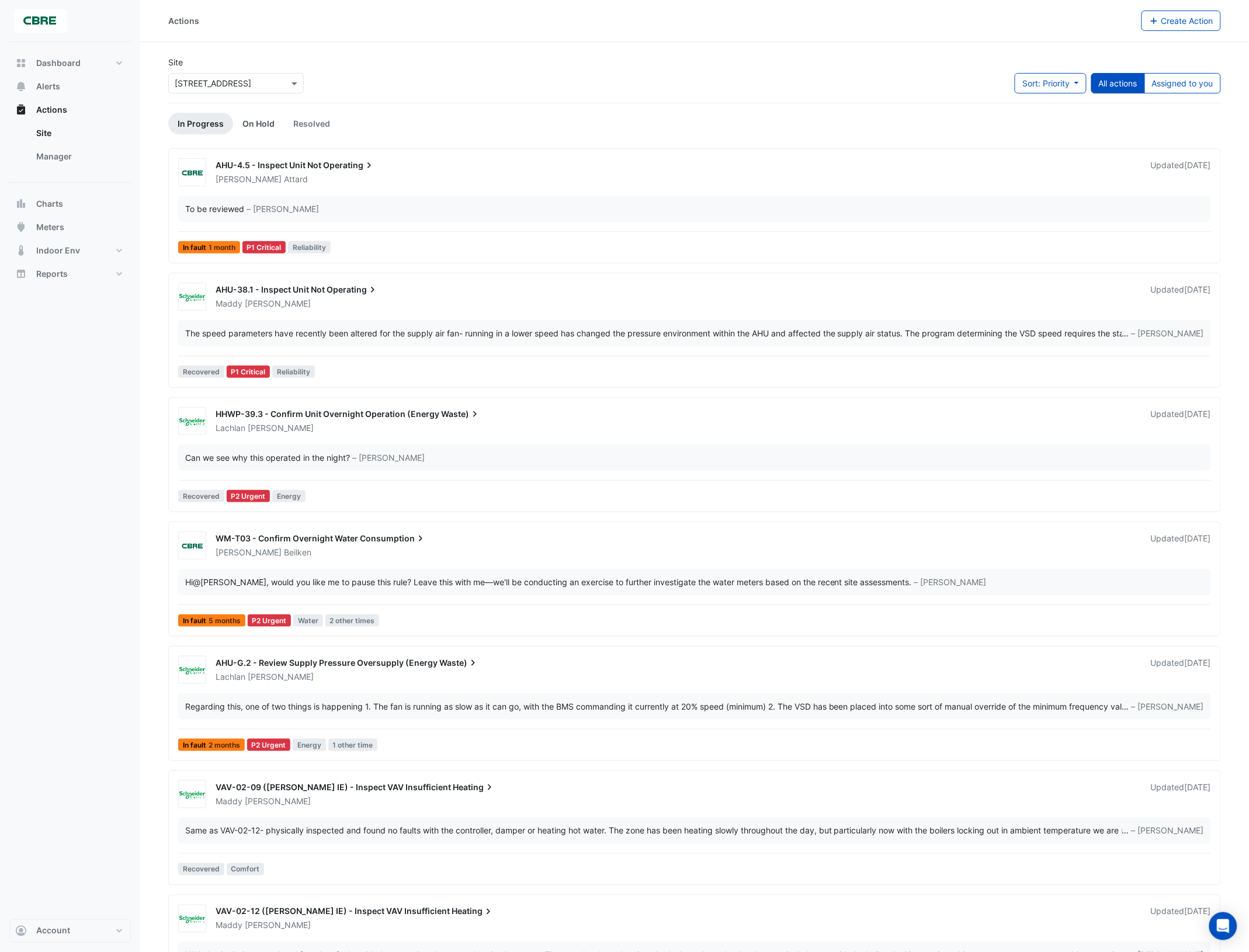
click at [260, 129] on link "On Hold" at bounding box center [259, 123] width 51 height 22
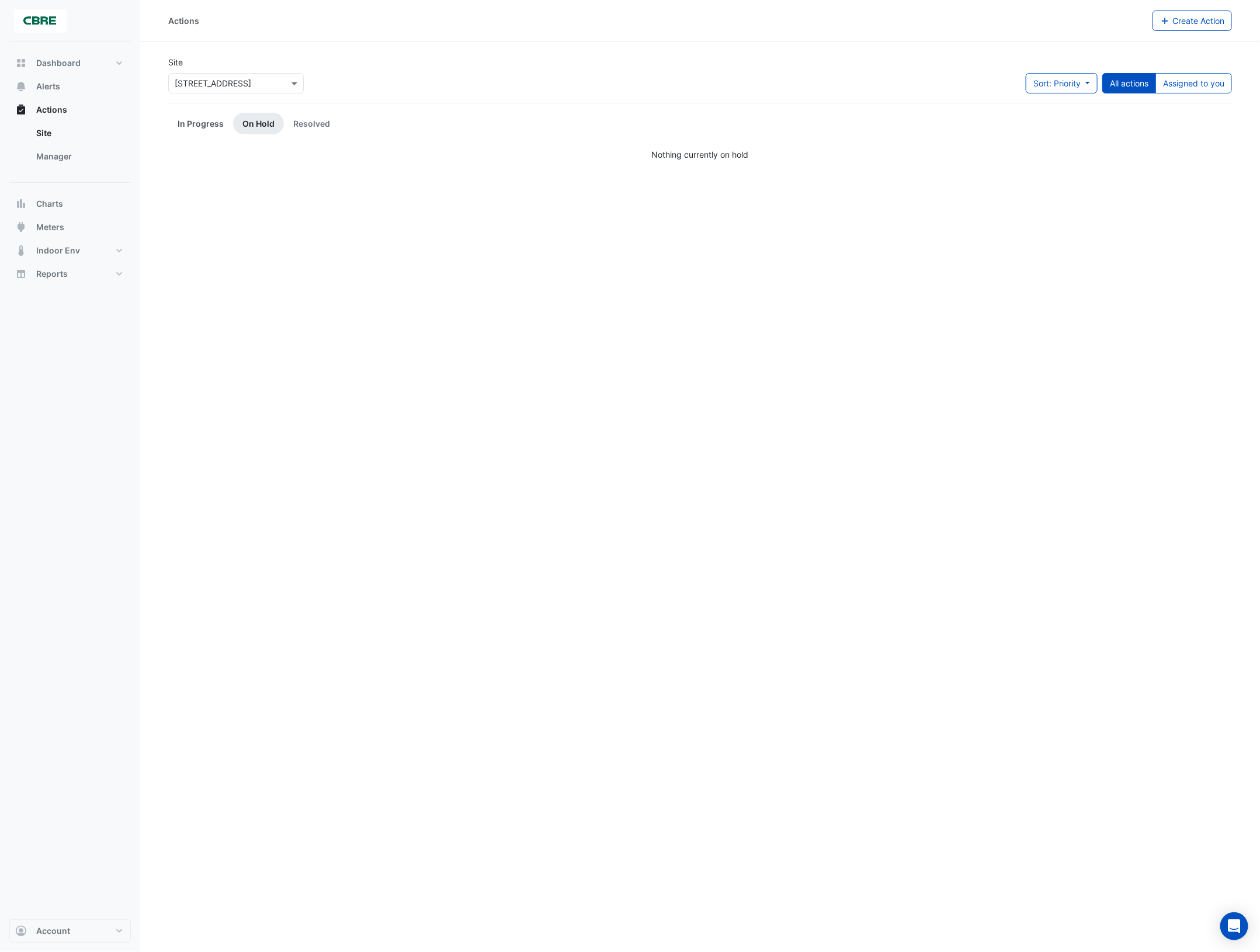
click at [217, 126] on link "In Progress" at bounding box center [200, 123] width 65 height 22
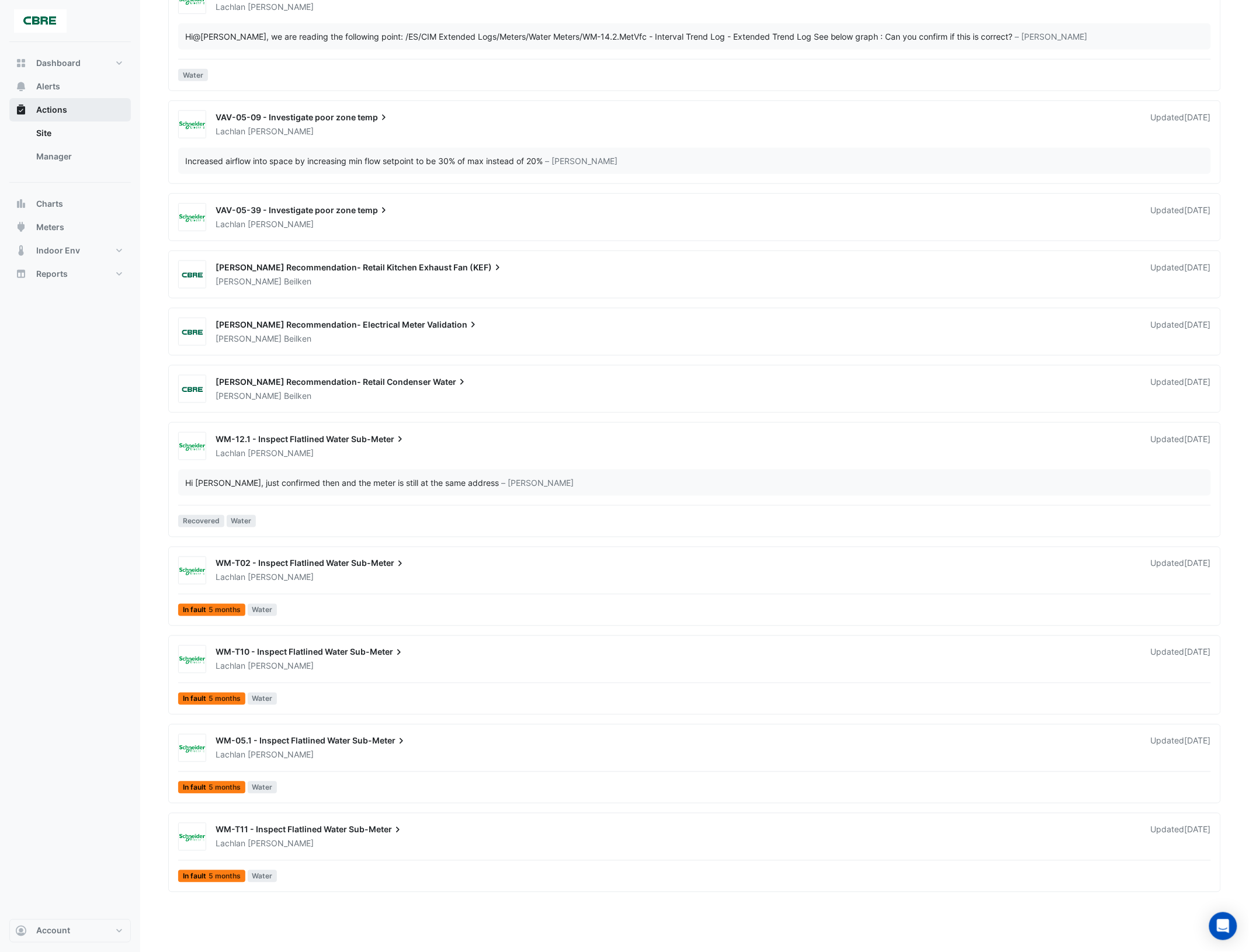
scroll to position [1851, 0]
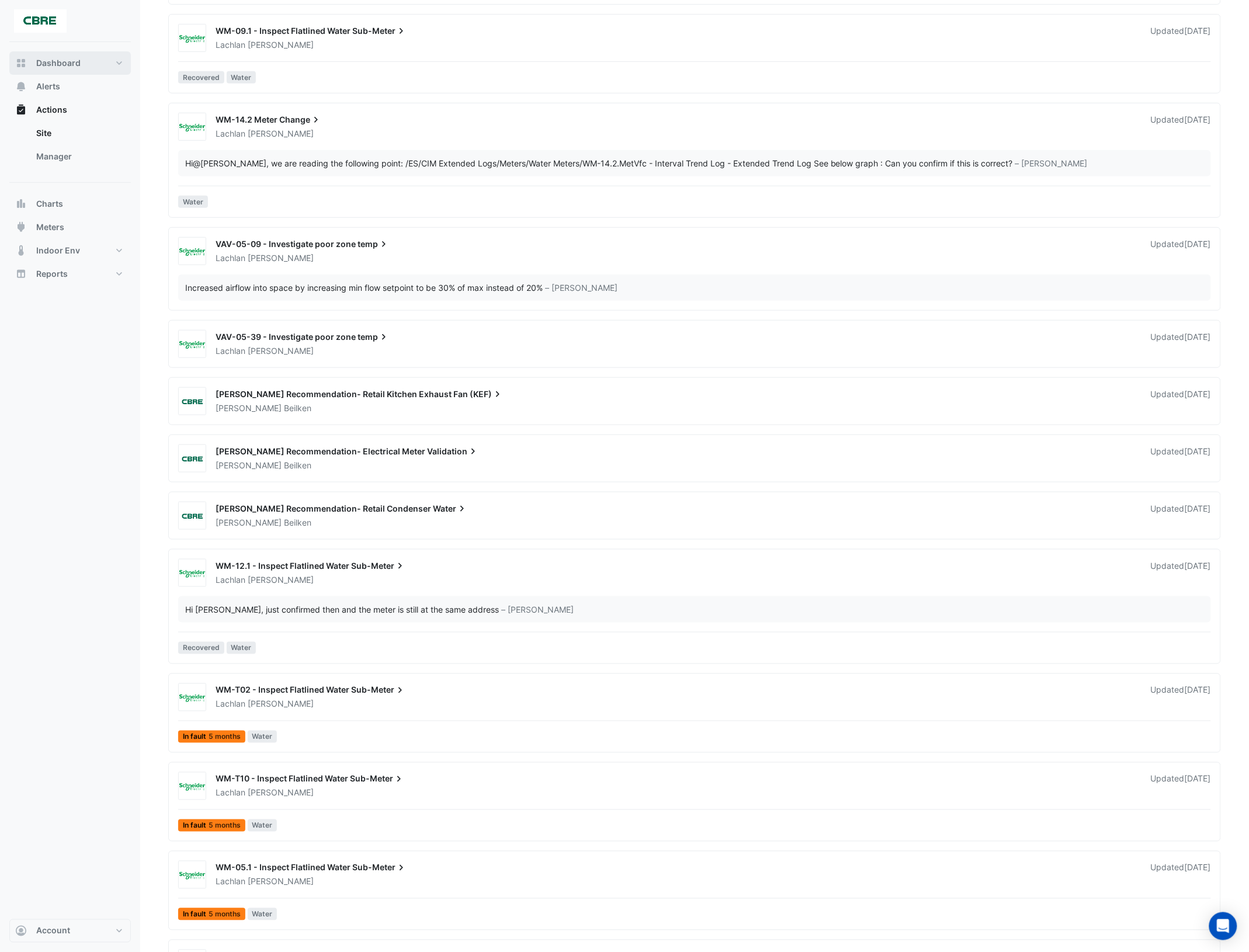
drag, startPoint x: 120, startPoint y: 65, endPoint x: 118, endPoint y: 75, distance: 10.2
click at [120, 65] on button "Dashboard" at bounding box center [70, 63] width 122 height 23
select select "***"
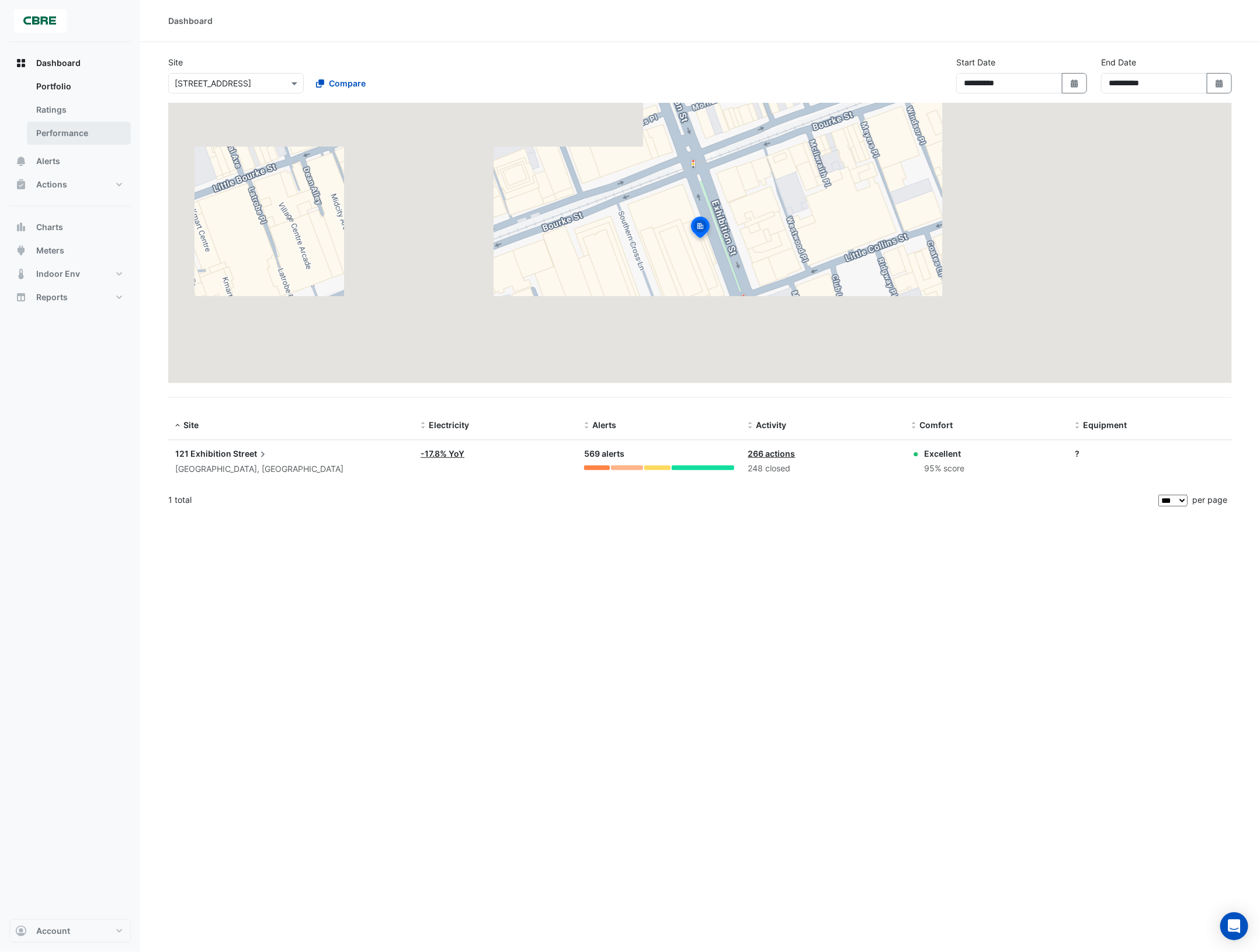
click at [85, 138] on link "Performance" at bounding box center [79, 133] width 104 height 23
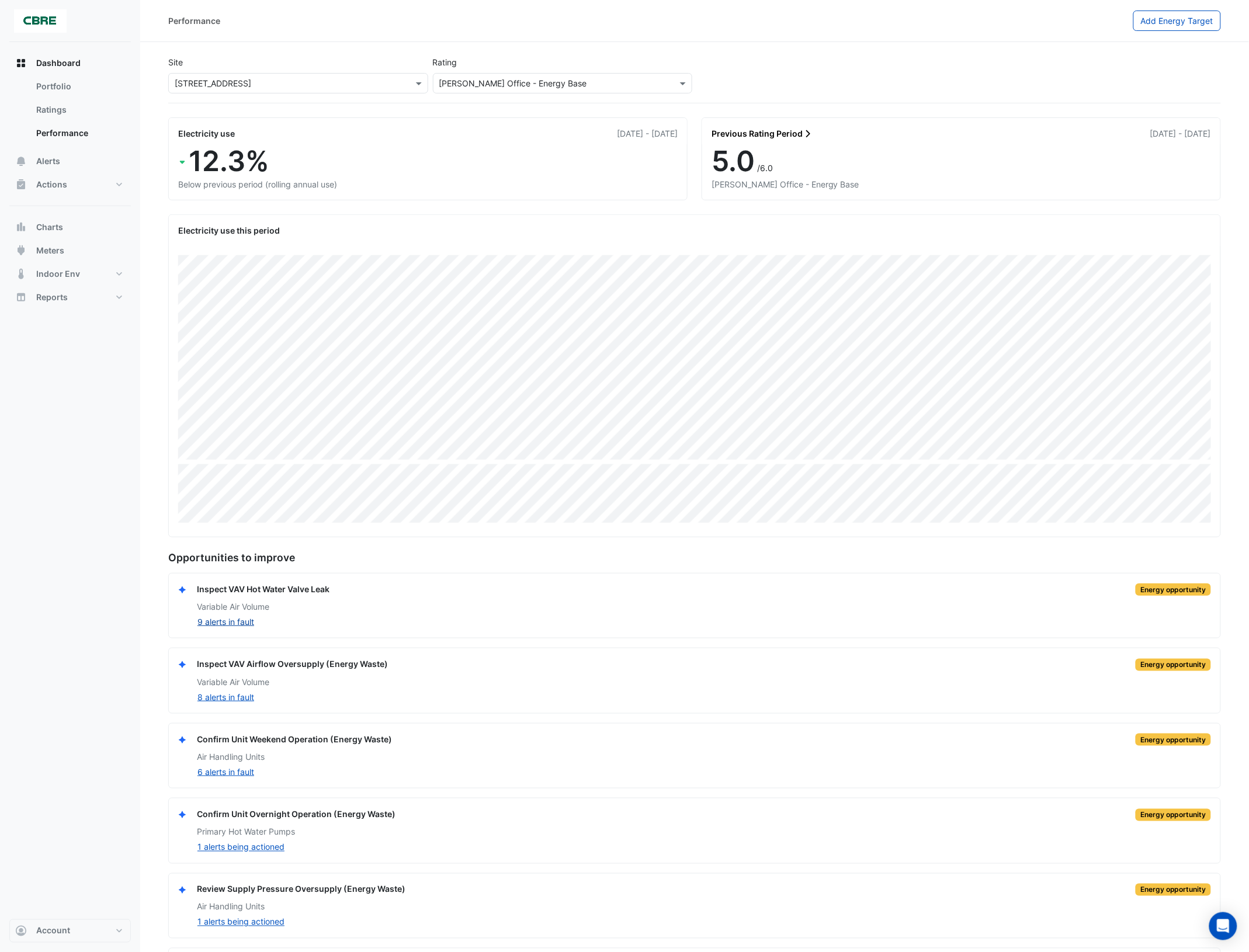
click at [241, 622] on button "9 alerts in fault" at bounding box center [226, 622] width 58 height 13
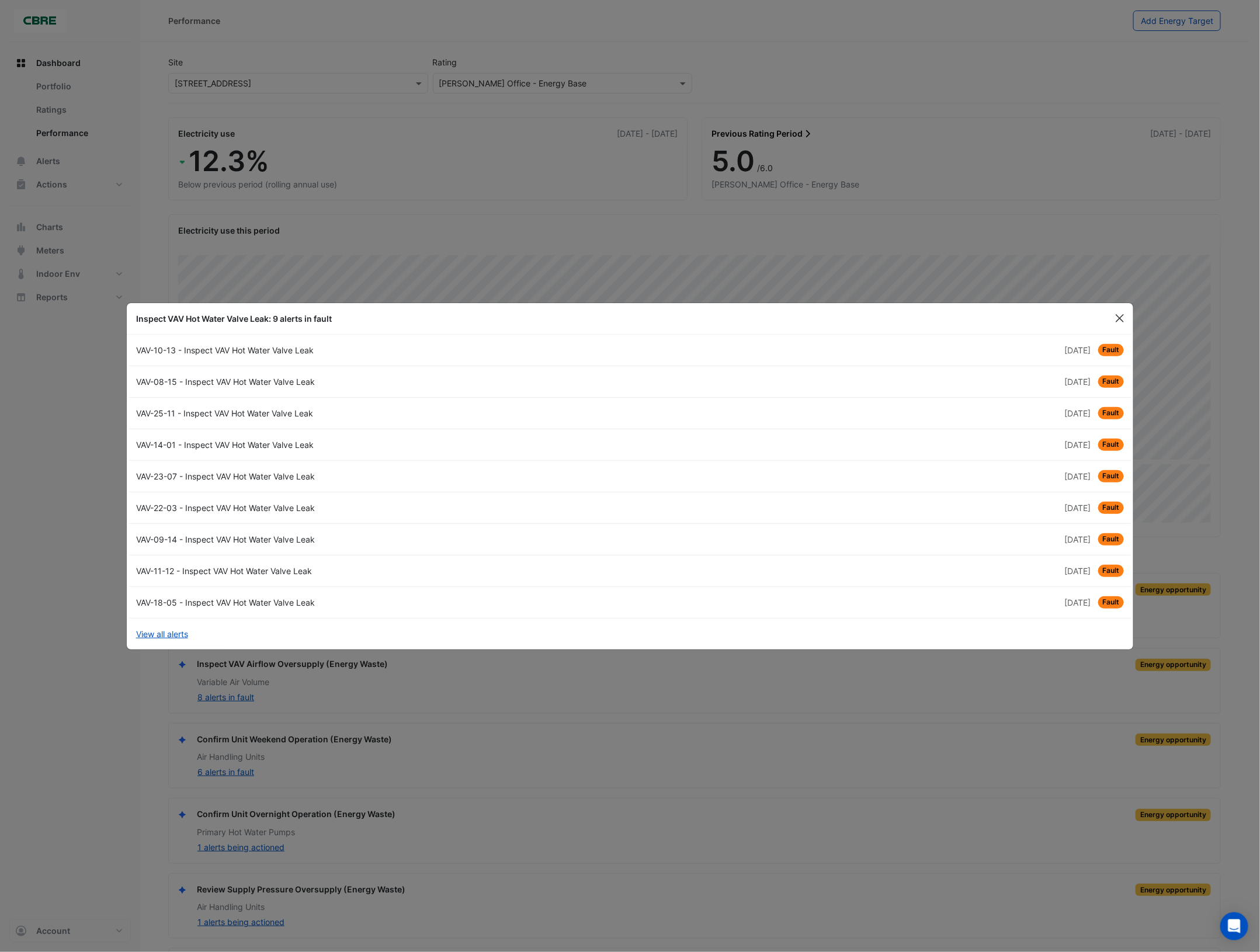
click at [1120, 319] on button "Close" at bounding box center [1119, 318] width 18 height 18
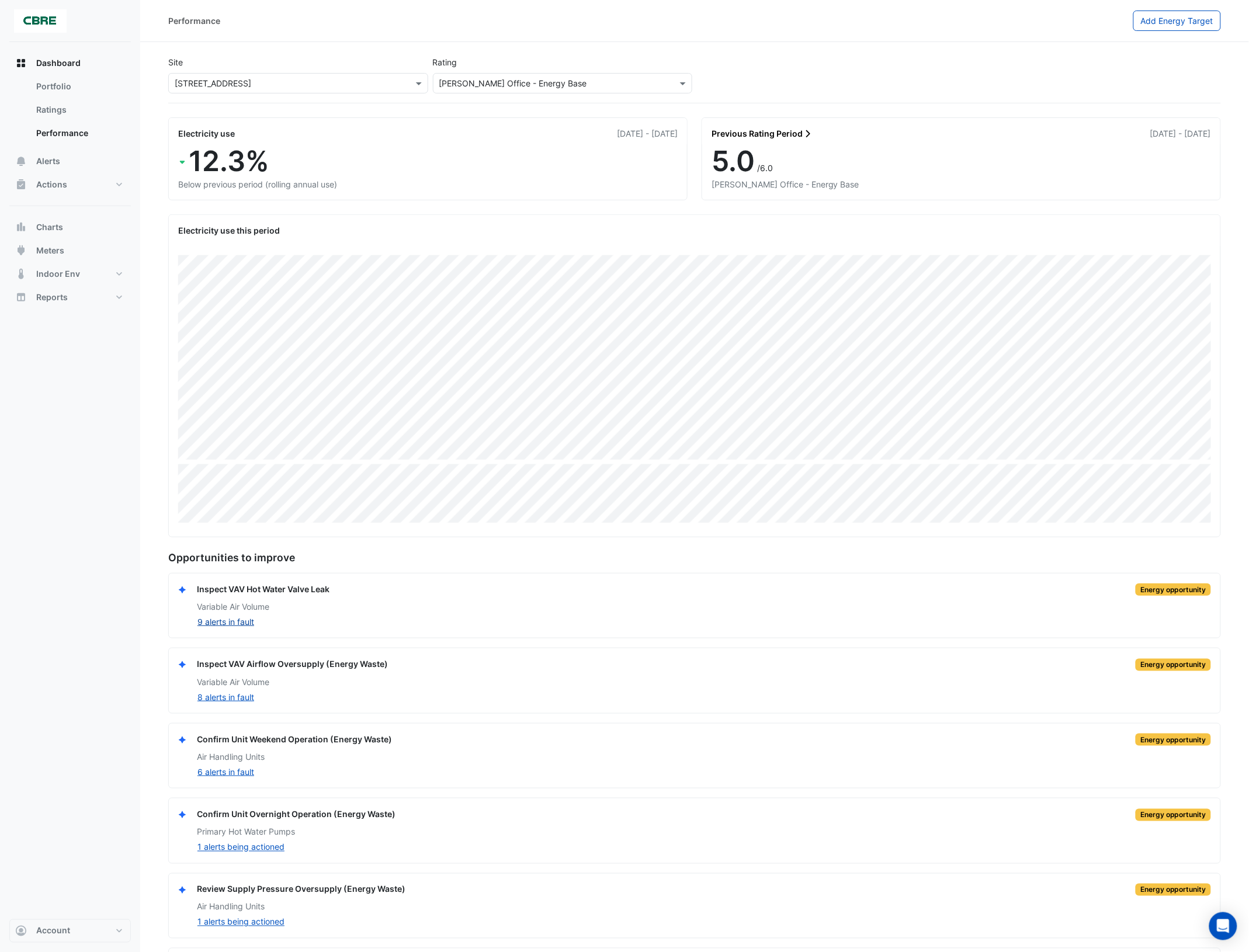
click at [240, 622] on button "9 alerts in fault" at bounding box center [226, 622] width 58 height 13
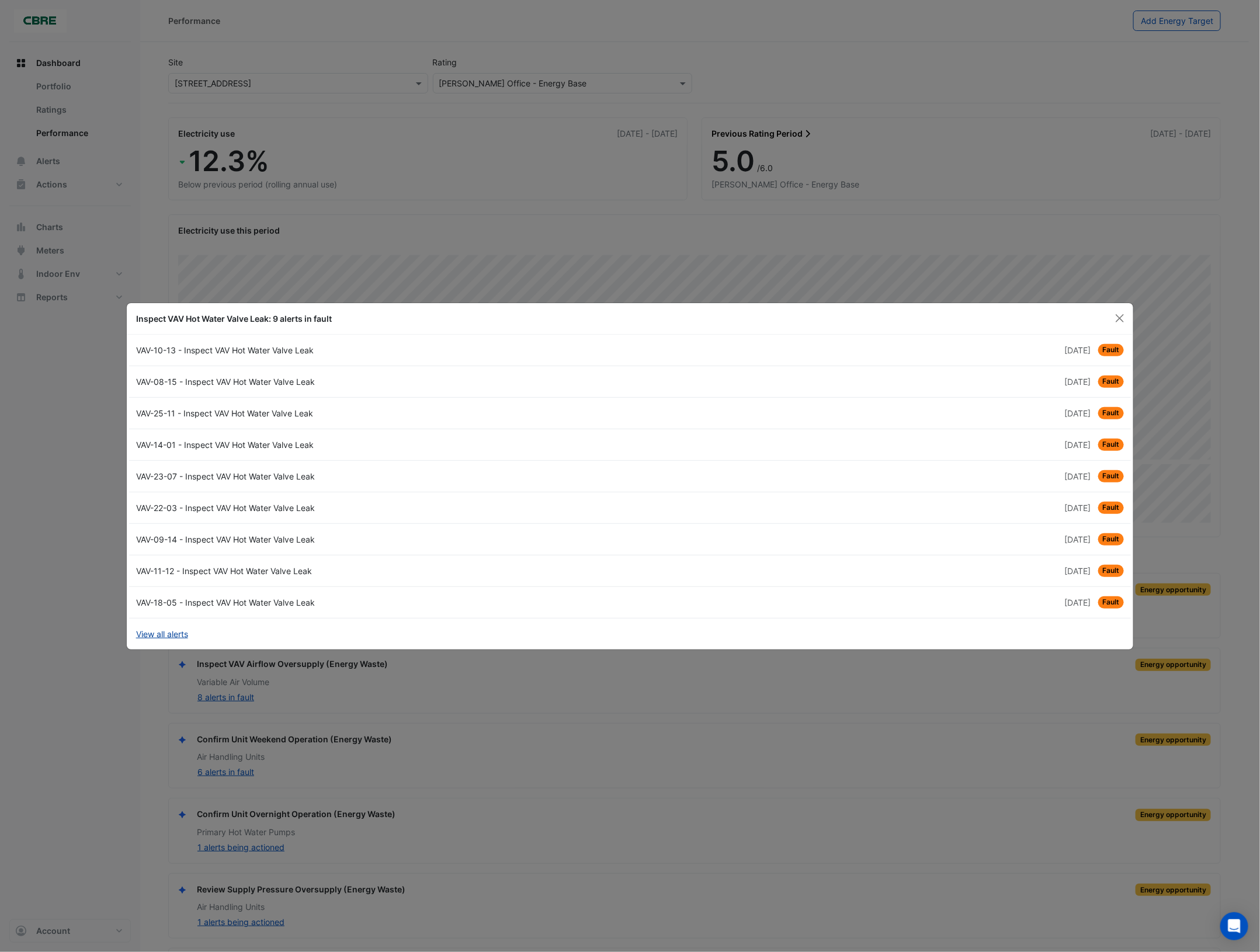
click at [162, 634] on link "View all alerts" at bounding box center [162, 633] width 52 height 12
click at [1119, 316] on button "Close" at bounding box center [1119, 318] width 18 height 18
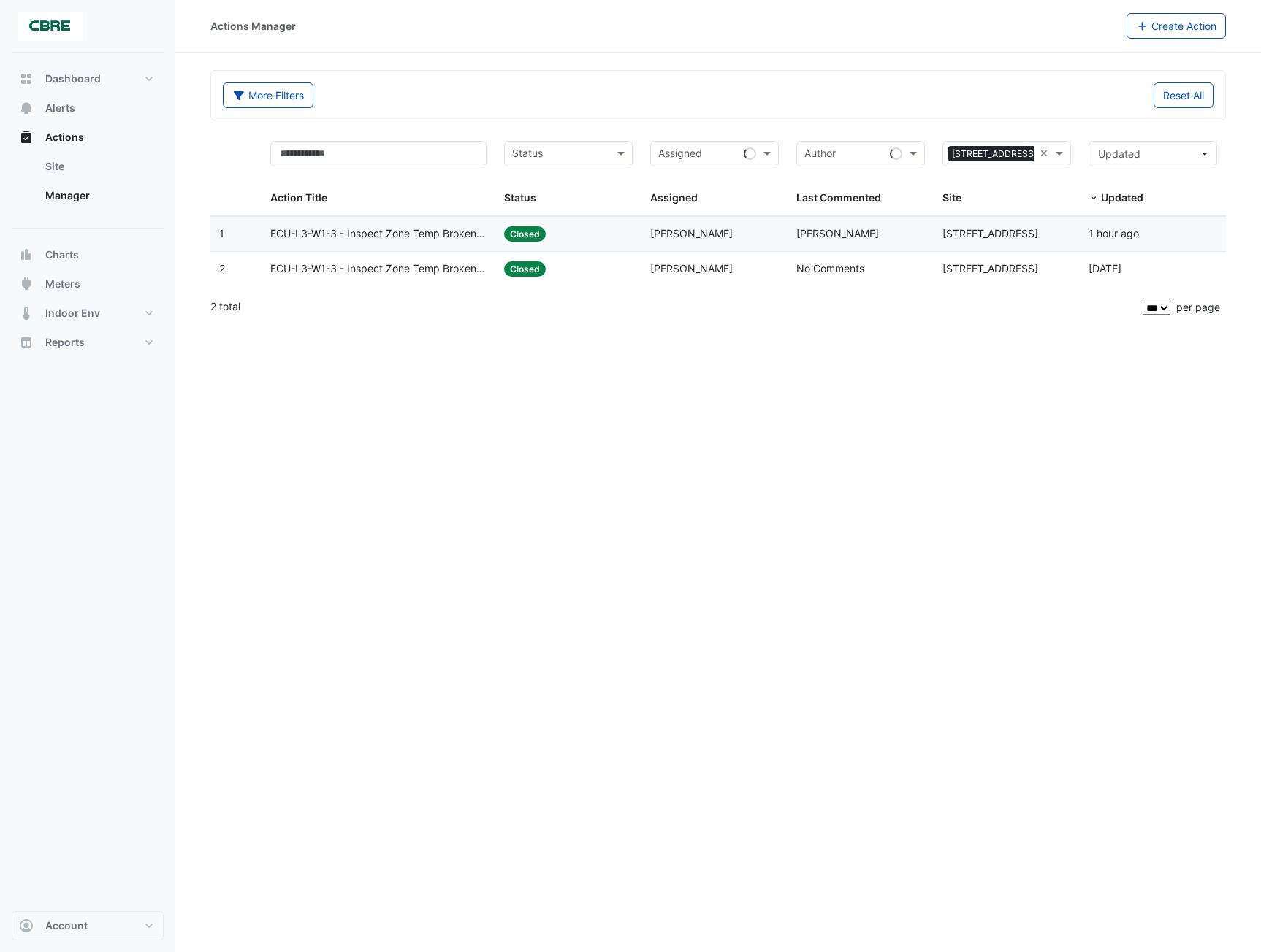
select select "***"
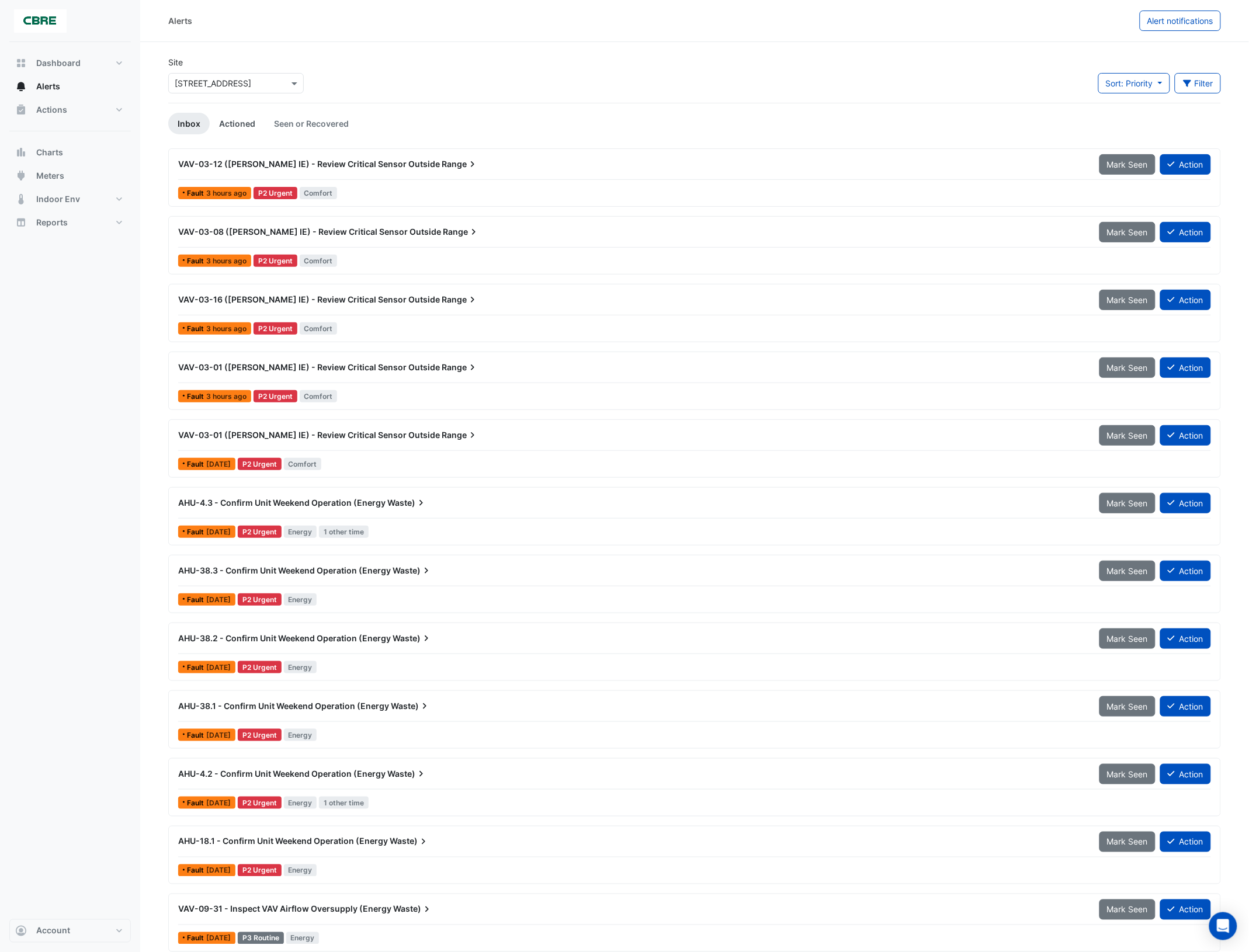
click at [243, 121] on link "Actioned" at bounding box center [237, 123] width 55 height 22
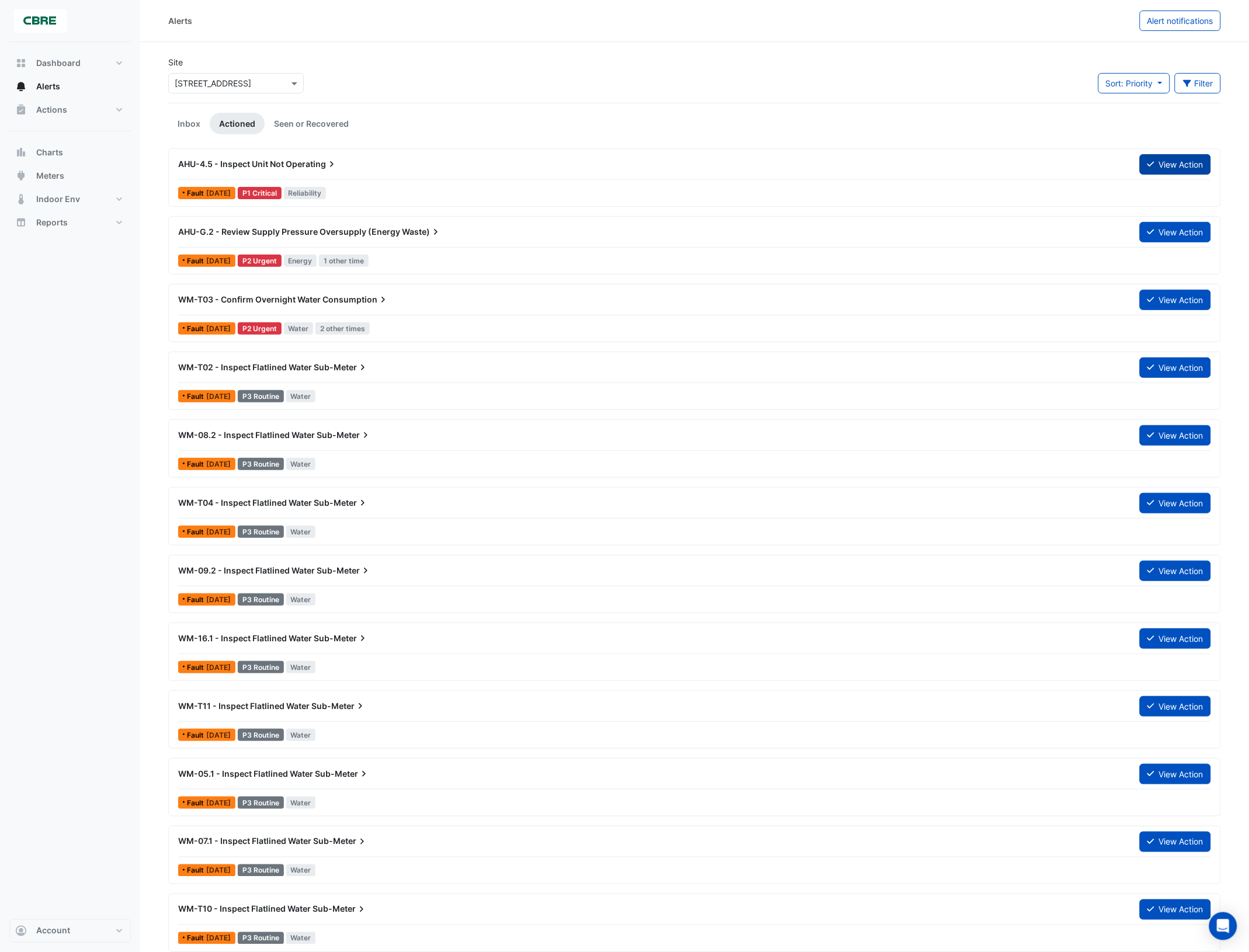
click at [1143, 167] on button "View Action" at bounding box center [1175, 164] width 71 height 20
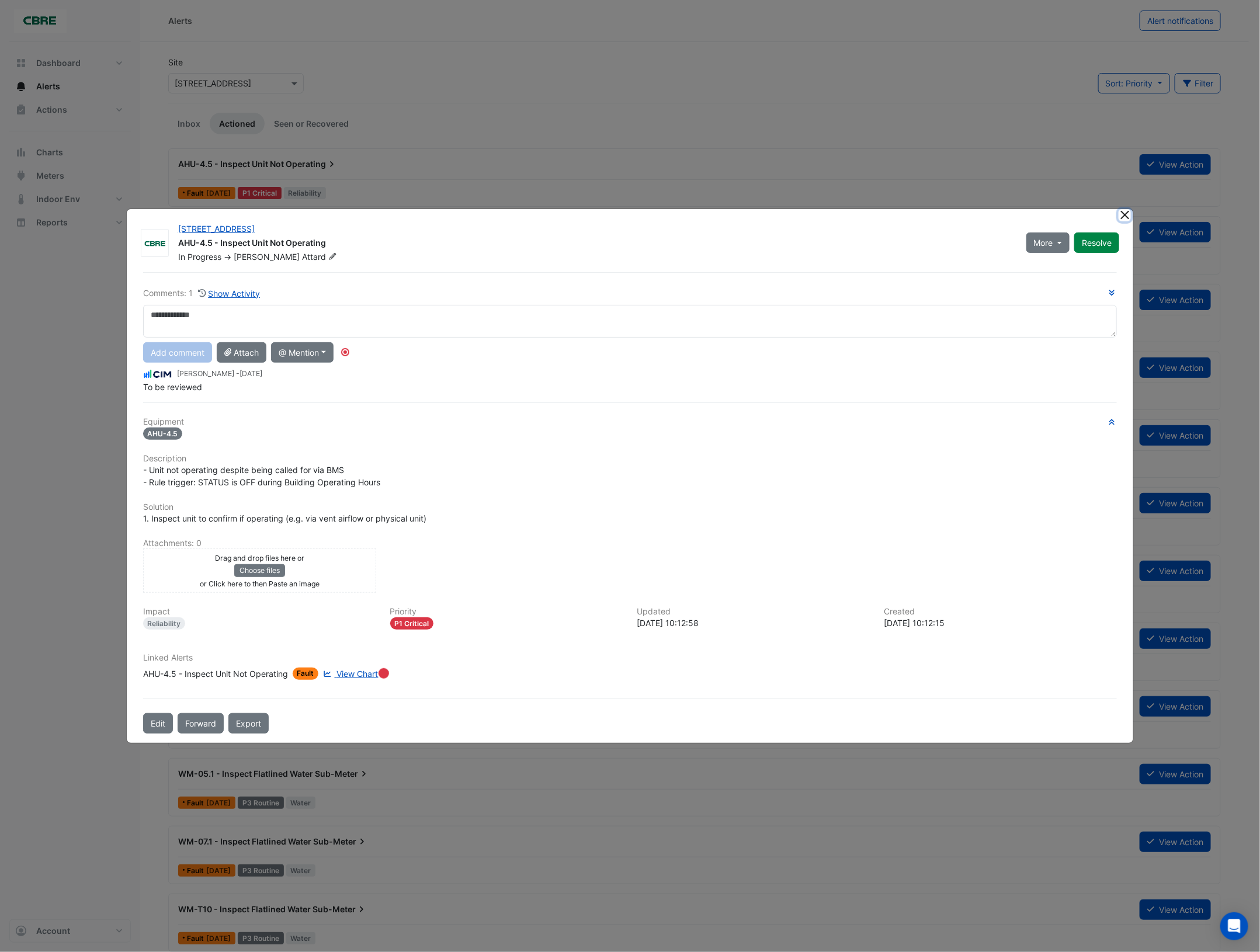
click at [1121, 217] on button "Close" at bounding box center [1124, 214] width 12 height 12
